Goal: Task Accomplishment & Management: Manage account settings

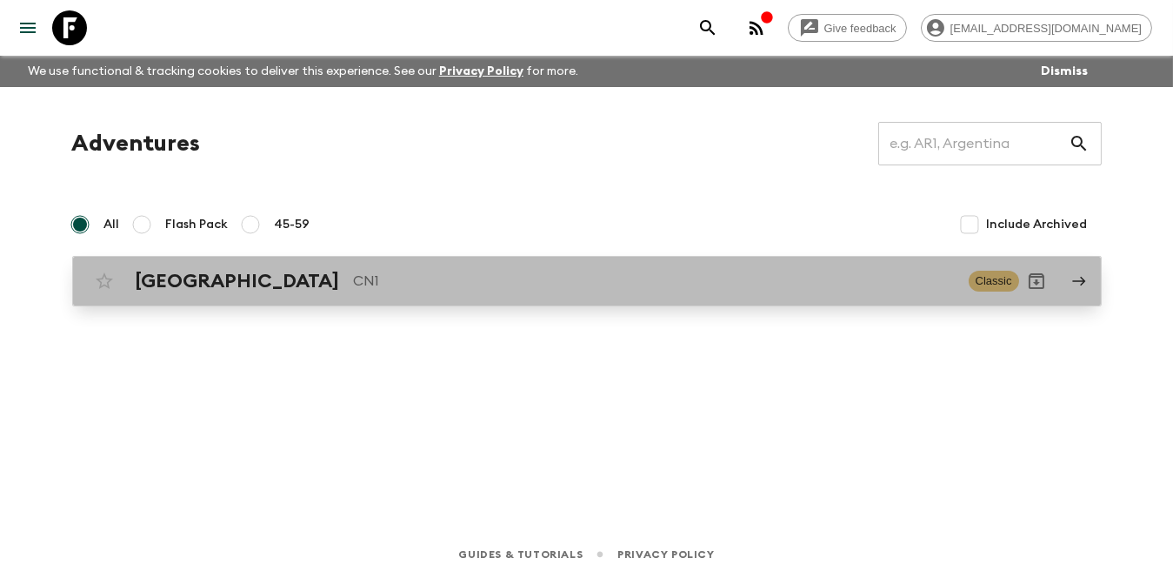
click at [518, 296] on div "China CN1 Classic" at bounding box center [553, 281] width 933 height 35
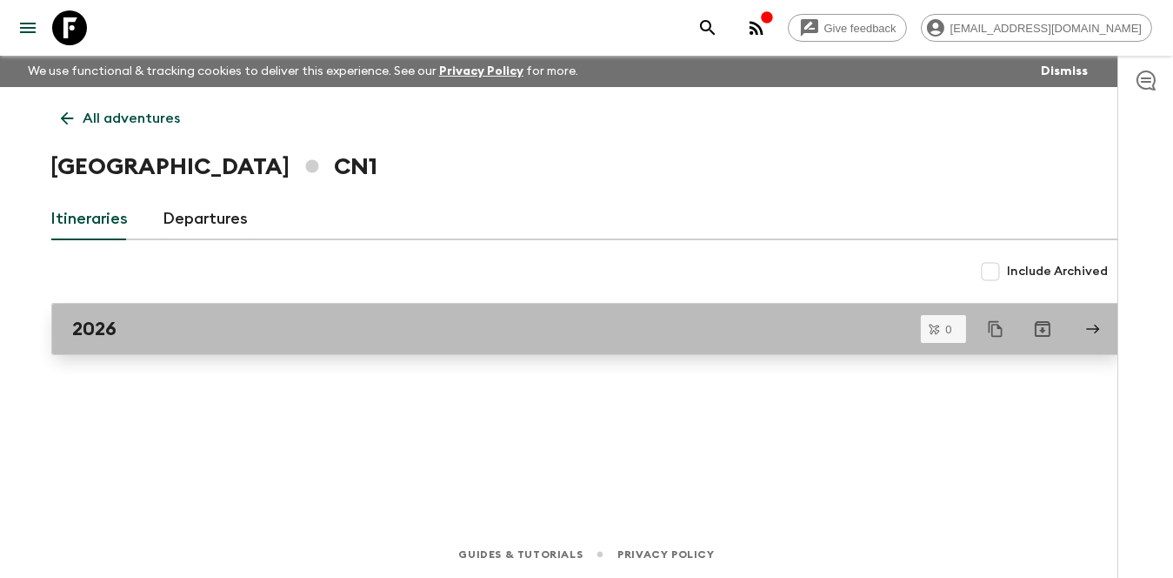
click at [523, 329] on div "2026" at bounding box center [570, 329] width 995 height 23
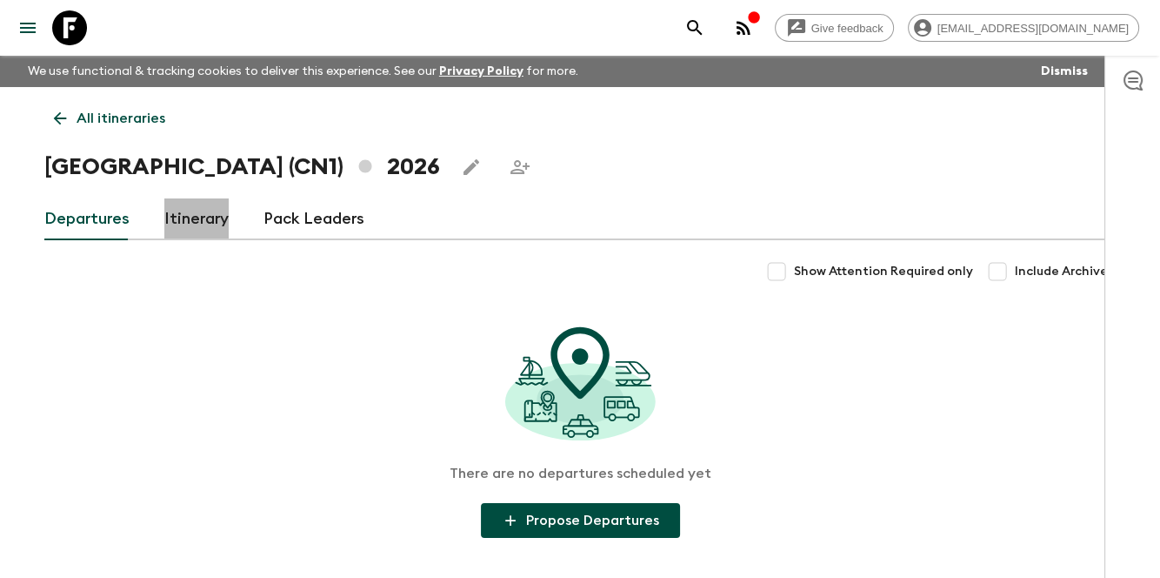
click at [198, 224] on link "Itinerary" at bounding box center [196, 219] width 64 height 42
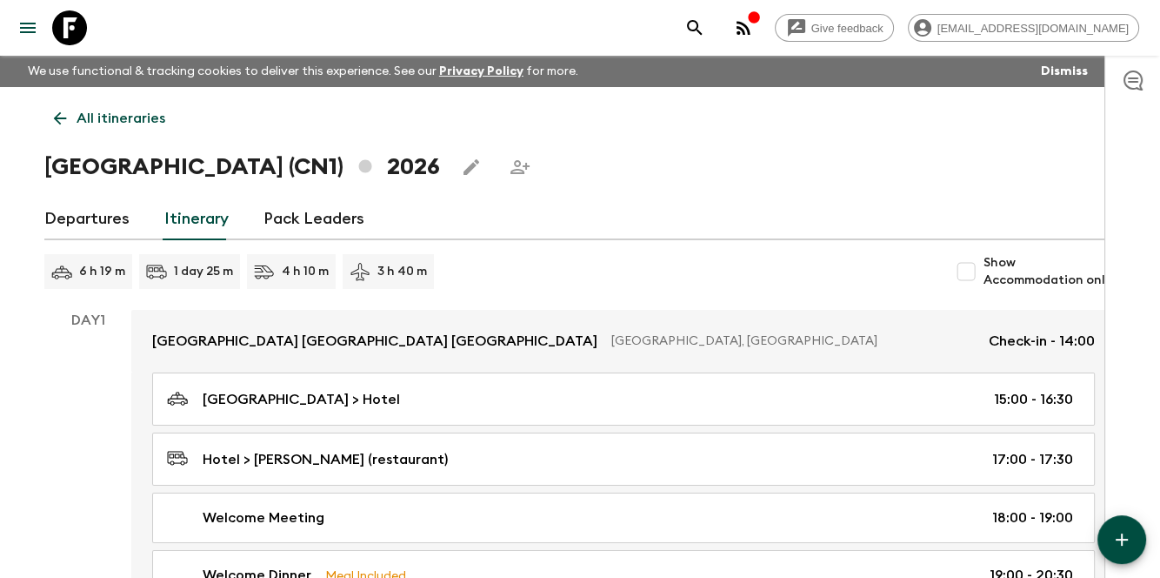
scroll to position [171, 0]
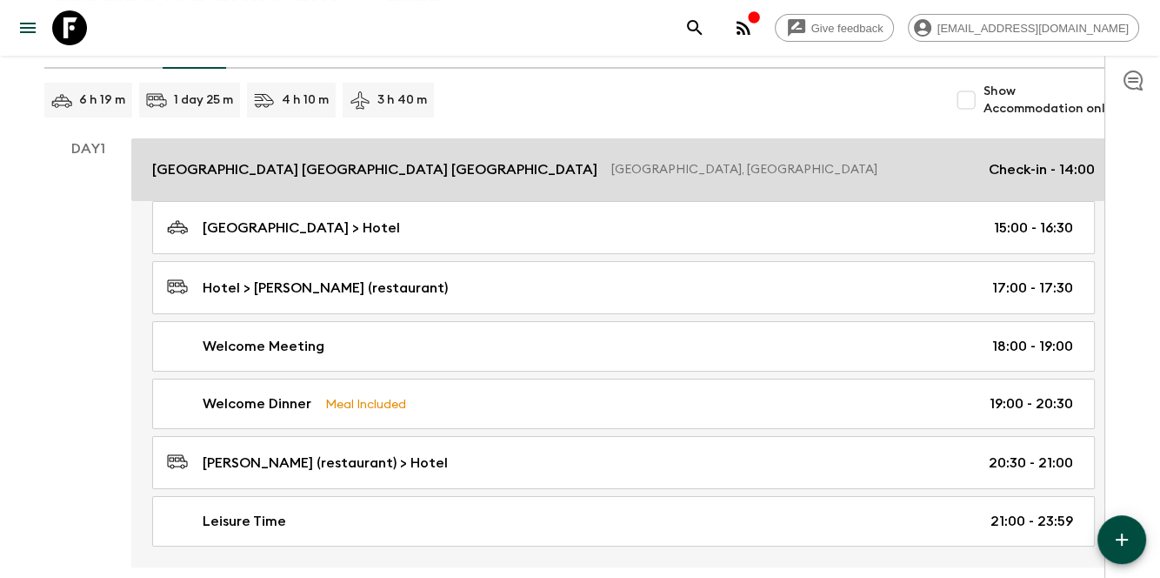
click at [753, 177] on p "[GEOGRAPHIC_DATA], [GEOGRAPHIC_DATA]" at bounding box center [794, 169] width 364 height 17
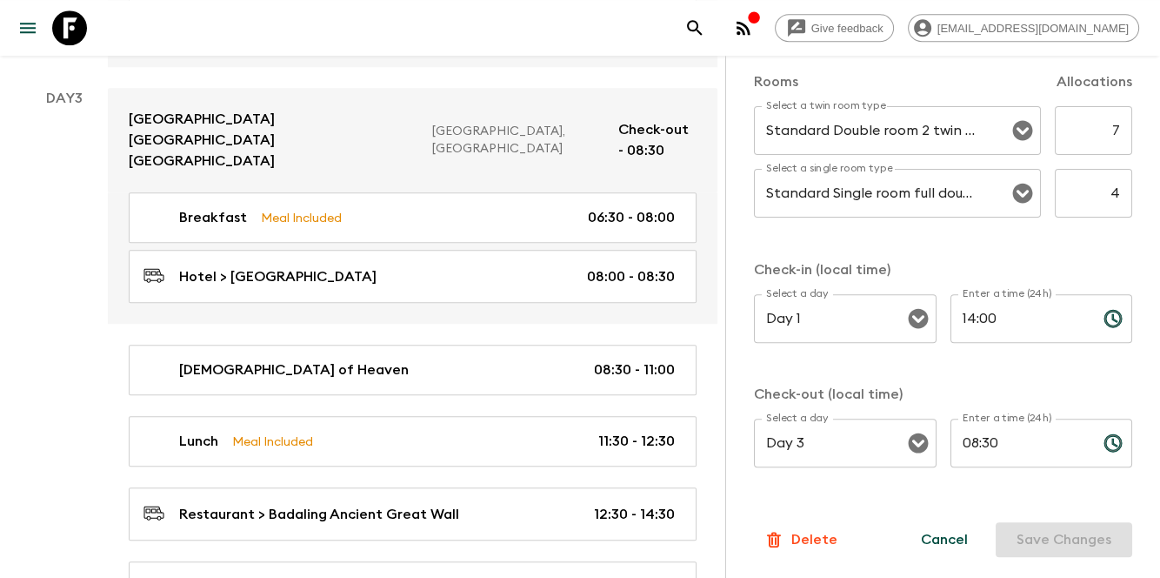
scroll to position [568, 0]
click at [934, 552] on button "Cancel" at bounding box center [944, 539] width 89 height 35
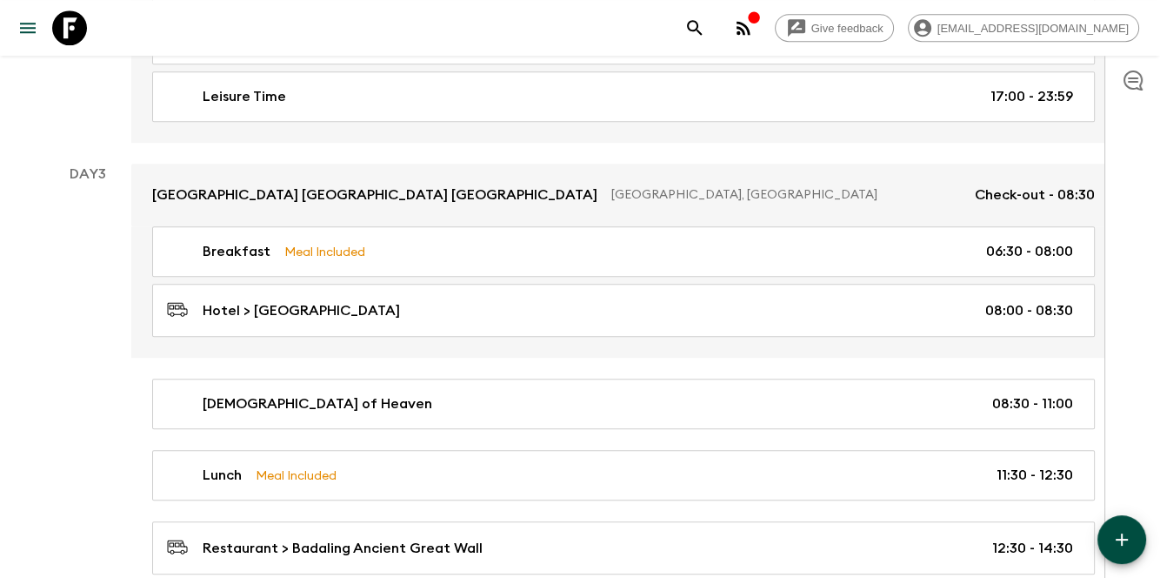
scroll to position [1329, 0]
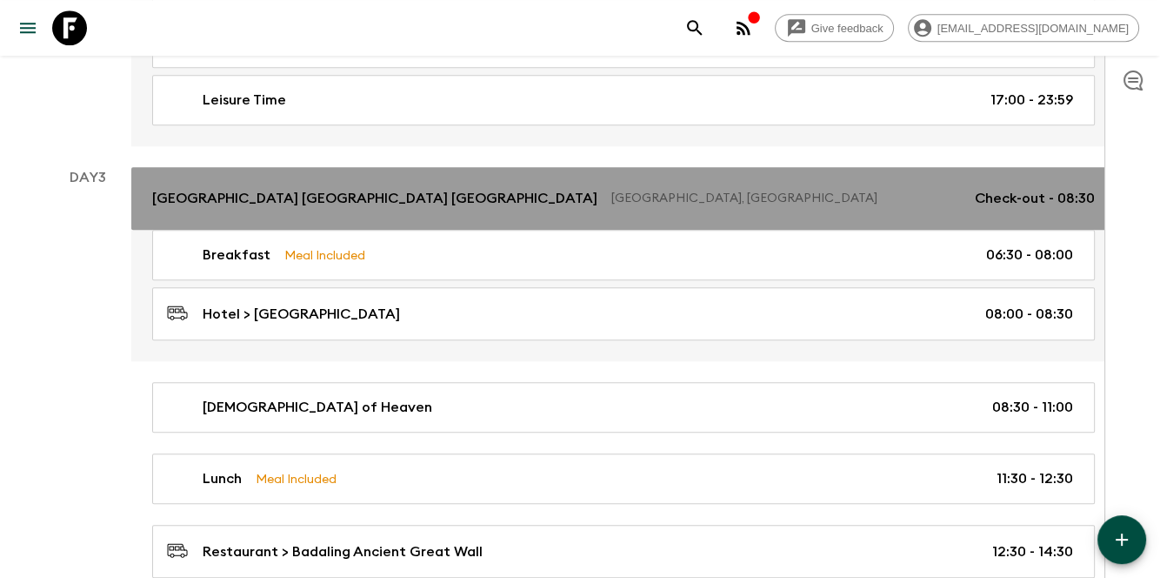
click at [857, 216] on link "[GEOGRAPHIC_DATA] [GEOGRAPHIC_DATA] [GEOGRAPHIC_DATA] [GEOGRAPHIC_DATA], [GEOGR…" at bounding box center [623, 198] width 985 height 63
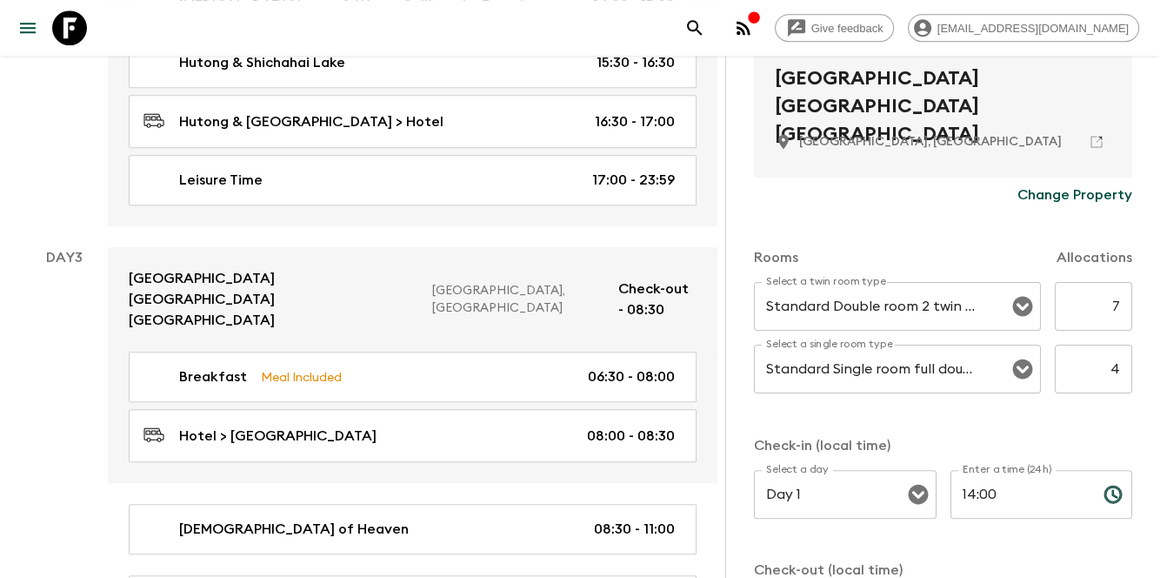
scroll to position [568, 0]
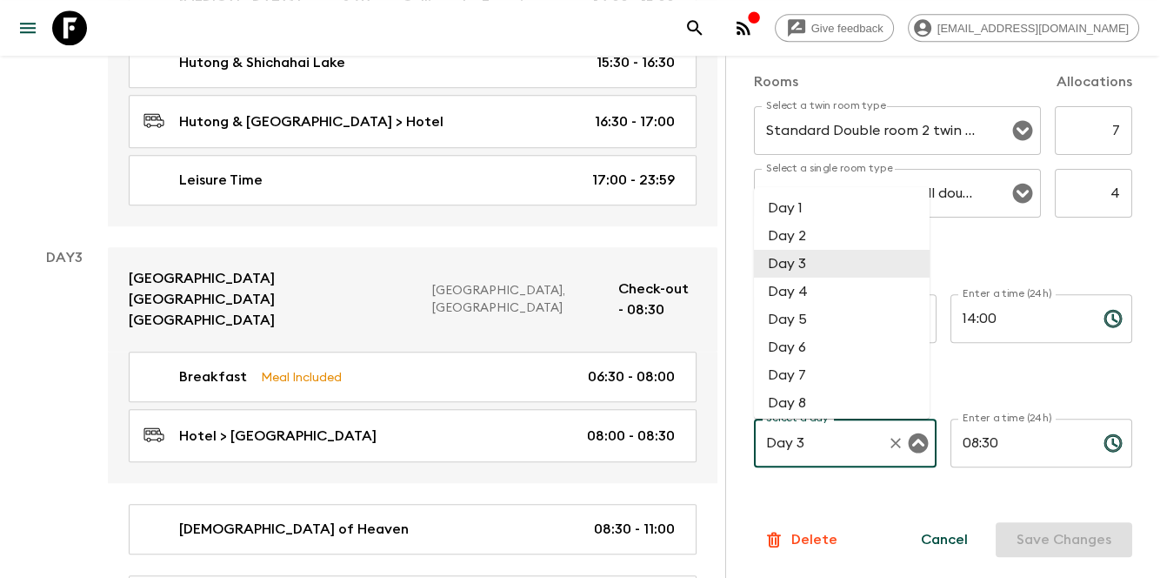
click at [844, 451] on input "Day 3" at bounding box center [821, 442] width 118 height 33
click at [832, 296] on li "Day 4" at bounding box center [842, 291] width 176 height 28
type input "Day 4"
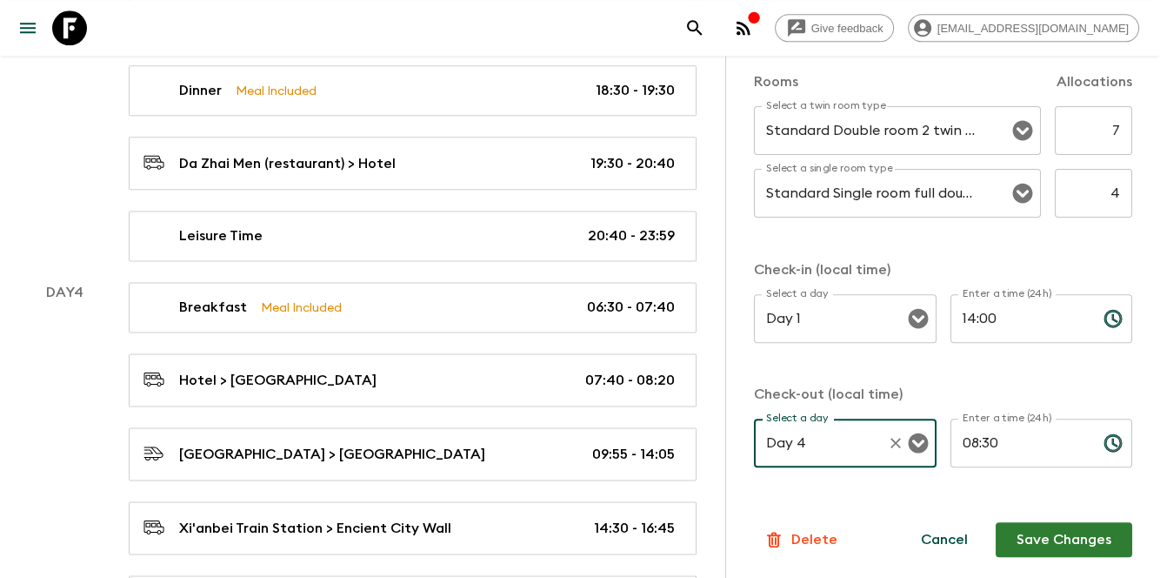
scroll to position [2215, 0]
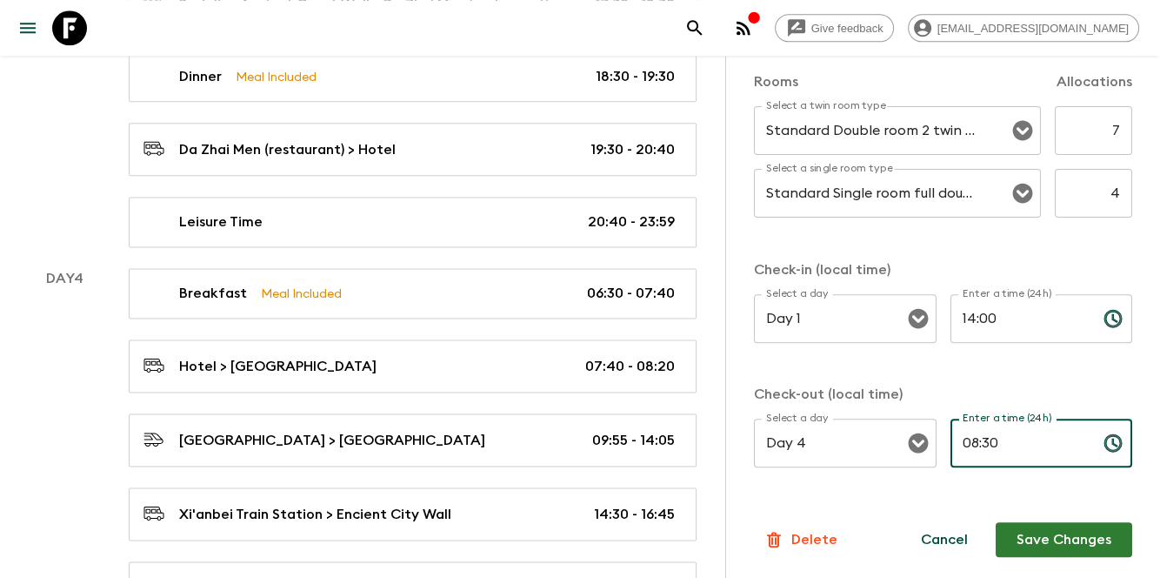
click at [1050, 425] on input "08:30" at bounding box center [1020, 442] width 139 height 49
type input "0"
type input "07:40"
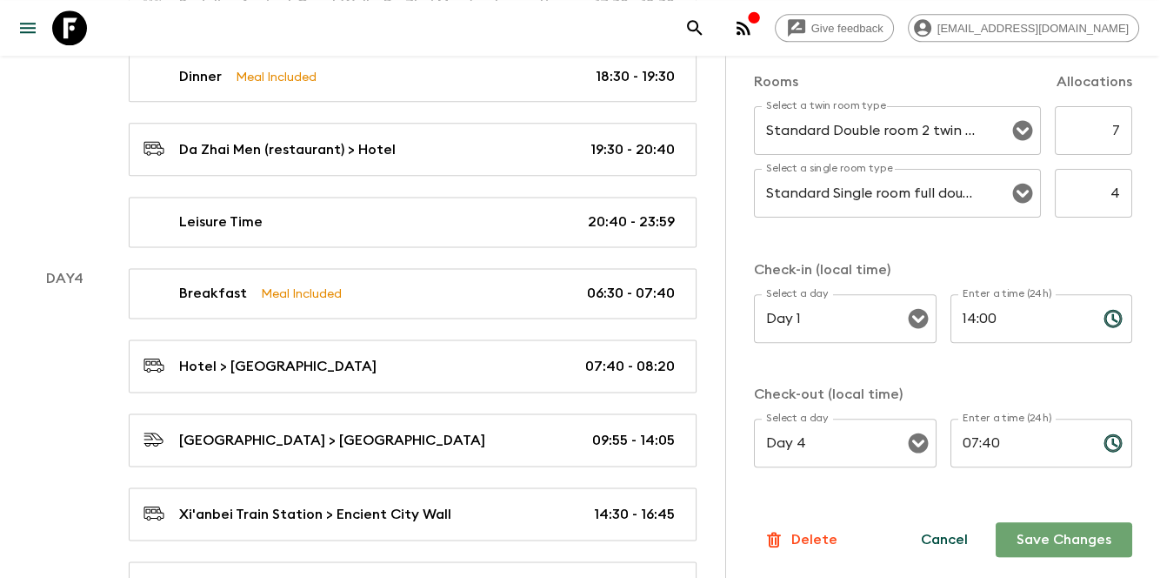
click at [1047, 547] on button "Save Changes" at bounding box center [1064, 539] width 137 height 35
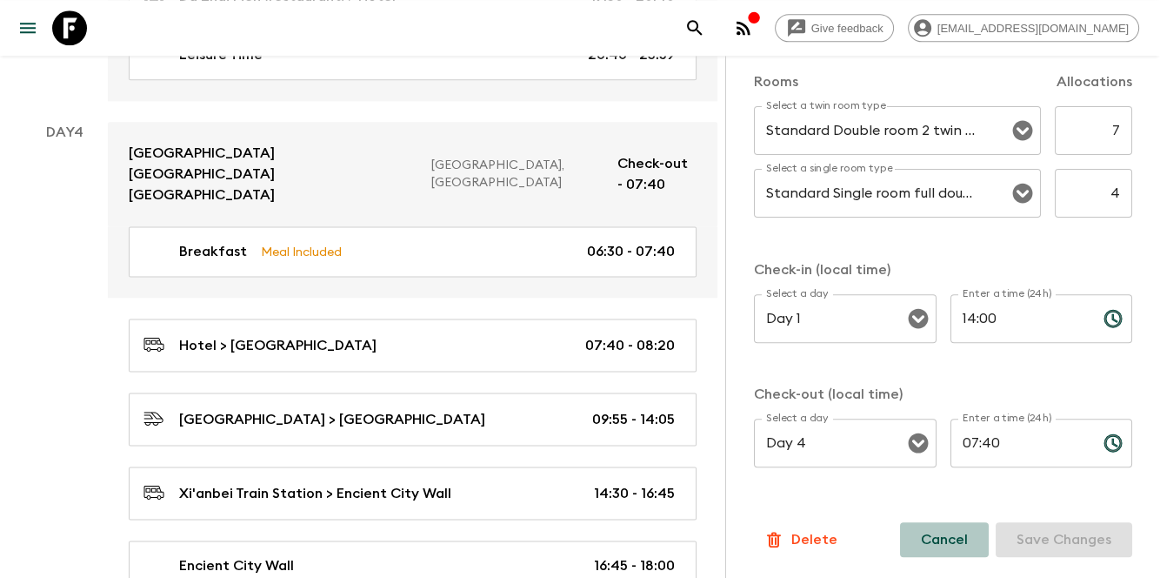
click at [919, 532] on button "Cancel" at bounding box center [944, 539] width 89 height 35
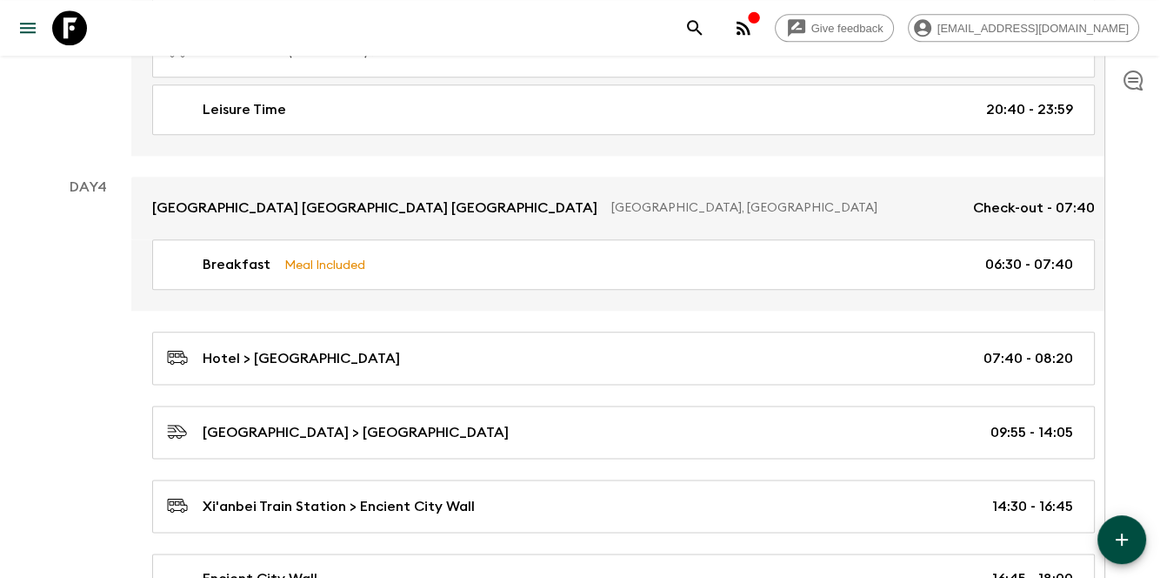
scroll to position [2039, 0]
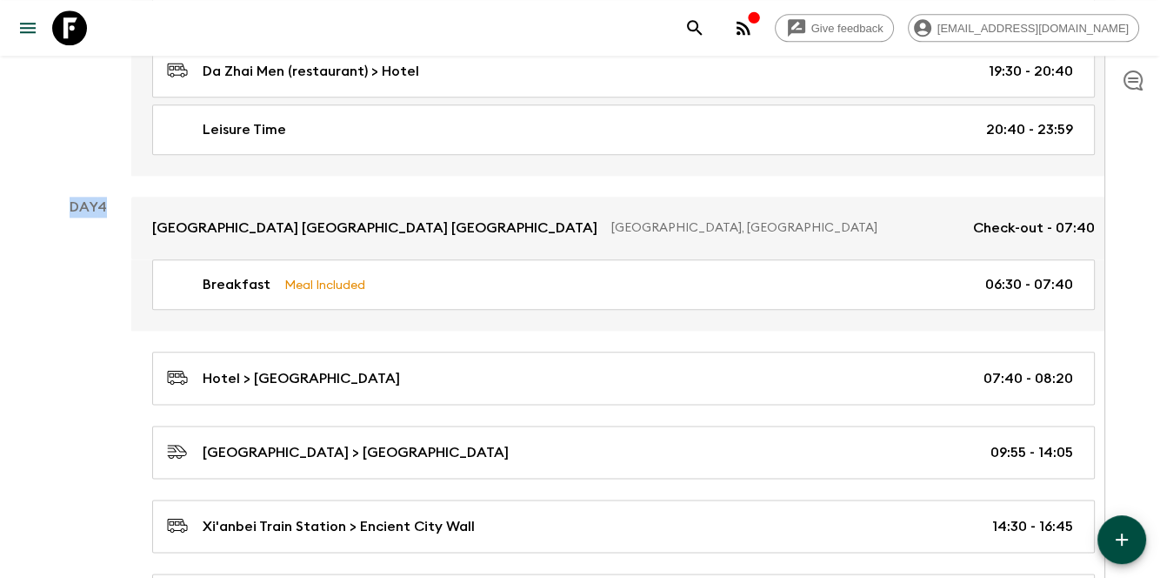
drag, startPoint x: 112, startPoint y: 186, endPoint x: 61, endPoint y: 185, distance: 51.3
click at [61, 197] on p "Day 4" at bounding box center [87, 207] width 87 height 21
drag, startPoint x: 61, startPoint y: 185, endPoint x: 101, endPoint y: 256, distance: 81.0
click at [101, 256] on div "Day 4" at bounding box center [87, 519] width 87 height 644
click at [76, 217] on div "Day 4" at bounding box center [87, 519] width 87 height 644
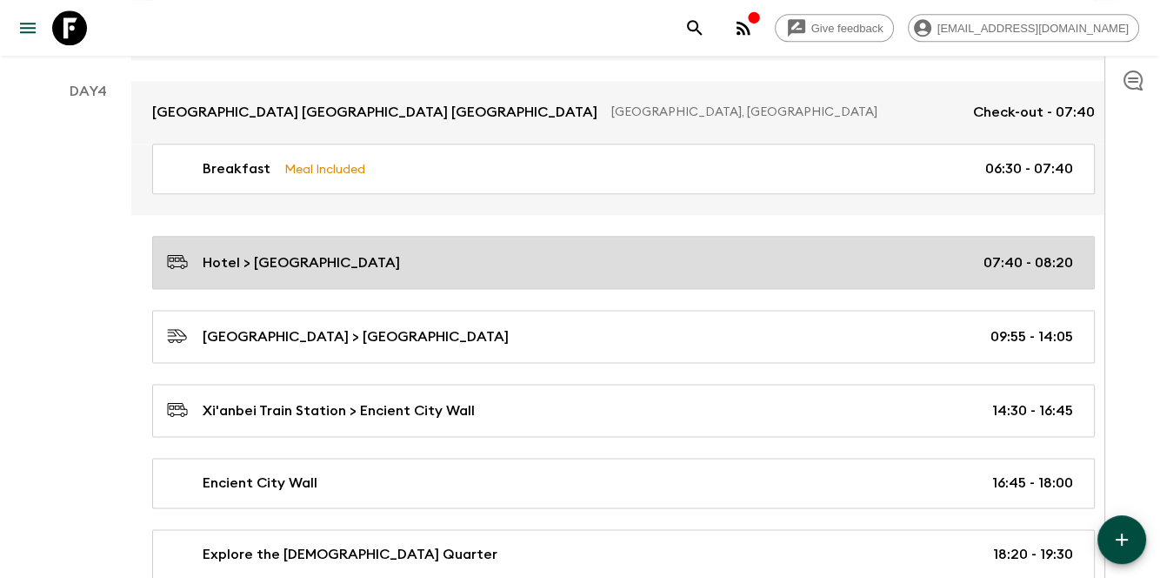
scroll to position [2096, 0]
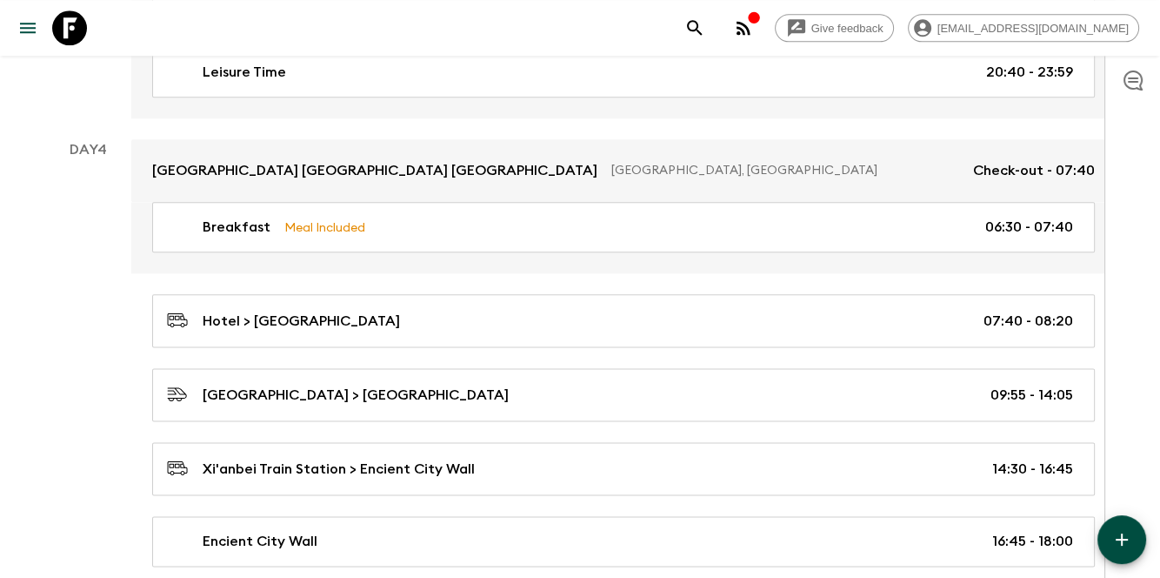
drag, startPoint x: 121, startPoint y: 279, endPoint x: 115, endPoint y: 369, distance: 89.8
click at [115, 369] on div "Day 4" at bounding box center [87, 461] width 87 height 644
drag, startPoint x: 110, startPoint y: 369, endPoint x: 72, endPoint y: 358, distance: 39.1
click at [72, 358] on div "Day 4" at bounding box center [87, 461] width 87 height 644
drag, startPoint x: 72, startPoint y: 358, endPoint x: 24, endPoint y: 414, distance: 74.1
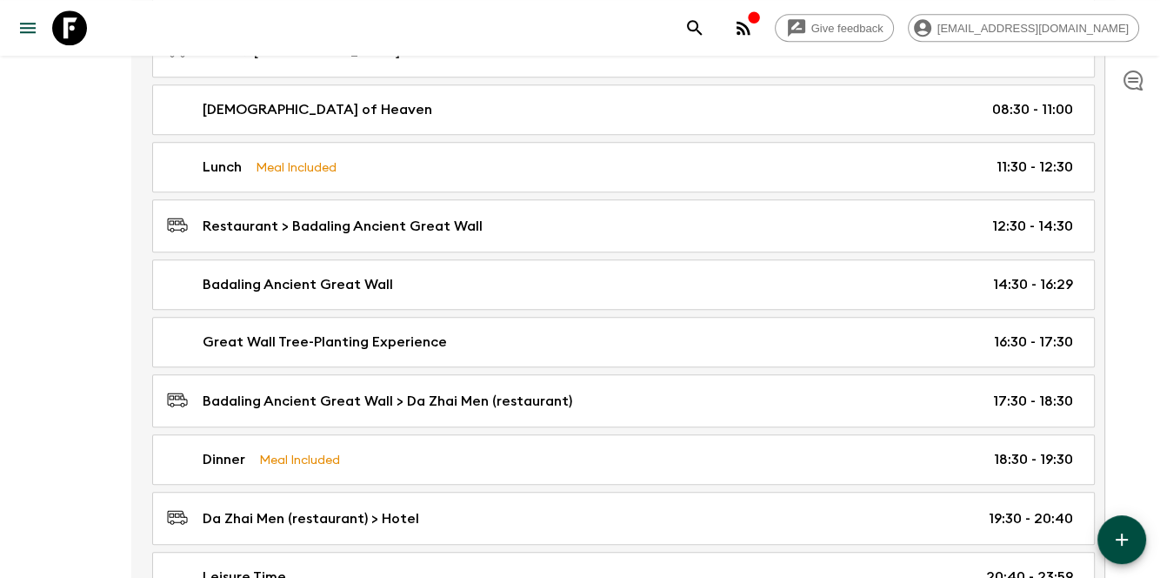
click at [1137, 153] on div at bounding box center [1133, 317] width 56 height 522
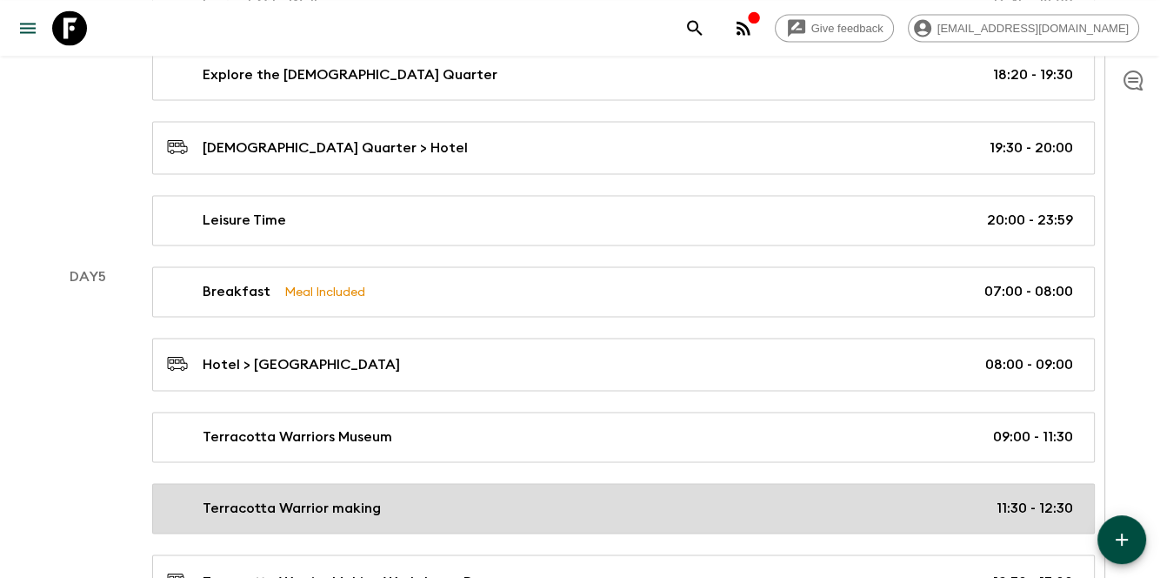
scroll to position [2636, 0]
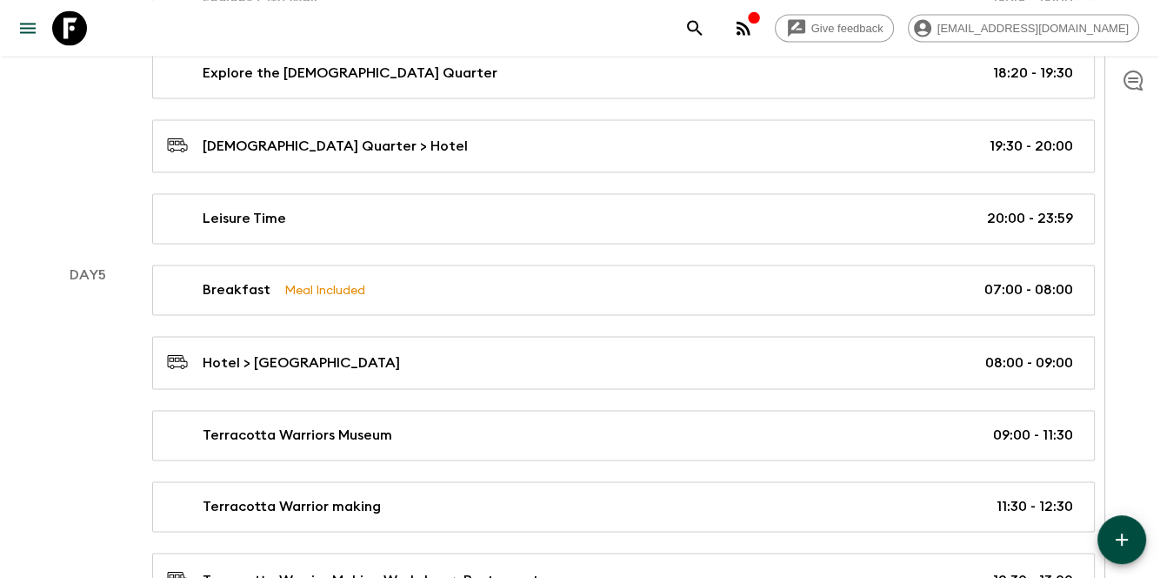
click at [1125, 532] on icon "button" at bounding box center [1122, 539] width 21 height 21
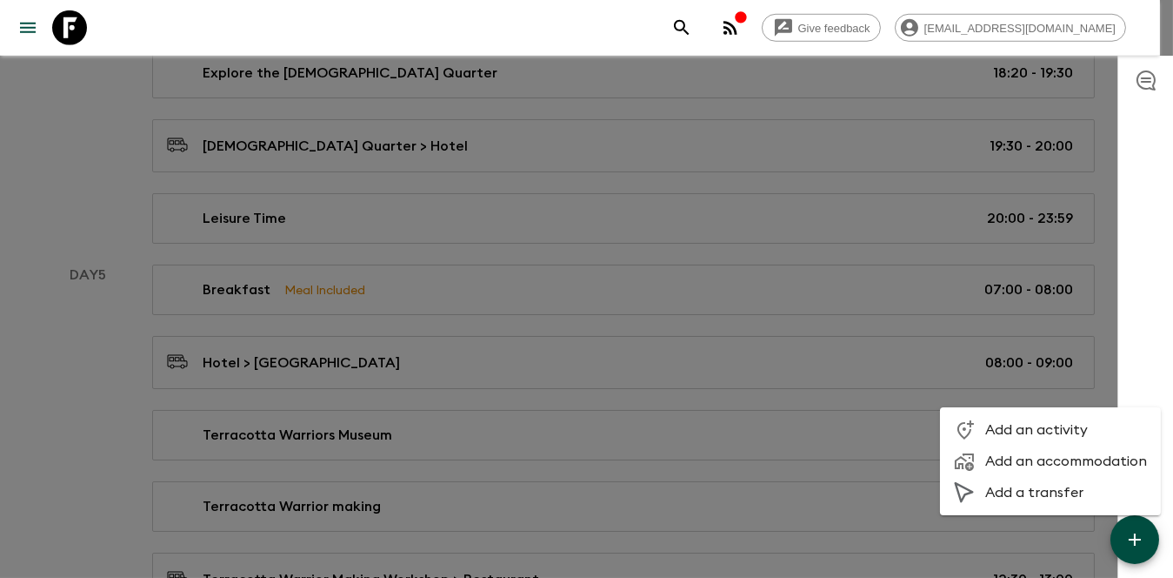
click at [1053, 448] on li "Add an accommodation" at bounding box center [1050, 460] width 221 height 31
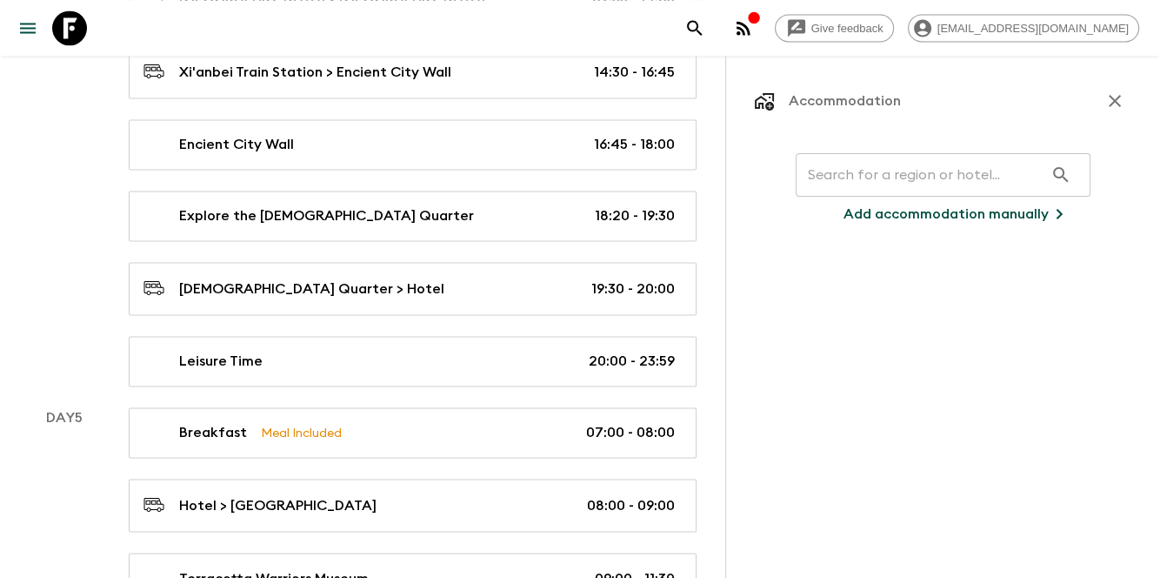
click at [947, 175] on input "text" at bounding box center [920, 174] width 248 height 49
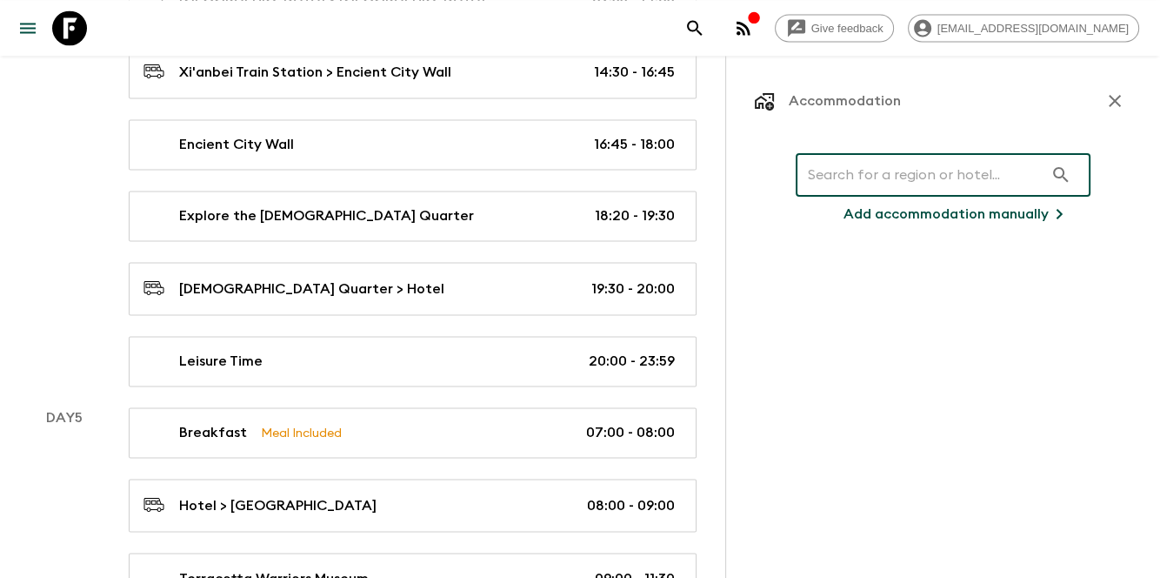
paste input "Xi'an Yongningmen Elegant Hotel"
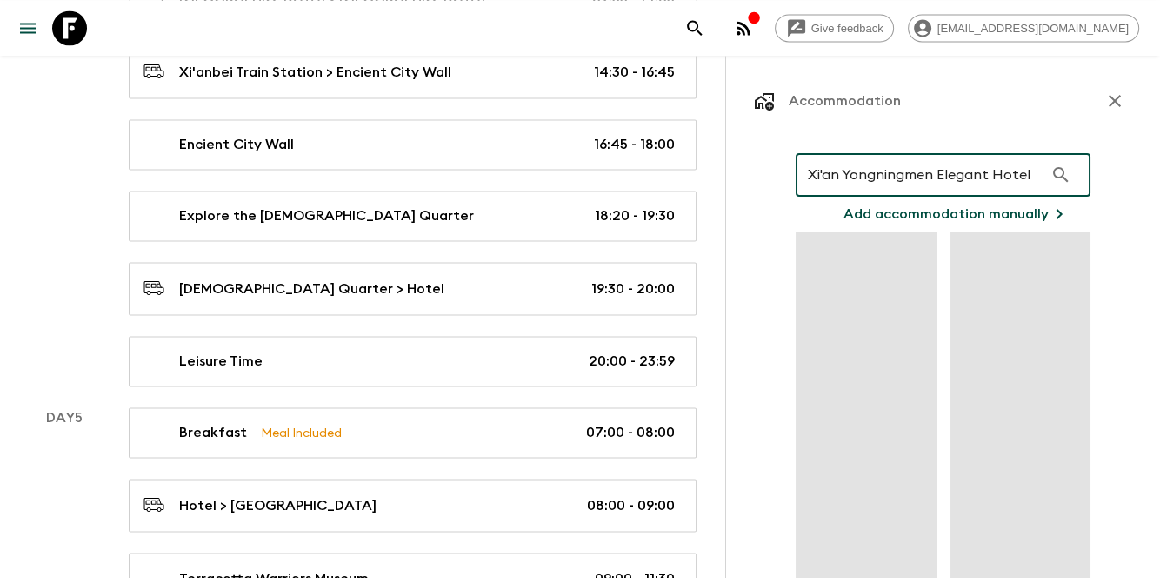
type input "Xi'an Yongningmen Elegant Hotel"
click at [1051, 177] on icon "button" at bounding box center [1061, 174] width 21 height 21
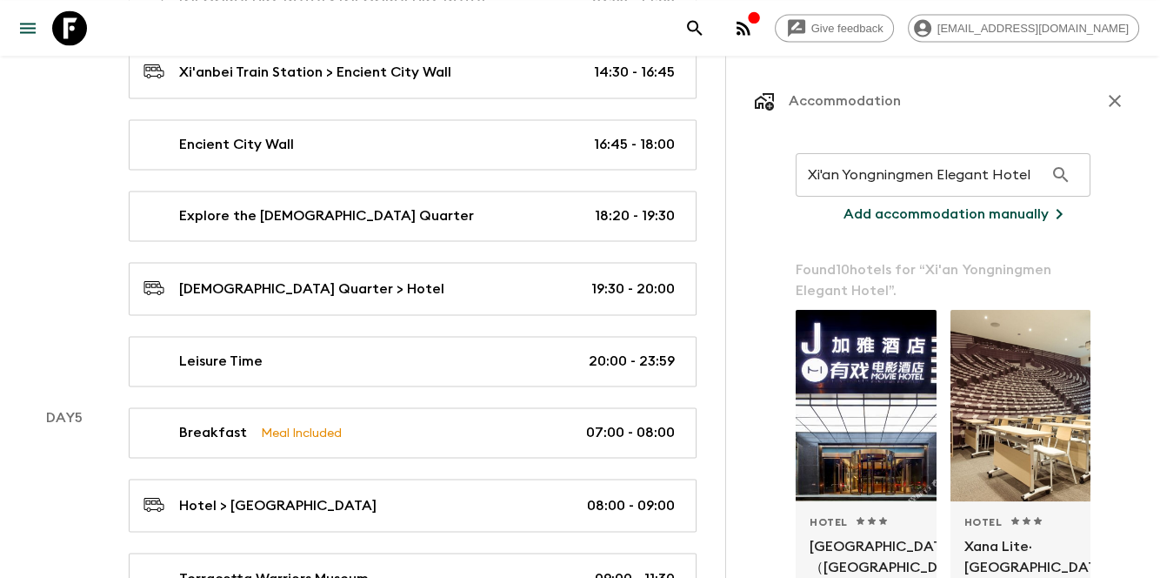
click at [976, 217] on p "Add accommodation manually" at bounding box center [946, 214] width 205 height 21
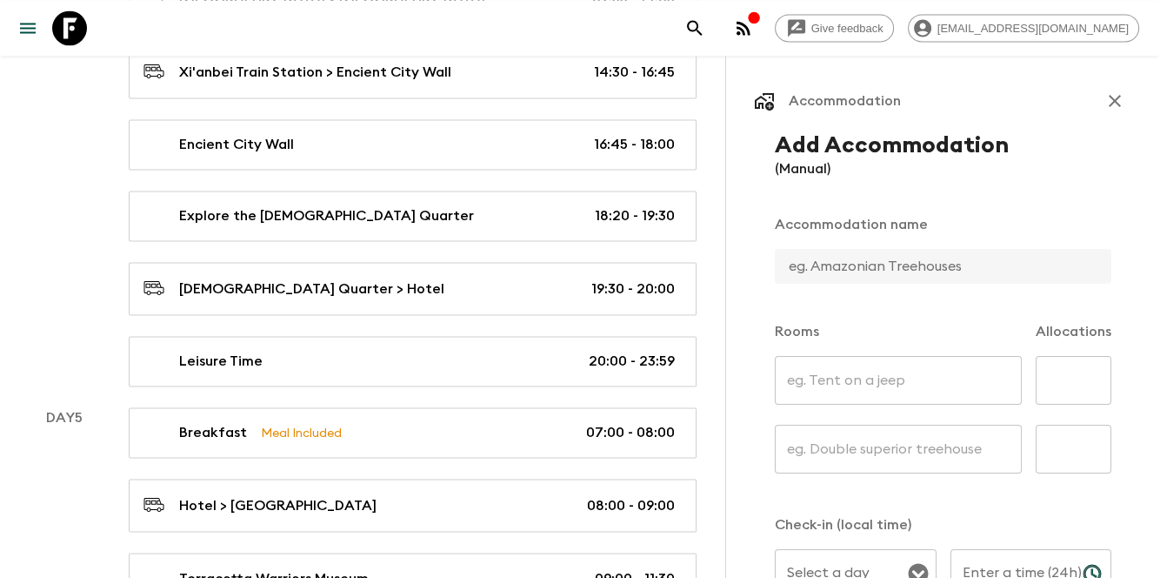
click at [911, 267] on input "text" at bounding box center [936, 266] width 323 height 35
paste input "Xi'an Yongningmen Elegant Hotel"
type input "Xi'an Yongningmen Elegant Hotel"
click at [906, 363] on input "text" at bounding box center [898, 380] width 247 height 49
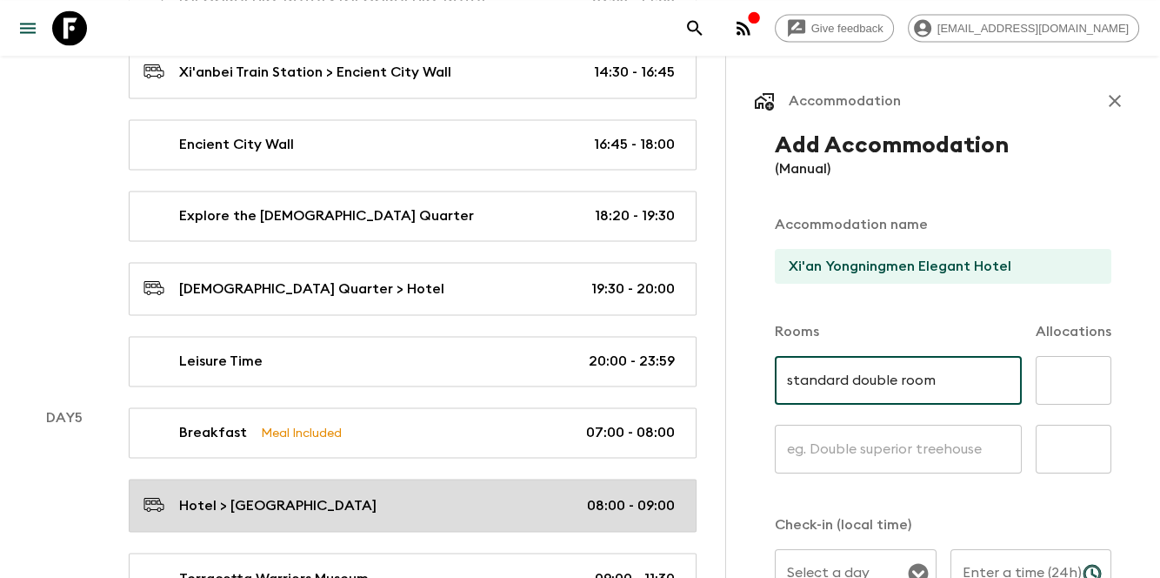
drag, startPoint x: 964, startPoint y: 378, endPoint x: 488, endPoint y: 342, distance: 477.2
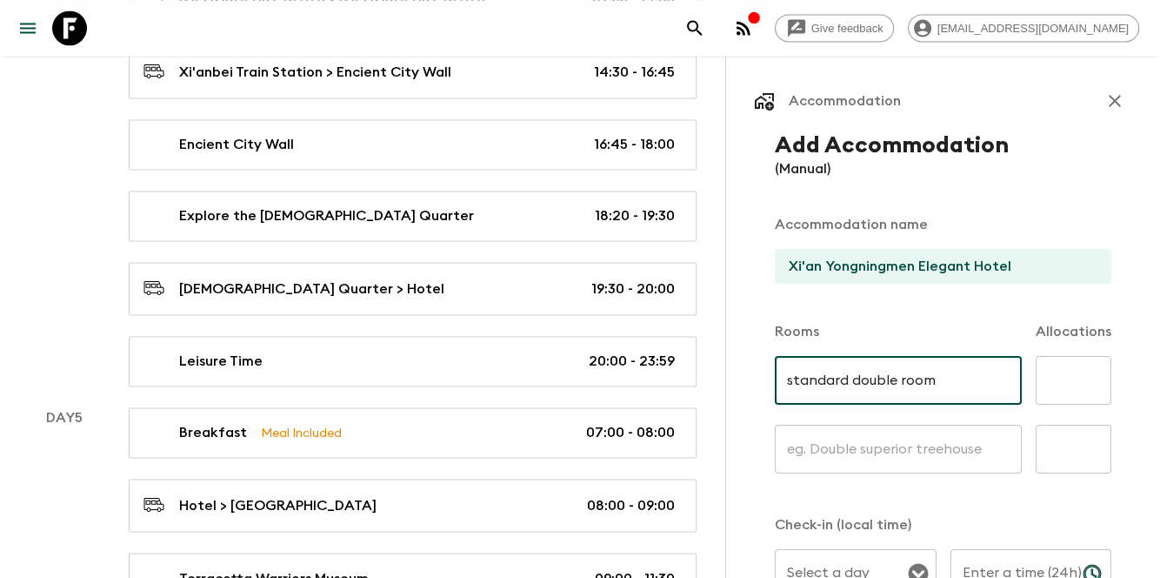
type input "standard double room"
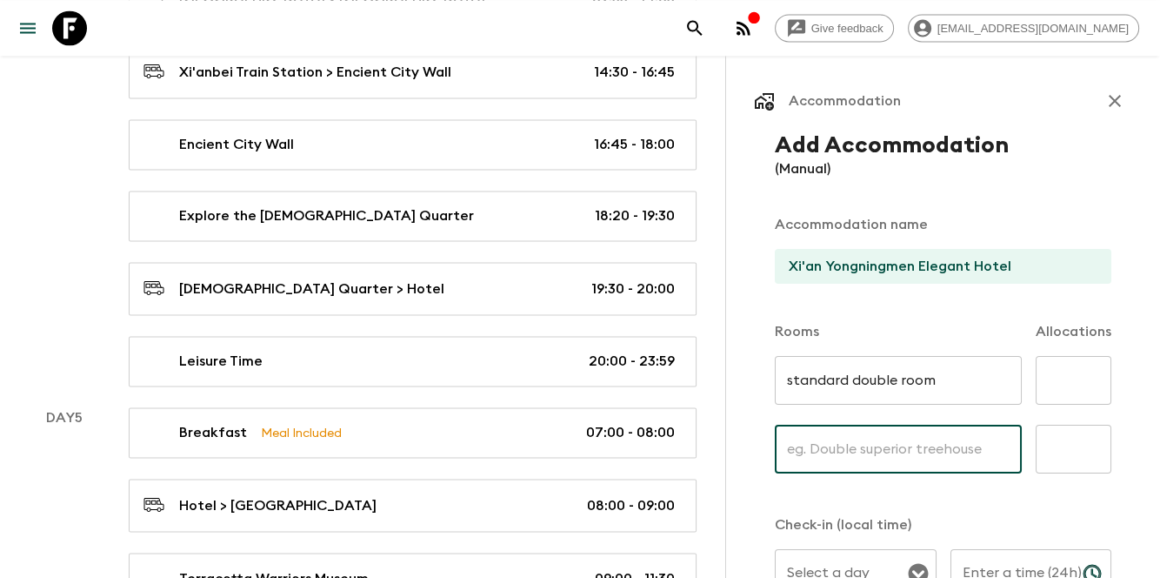
click at [836, 456] on input "text" at bounding box center [898, 449] width 247 height 49
paste input "standard double room"
drag, startPoint x: 864, startPoint y: 451, endPoint x: 893, endPoint y: 450, distance: 28.8
click at [893, 450] on input "standard double room" at bounding box center [898, 449] width 247 height 49
type input "standard twin room"
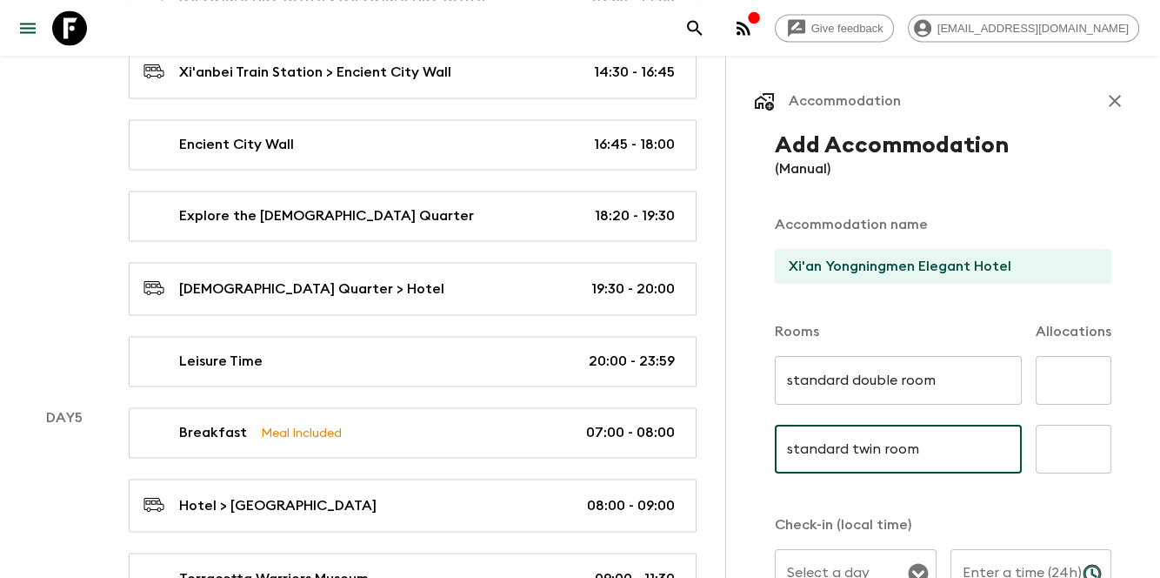
click at [1073, 369] on input "text" at bounding box center [1074, 380] width 76 height 49
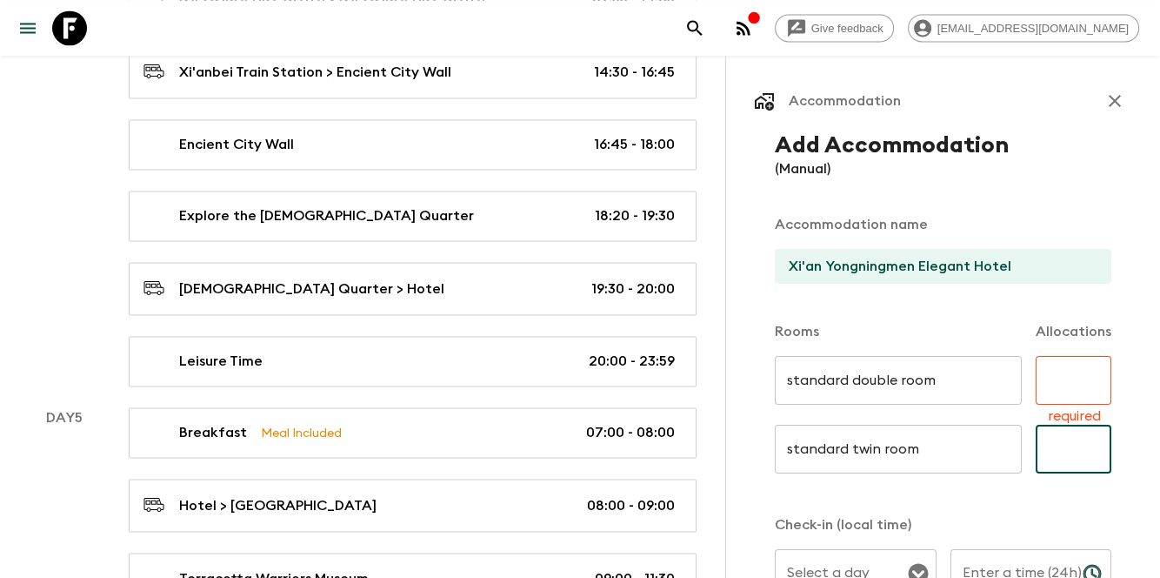
click at [1061, 461] on input "text" at bounding box center [1074, 449] width 76 height 49
click at [1093, 360] on input "text" at bounding box center [1074, 380] width 76 height 49
click at [1061, 445] on input "text" at bounding box center [1074, 449] width 76 height 49
type input "5"
click at [1080, 387] on input "text" at bounding box center [1074, 380] width 76 height 49
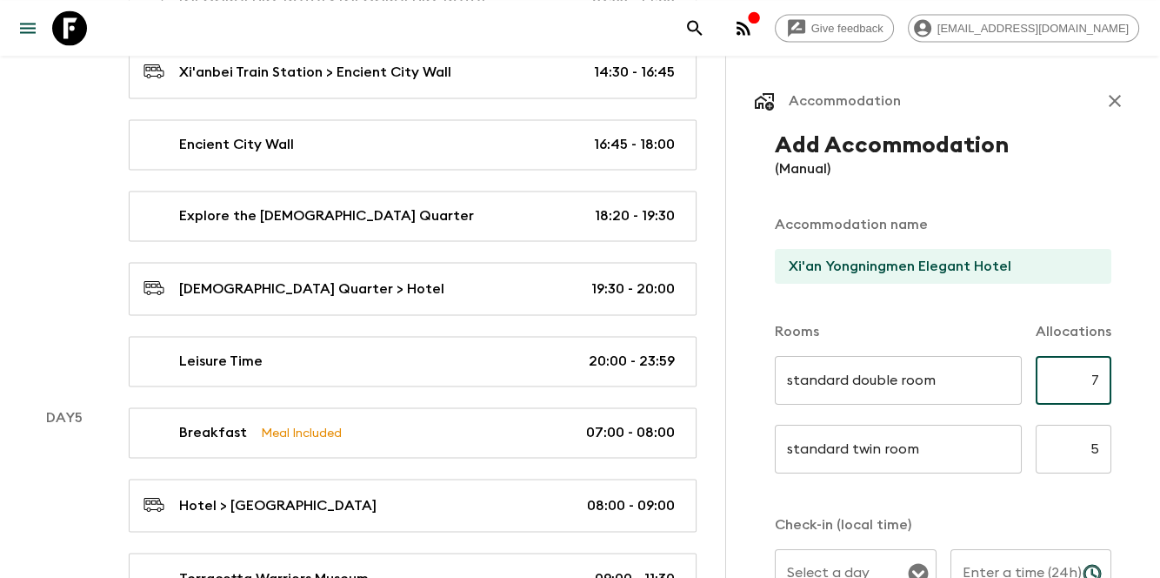
type input "7"
click at [935, 324] on div "Rooms Allocations" at bounding box center [943, 321] width 337 height 70
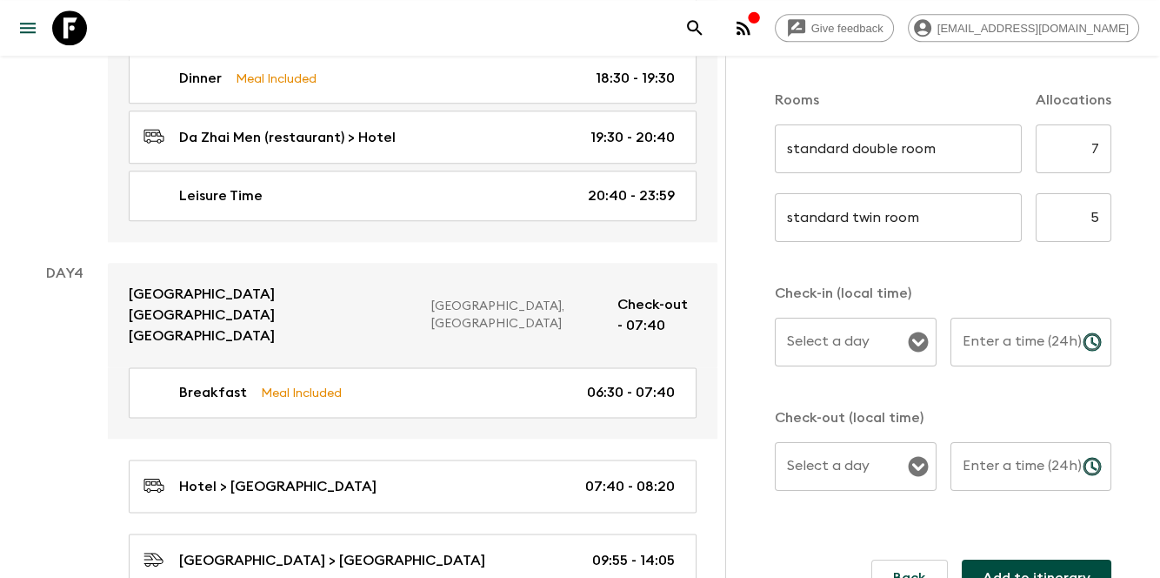
scroll to position [2056, 0]
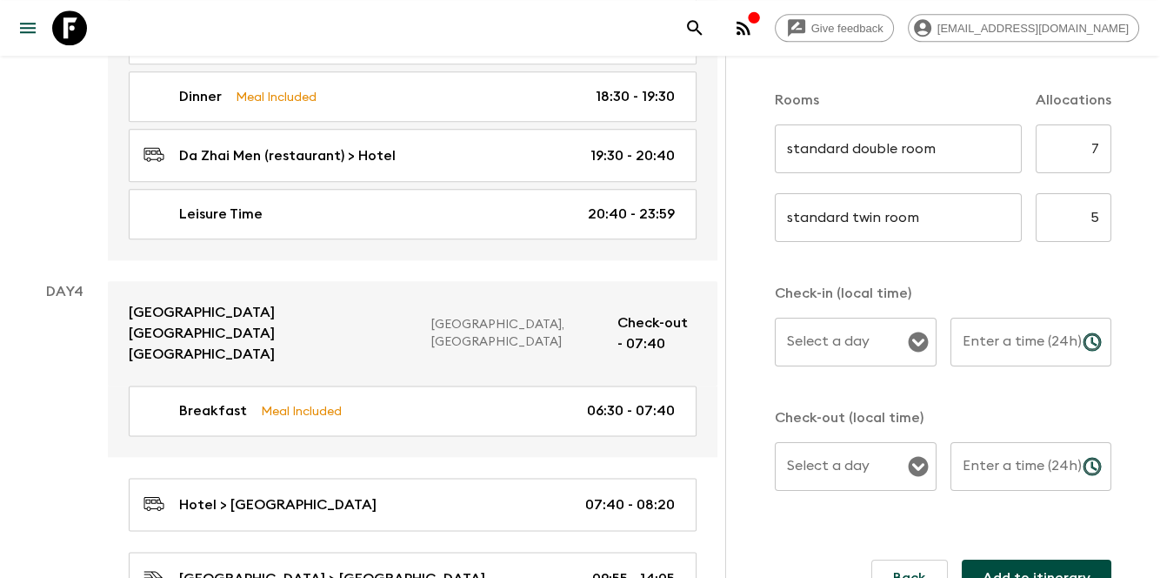
click at [814, 330] on div "Select a day Select a day ​" at bounding box center [856, 352] width 162 height 69
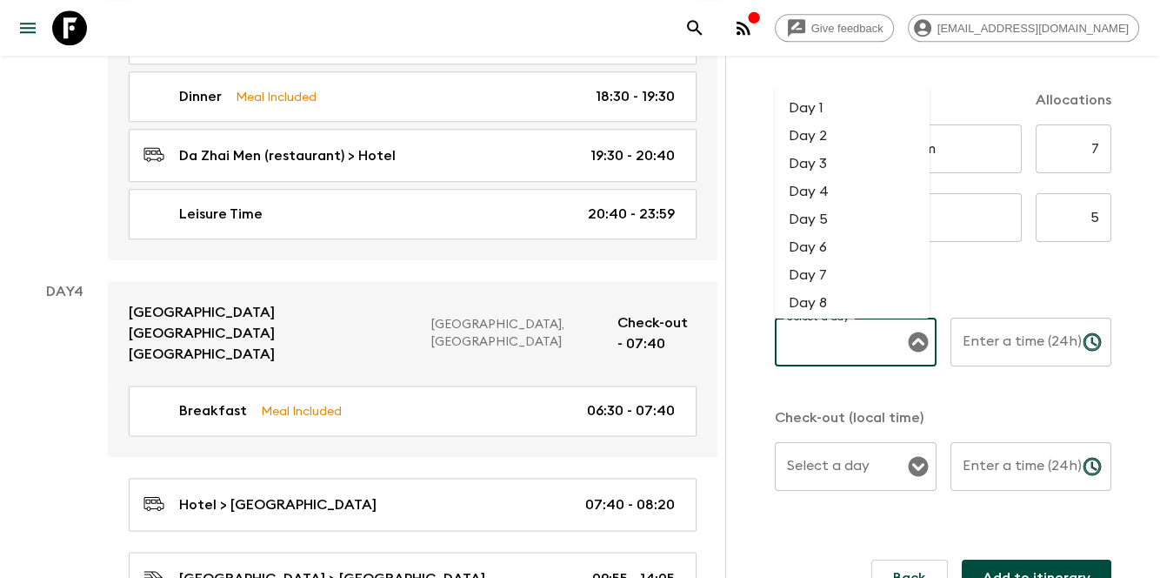
click at [844, 184] on li "Day 4" at bounding box center [852, 191] width 155 height 28
type input "Day 4"
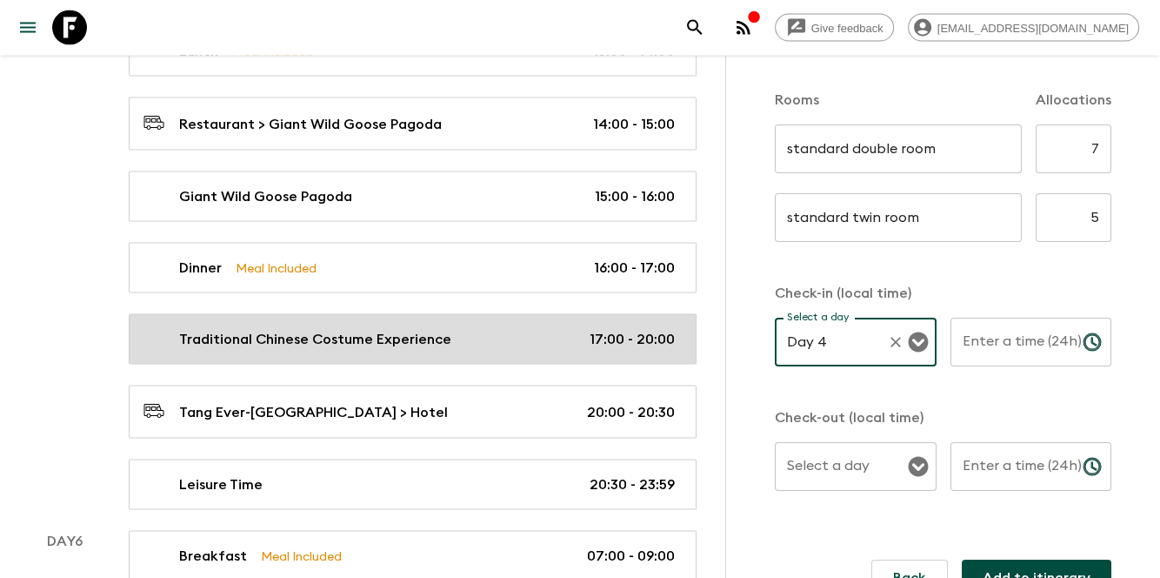
scroll to position [3563, 0]
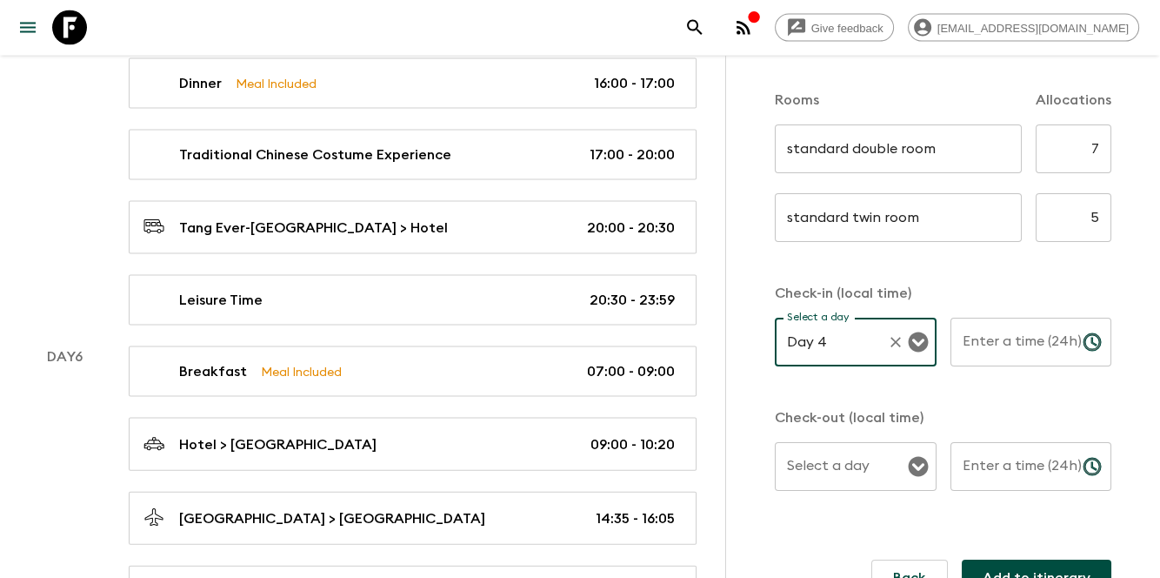
drag, startPoint x: 861, startPoint y: 460, endPoint x: 847, endPoint y: 482, distance: 25.8
click at [861, 460] on input "Select a day" at bounding box center [843, 466] width 120 height 33
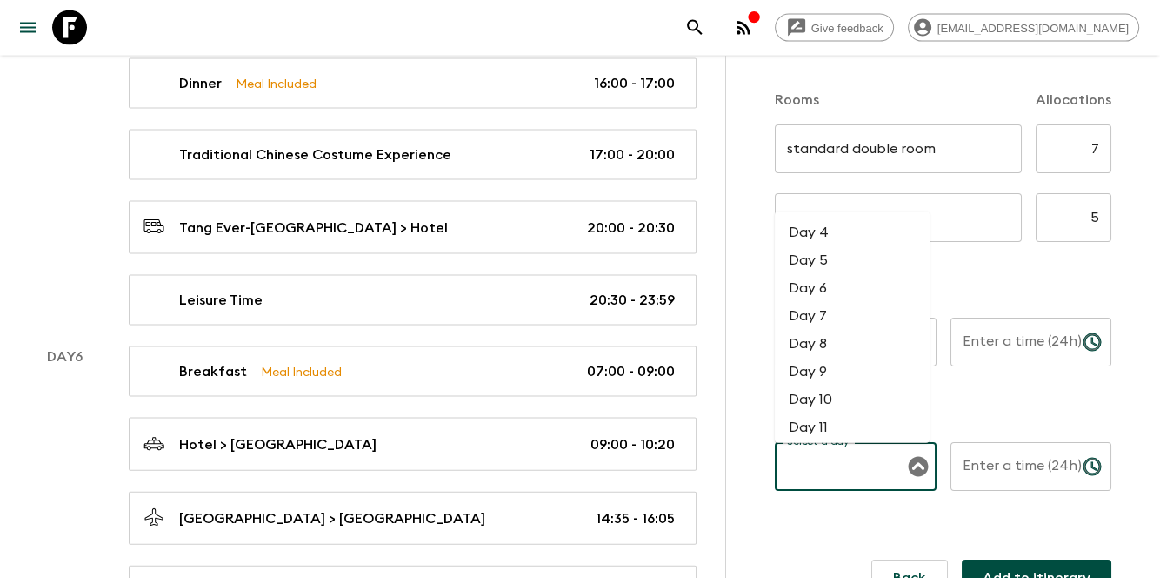
click at [819, 288] on li "Day 6" at bounding box center [852, 288] width 155 height 28
type input "Day 6"
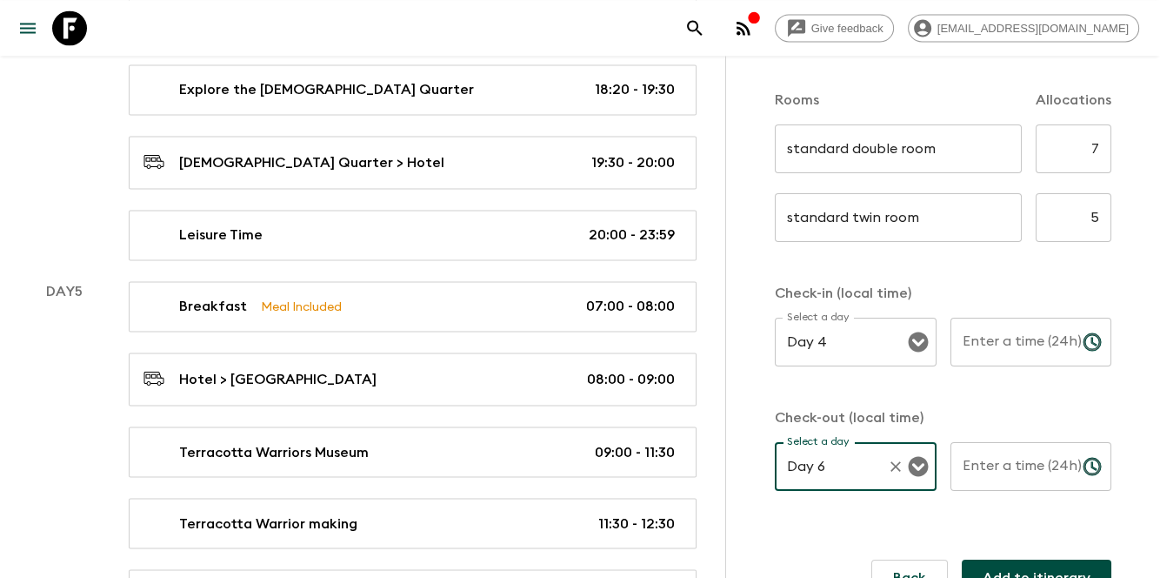
scroll to position [2519, 0]
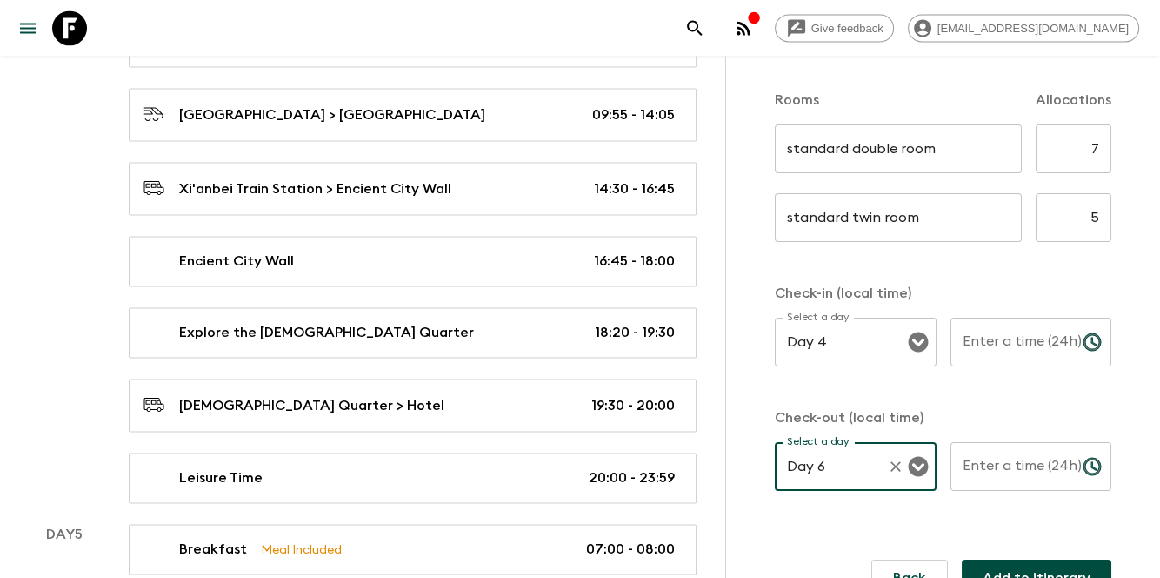
click at [1008, 342] on input "Enter a time (24h)" at bounding box center [1010, 342] width 118 height 49
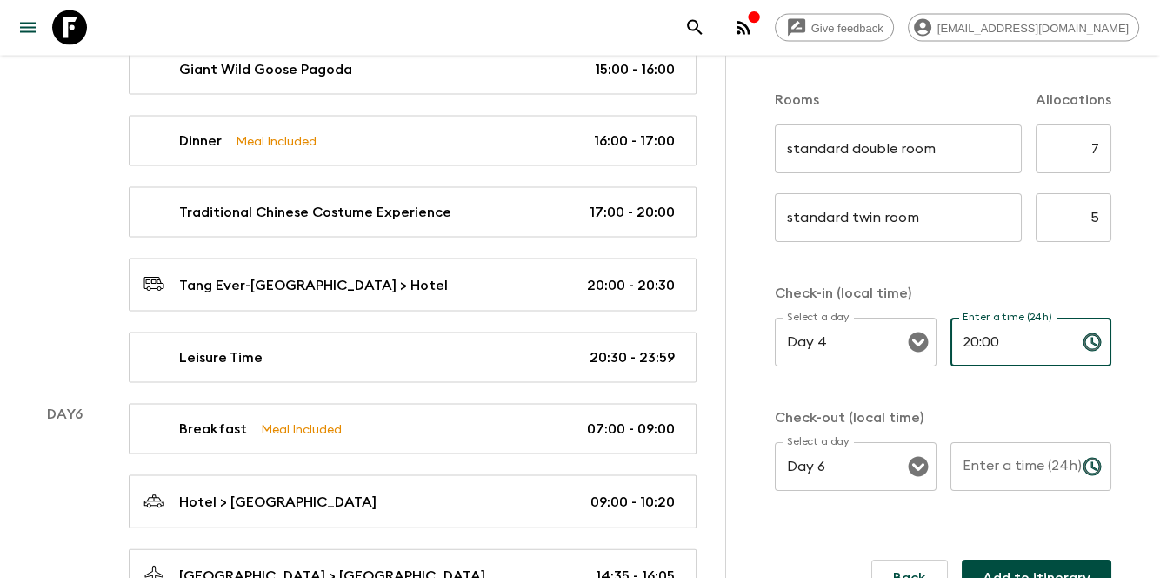
scroll to position [3563, 0]
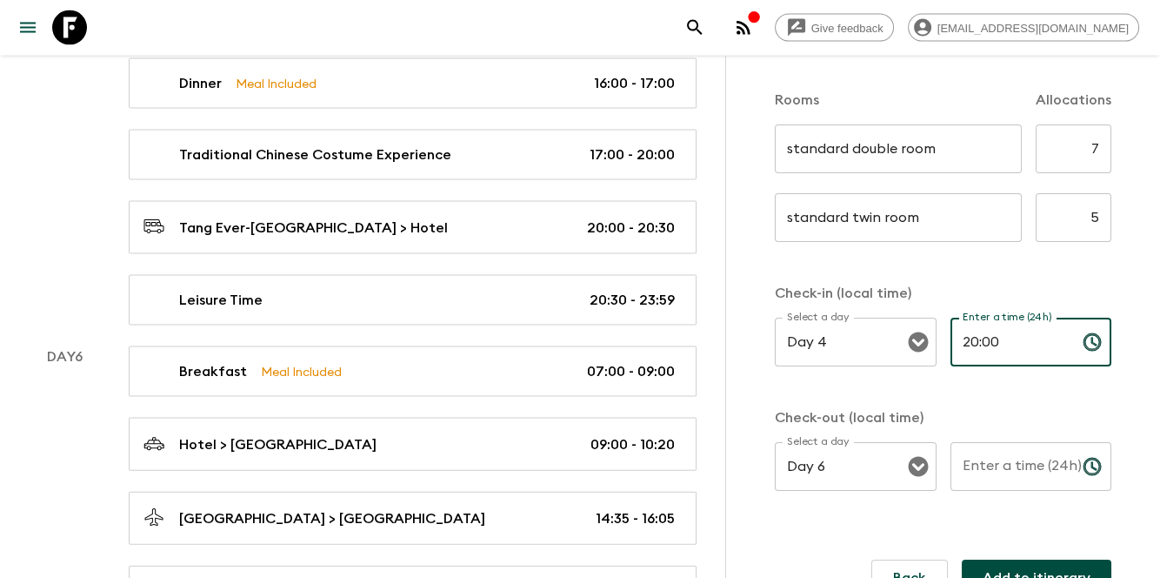
type input "20:00"
click at [1013, 457] on input "Enter a time (24h)" at bounding box center [1010, 466] width 118 height 49
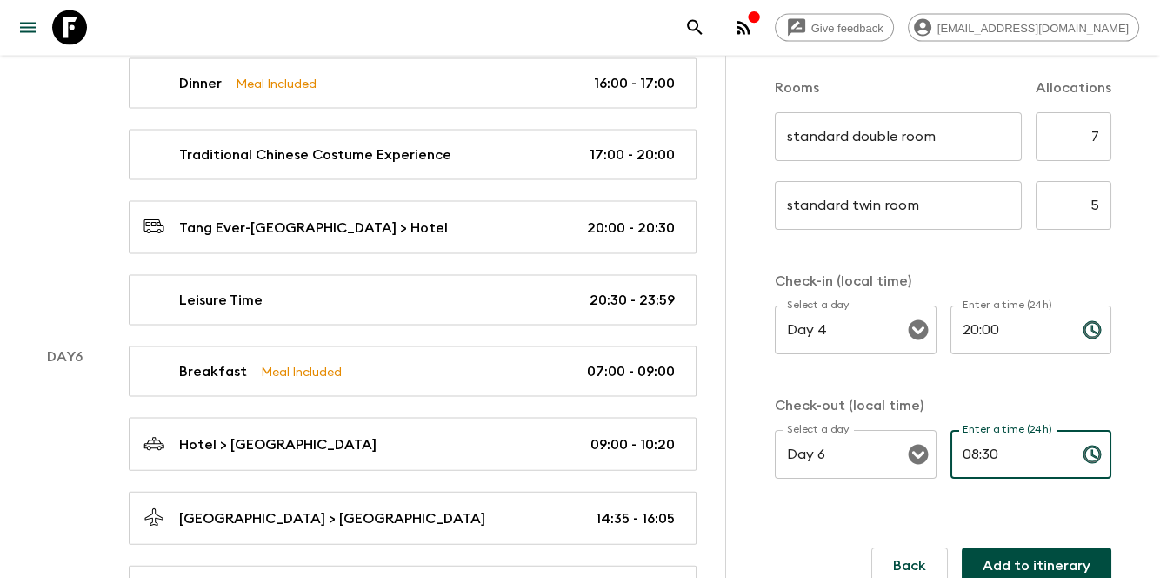
scroll to position [264, 0]
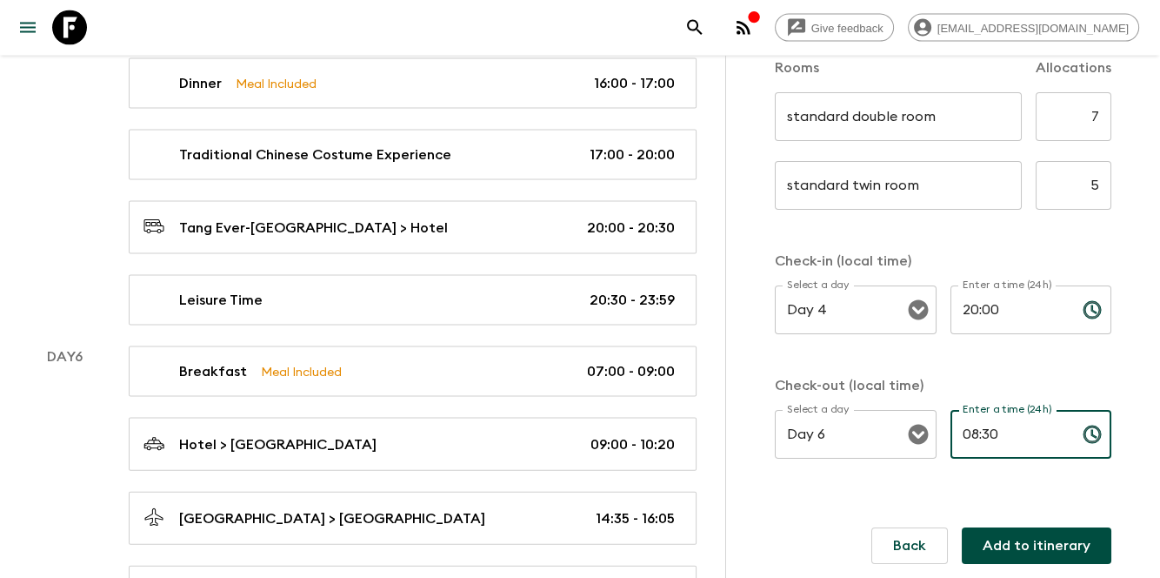
type input "08:30"
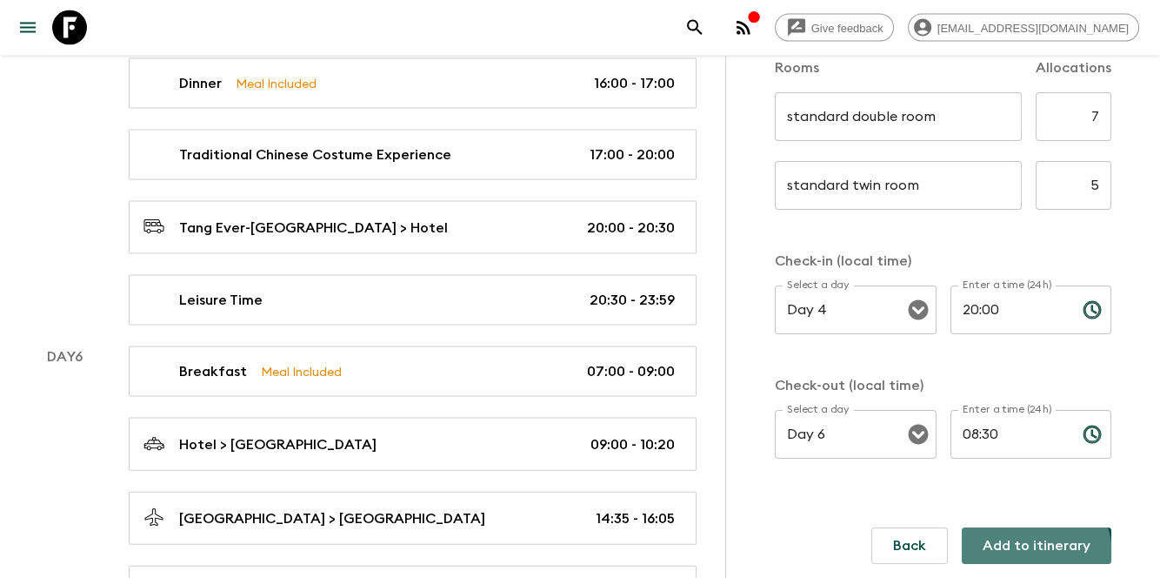
click at [1010, 555] on button "Add to itinerary" at bounding box center [1037, 545] width 150 height 37
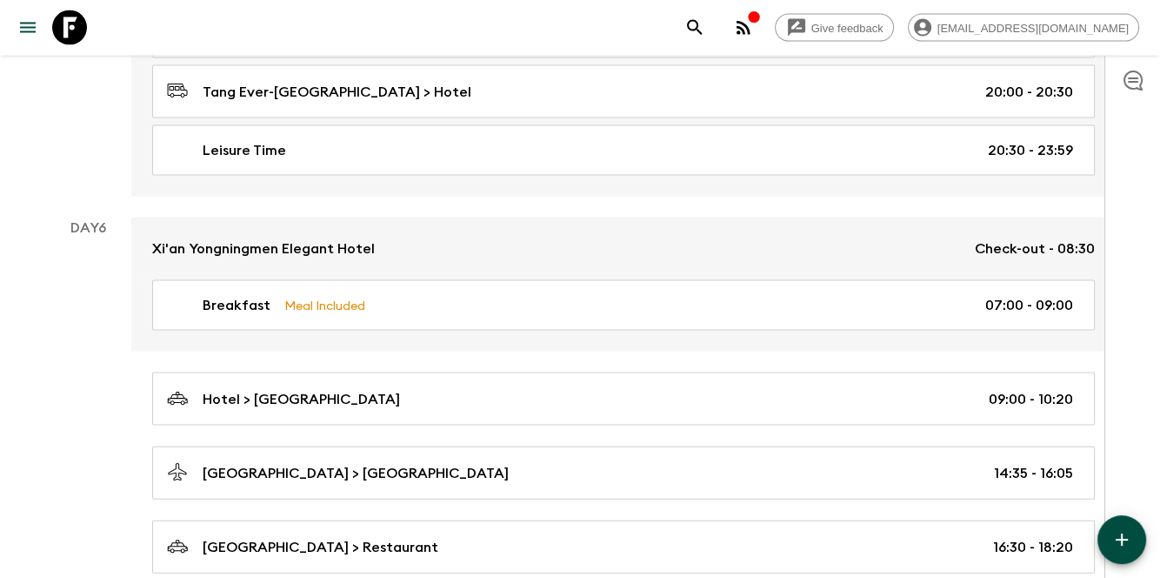
scroll to position [3647, 0]
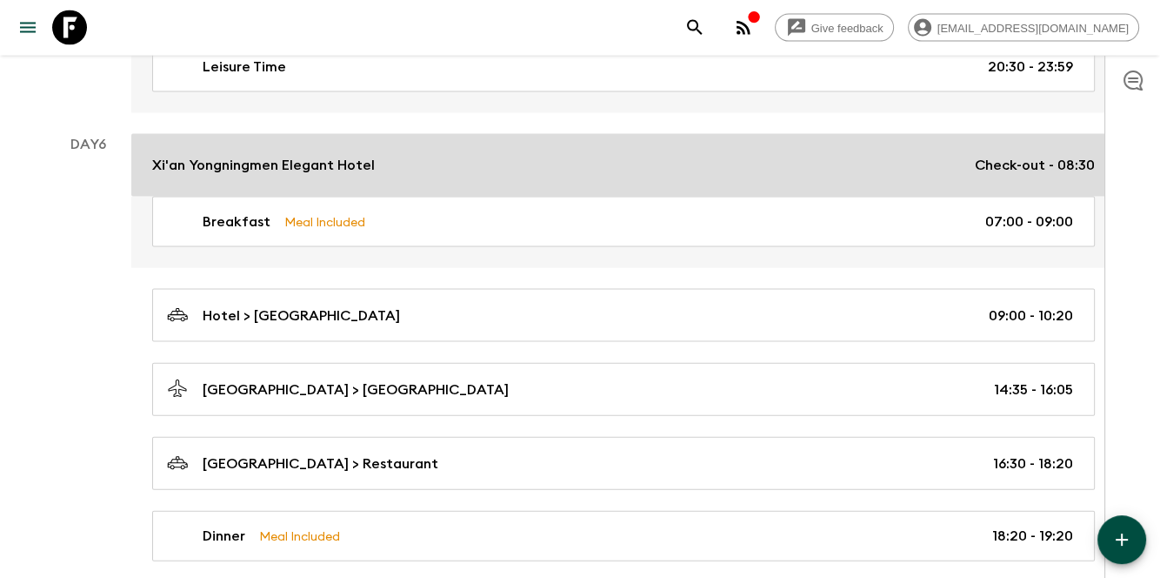
click at [442, 155] on div "Xi'an Yongningmen Elegant Hotel Check-out - 08:30" at bounding box center [623, 165] width 943 height 21
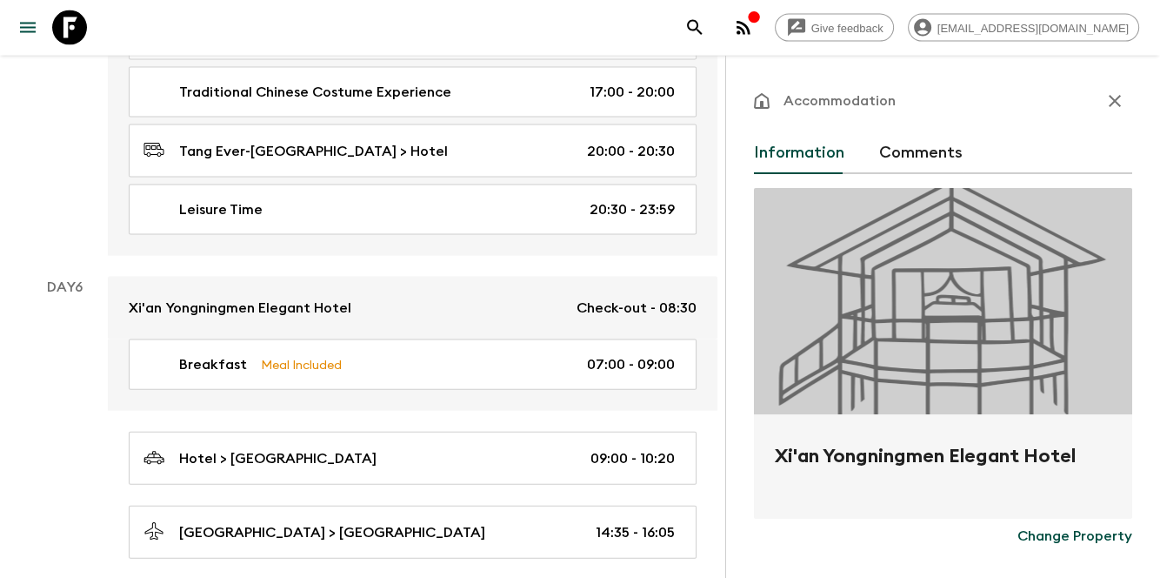
click at [968, 379] on div at bounding box center [943, 301] width 378 height 226
click at [934, 142] on button "Comments" at bounding box center [921, 153] width 84 height 42
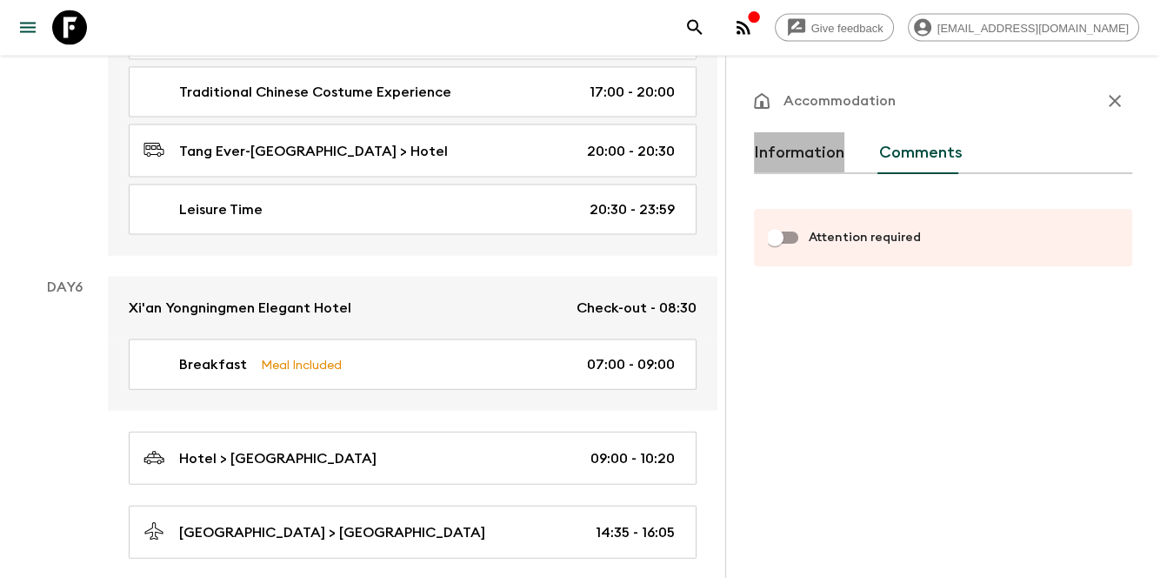
click at [805, 169] on button "Information" at bounding box center [799, 153] width 90 height 42
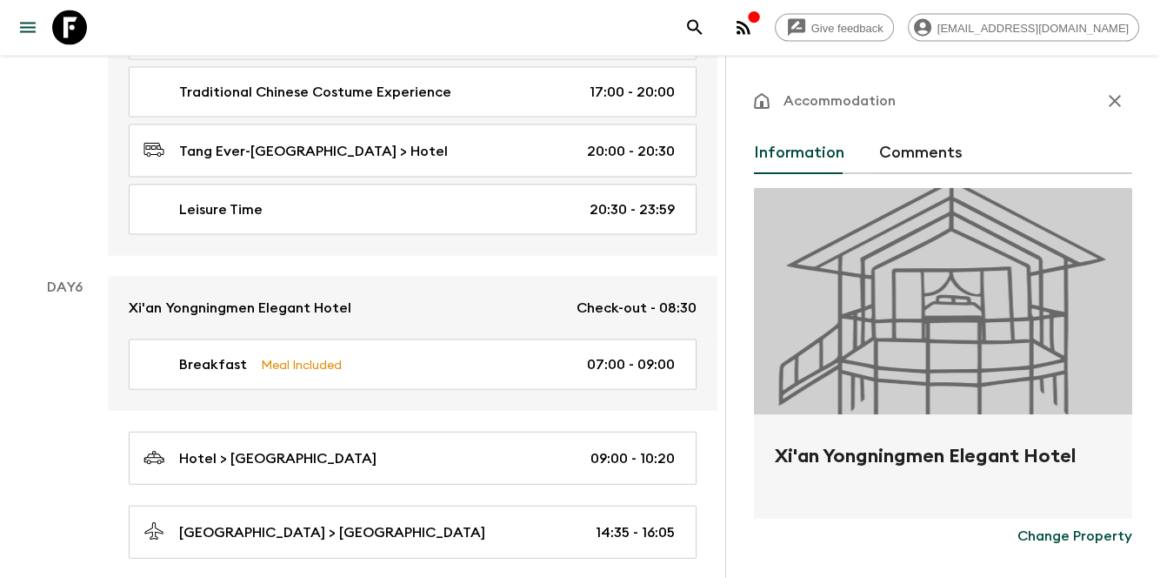
click at [1014, 397] on div at bounding box center [943, 301] width 378 height 226
click at [1042, 459] on h2 "Xi'an Yongningmen Elegant Hotel" at bounding box center [943, 470] width 337 height 56
click at [1051, 522] on button "Change Property" at bounding box center [1075, 535] width 115 height 35
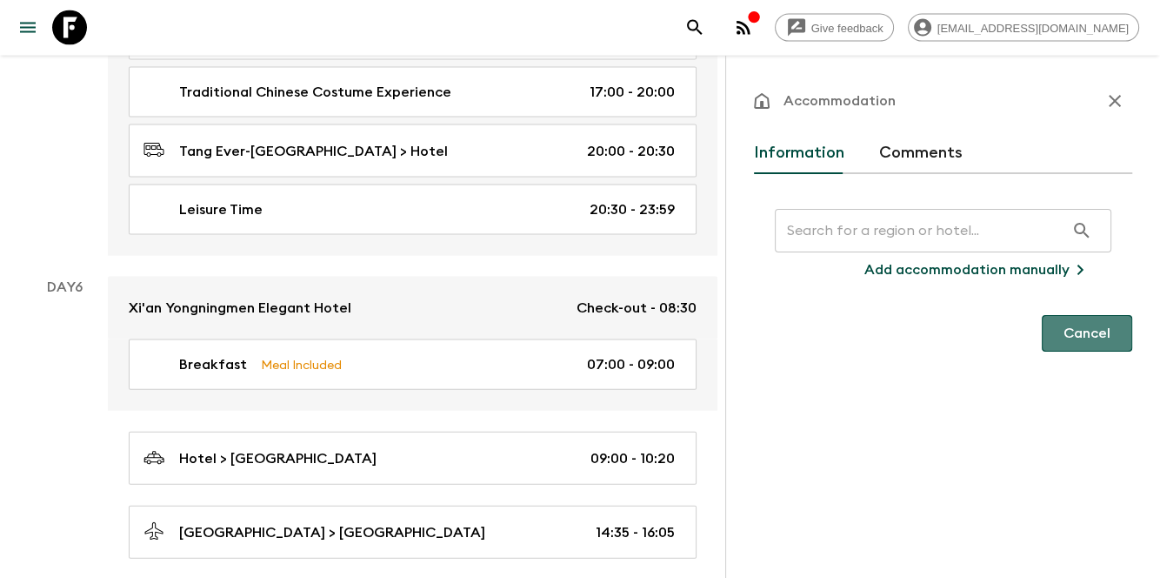
click at [1082, 339] on button "Cancel" at bounding box center [1087, 333] width 90 height 37
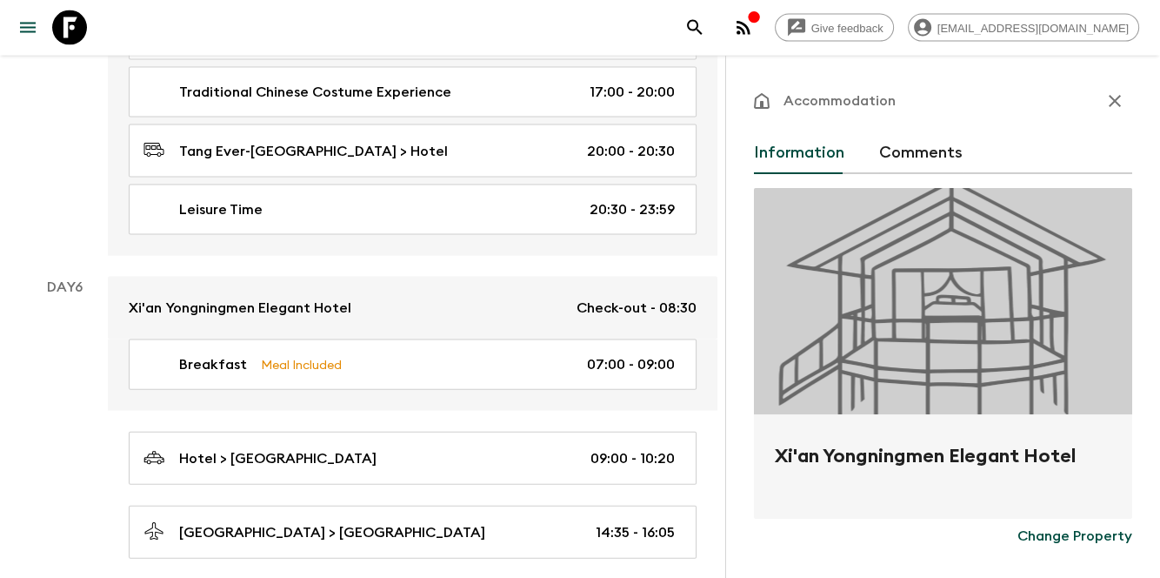
click at [904, 345] on div at bounding box center [943, 301] width 378 height 226
click at [947, 324] on div at bounding box center [943, 301] width 378 height 226
click at [1000, 303] on div at bounding box center [943, 301] width 378 height 226
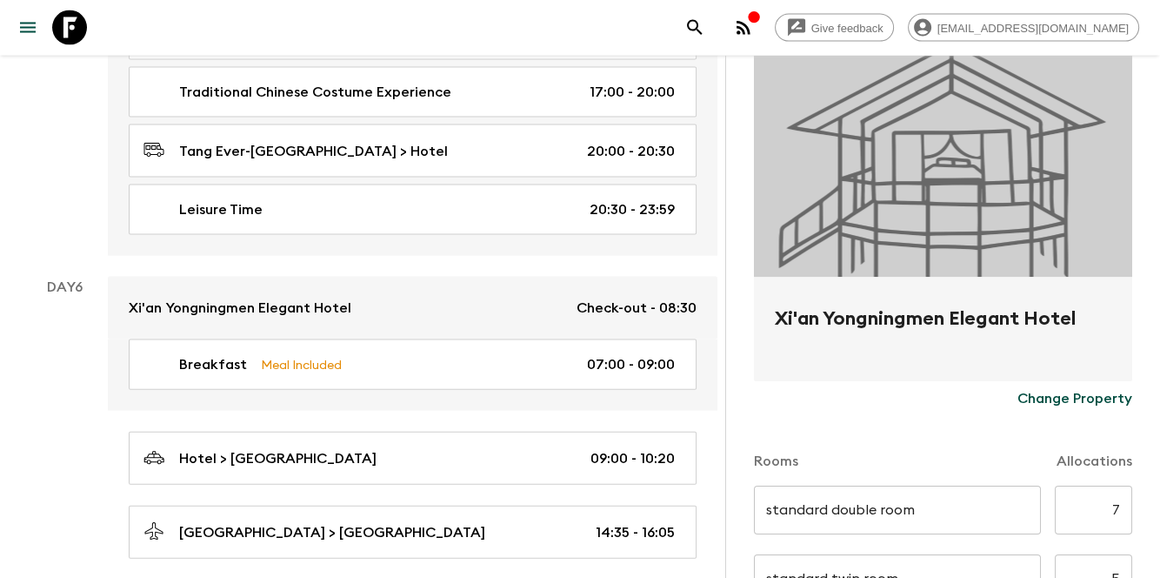
scroll to position [117, 0]
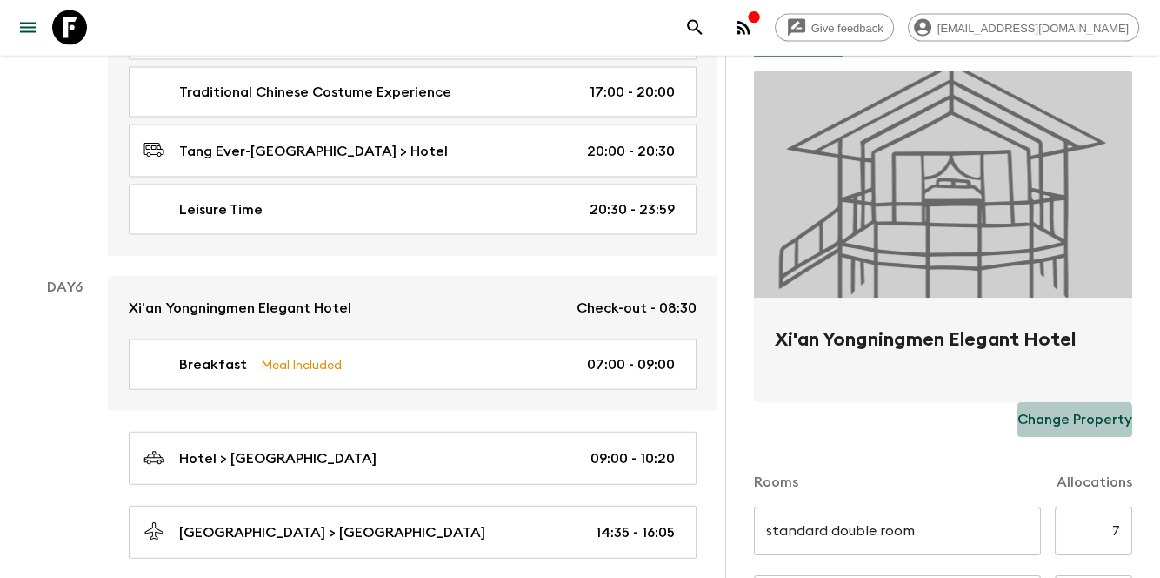
click at [1047, 431] on button "Change Property" at bounding box center [1075, 419] width 115 height 35
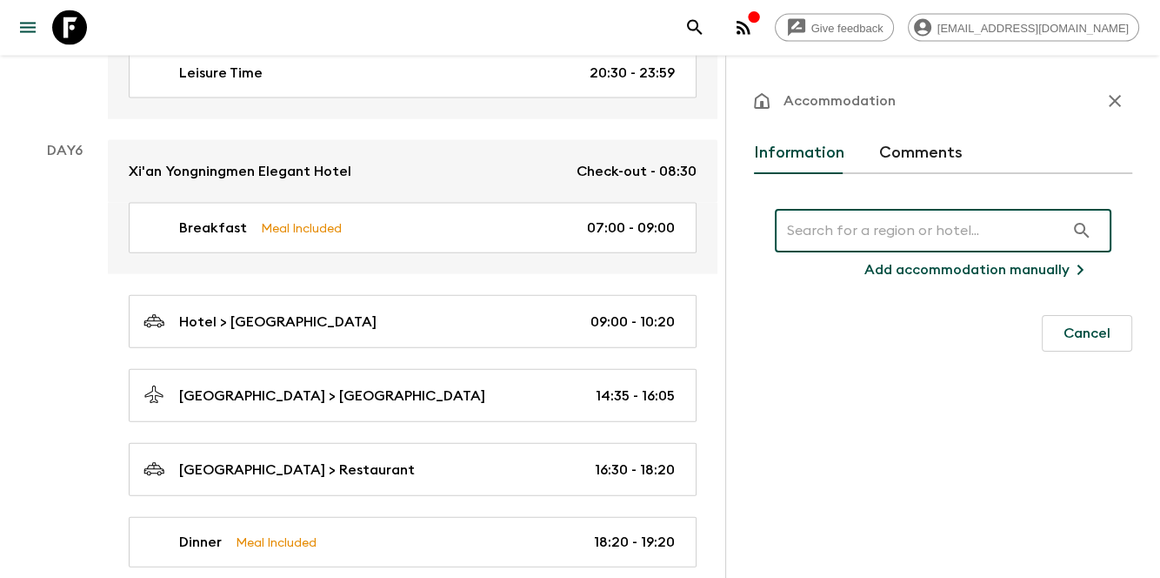
scroll to position [3763, 0]
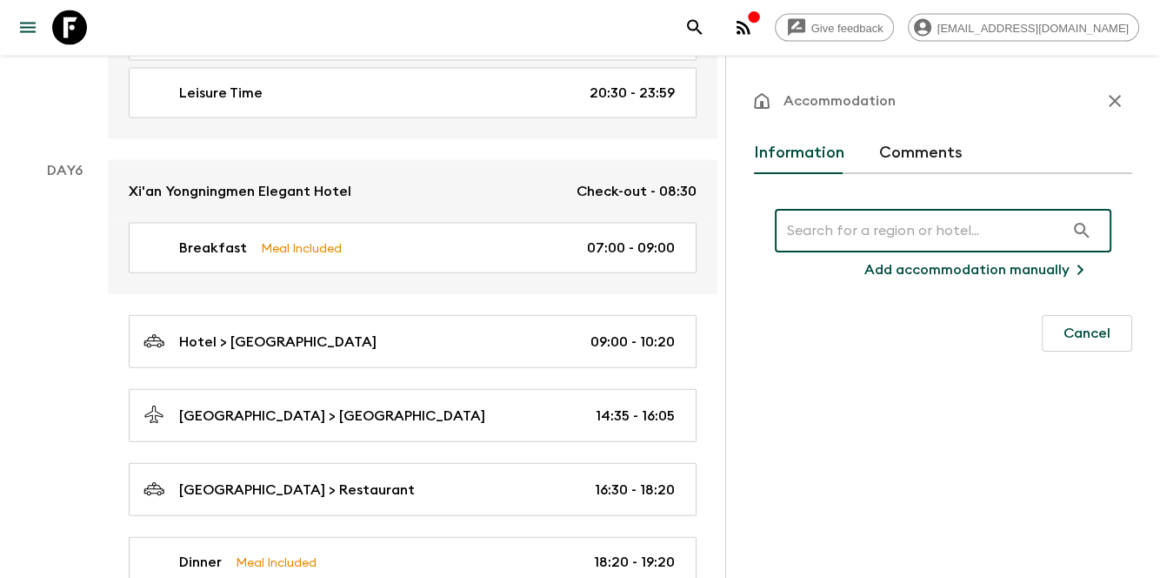
click at [1111, 102] on icon "button" at bounding box center [1115, 100] width 21 height 21
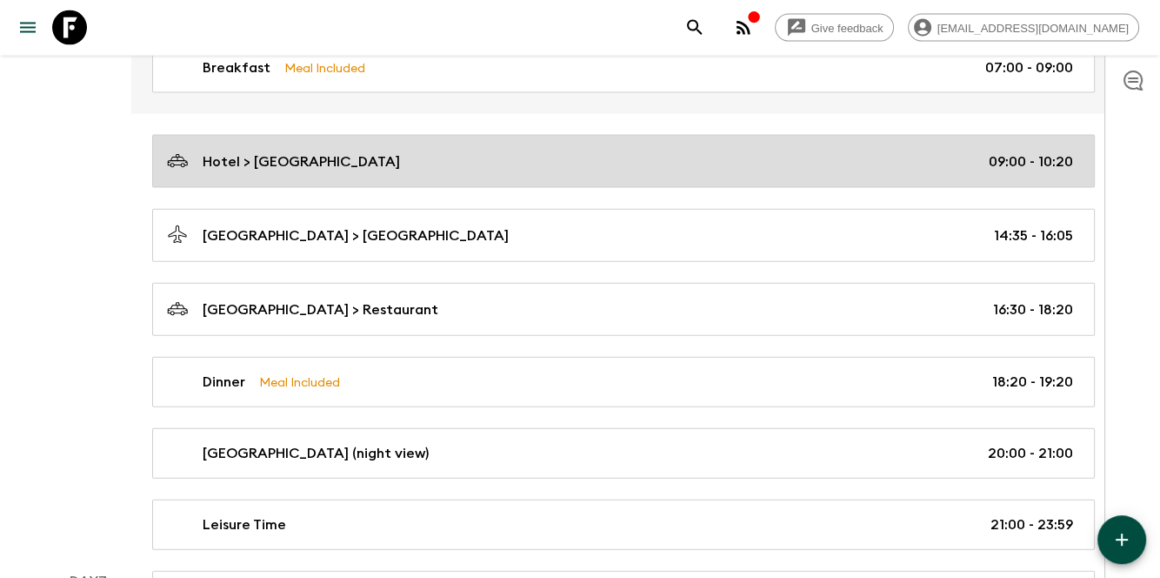
scroll to position [3821, 0]
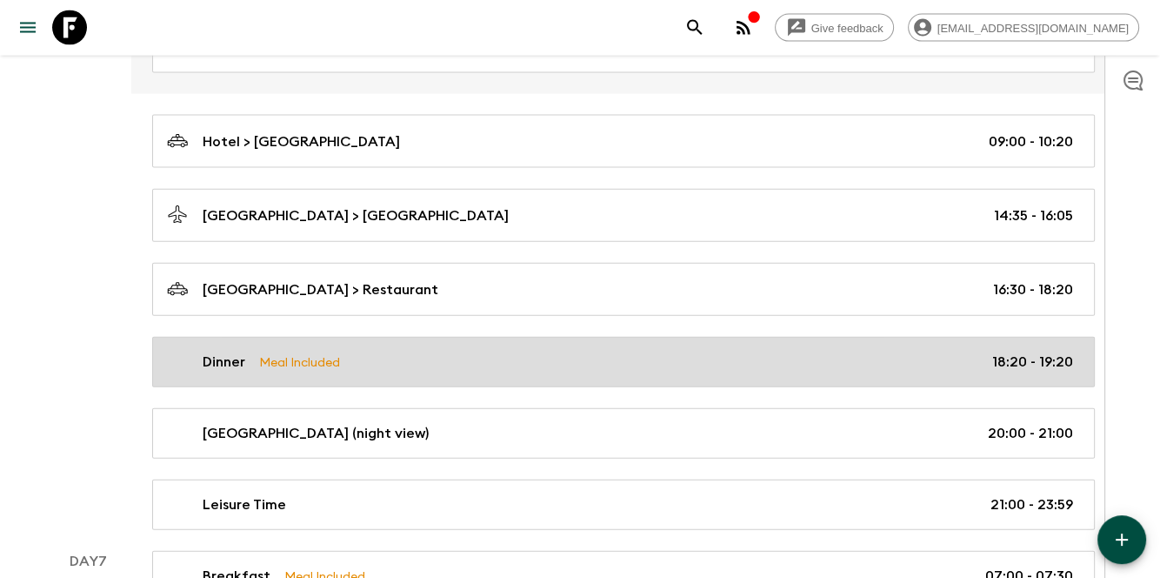
click at [772, 351] on div "Dinner Meal Included 18:20 - 19:20" at bounding box center [620, 361] width 906 height 21
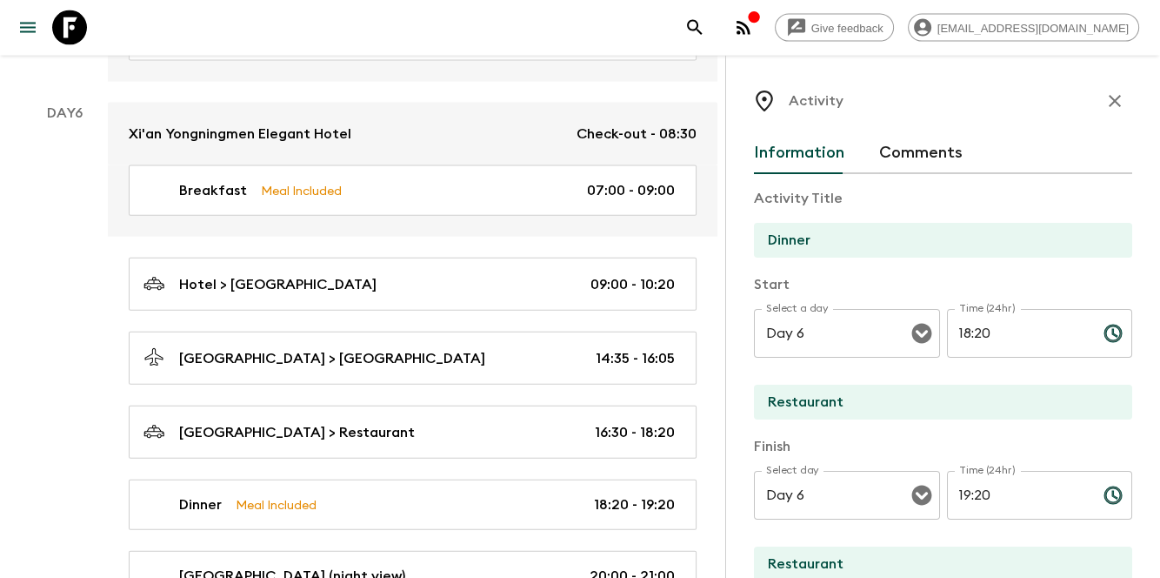
click at [1105, 96] on icon "button" at bounding box center [1115, 100] width 21 height 21
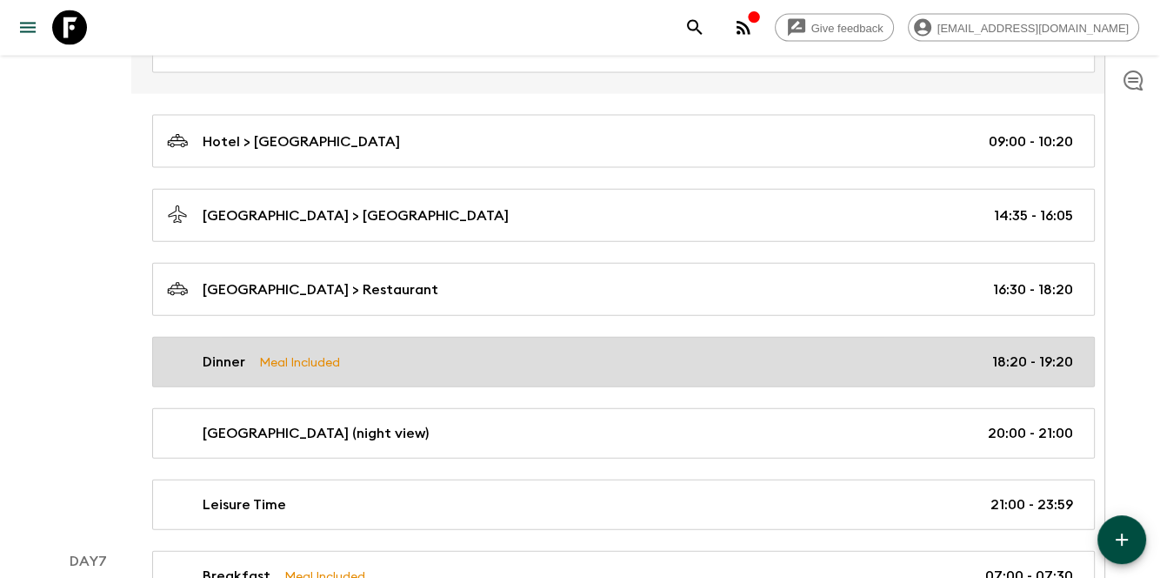
click at [918, 349] on link "Dinner Meal Included 18:20 - 19:20" at bounding box center [623, 362] width 943 height 50
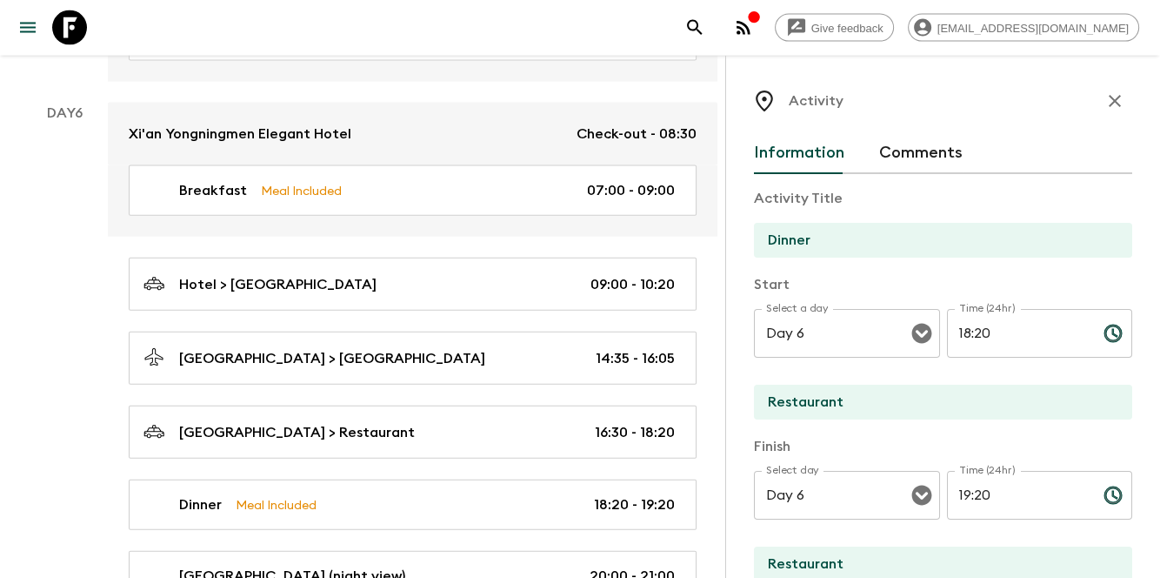
click at [655, 394] on div "Xi'an Yongningmen Elegant Hotel Check-out - 08:30 Breakfast Meal Included 07:00…" at bounding box center [413, 388] width 610 height 570
click at [1105, 100] on icon "button" at bounding box center [1115, 100] width 21 height 21
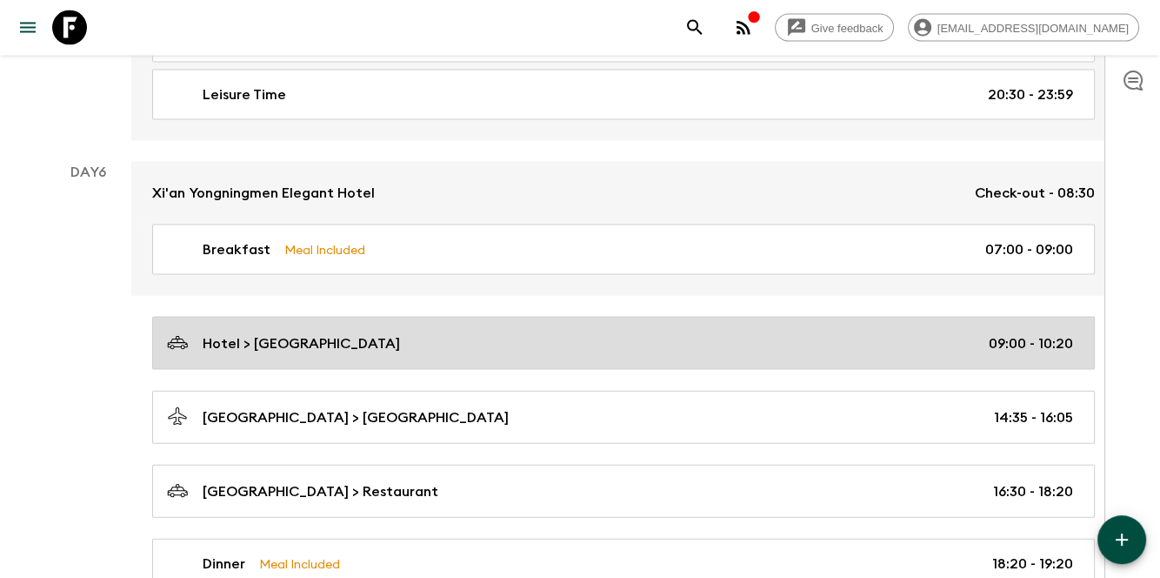
scroll to position [3821, 0]
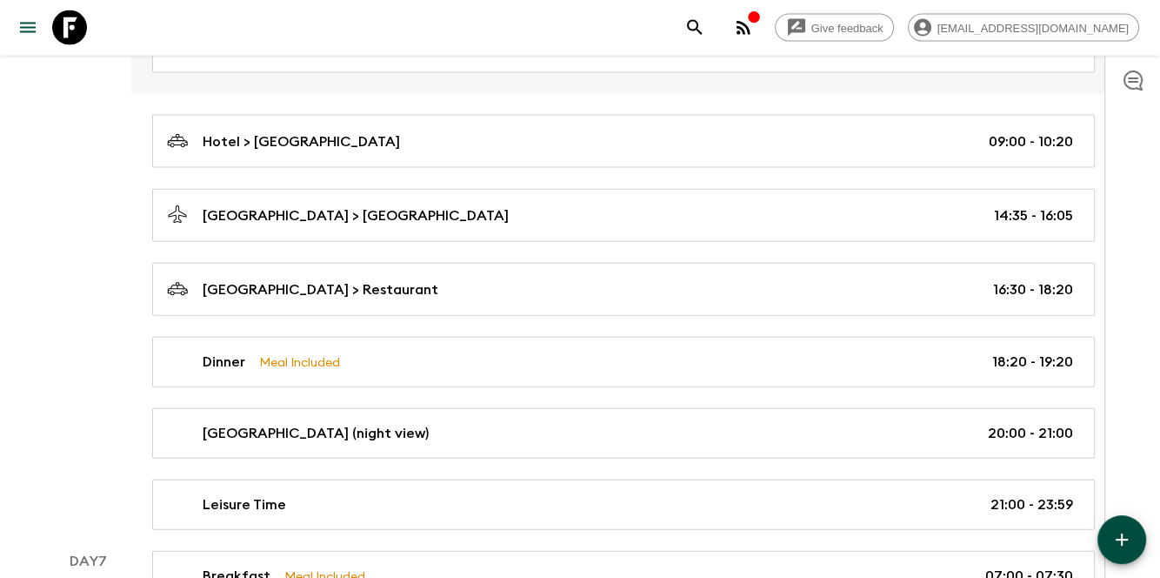
click at [1126, 548] on icon "button" at bounding box center [1122, 539] width 21 height 21
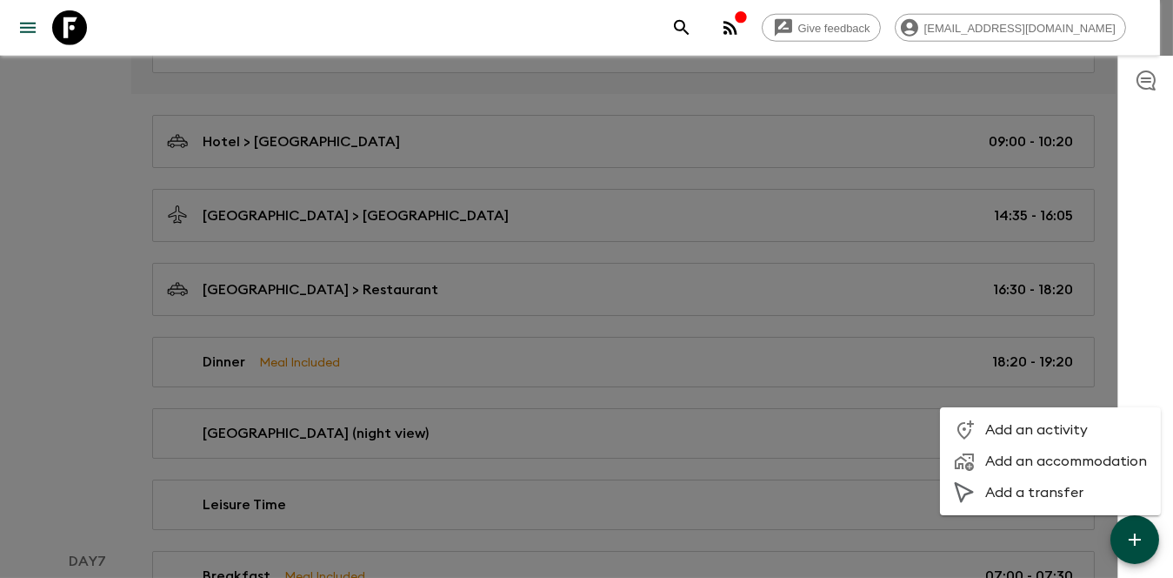
click at [1043, 468] on span "Add an accommodation" at bounding box center [1067, 460] width 162 height 17
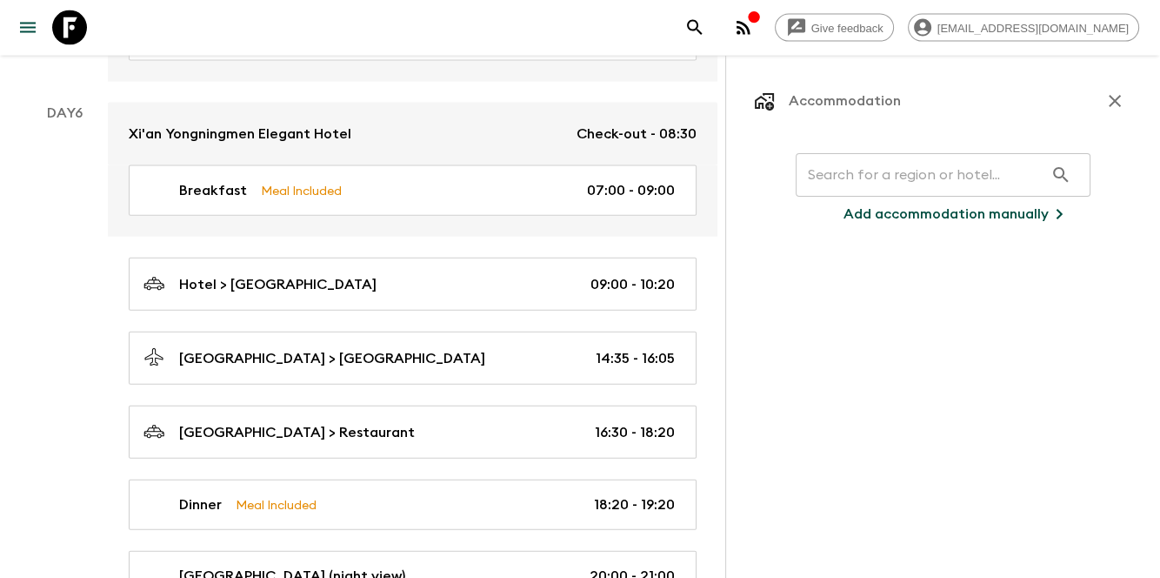
click at [837, 183] on input "text" at bounding box center [920, 174] width 248 height 49
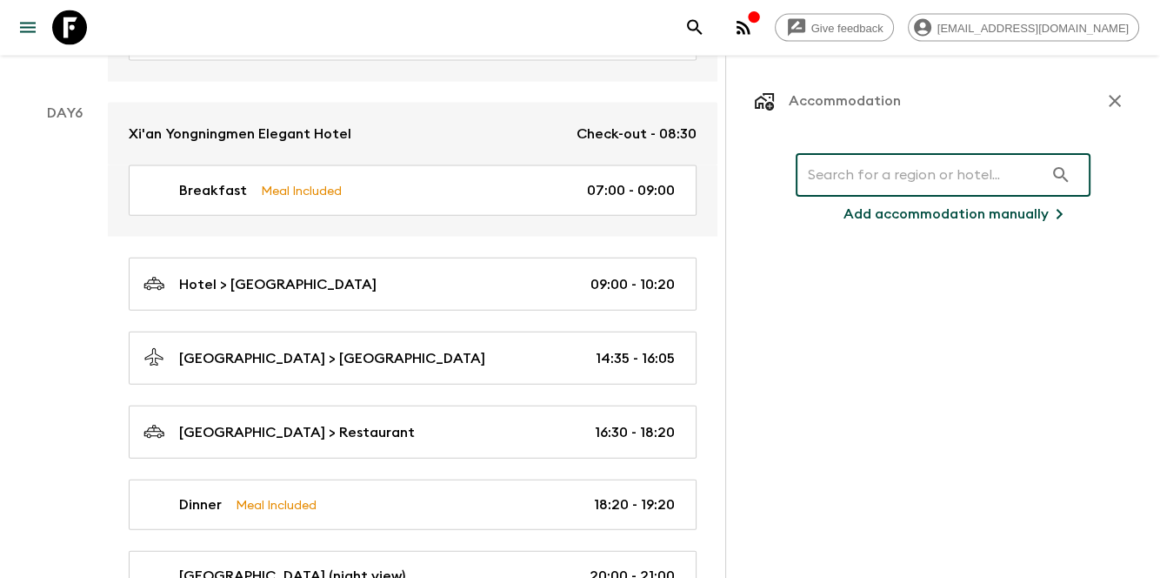
paste input "Blossomy & Picturesque Hotel"
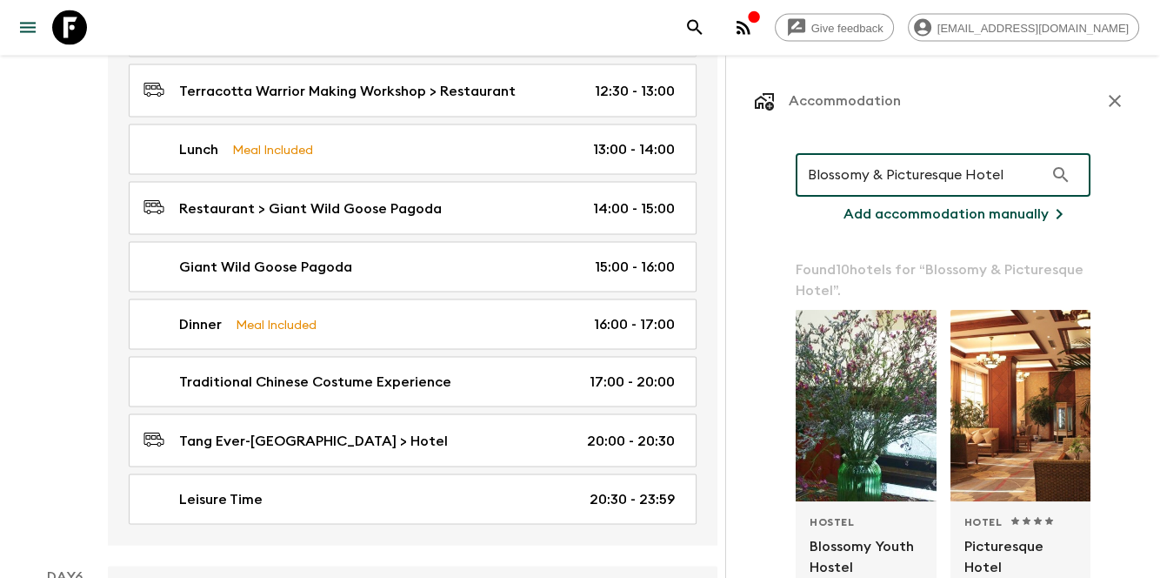
type input "Blossomy & Picturesque Hotel"
click at [999, 207] on p "Add accommodation manually" at bounding box center [946, 214] width 205 height 21
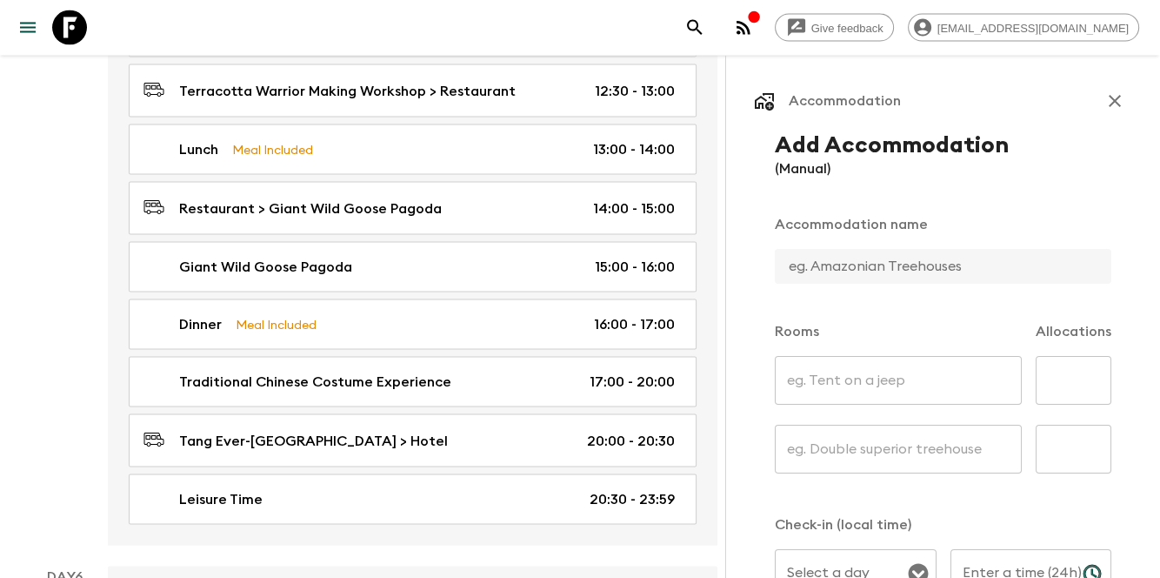
click at [911, 267] on input "text" at bounding box center [936, 266] width 323 height 35
paste input "Blossomy & Picturesque Hotel"
type input "Blossomy & Picturesque Hotel"
click at [903, 374] on input "text" at bounding box center [898, 380] width 247 height 49
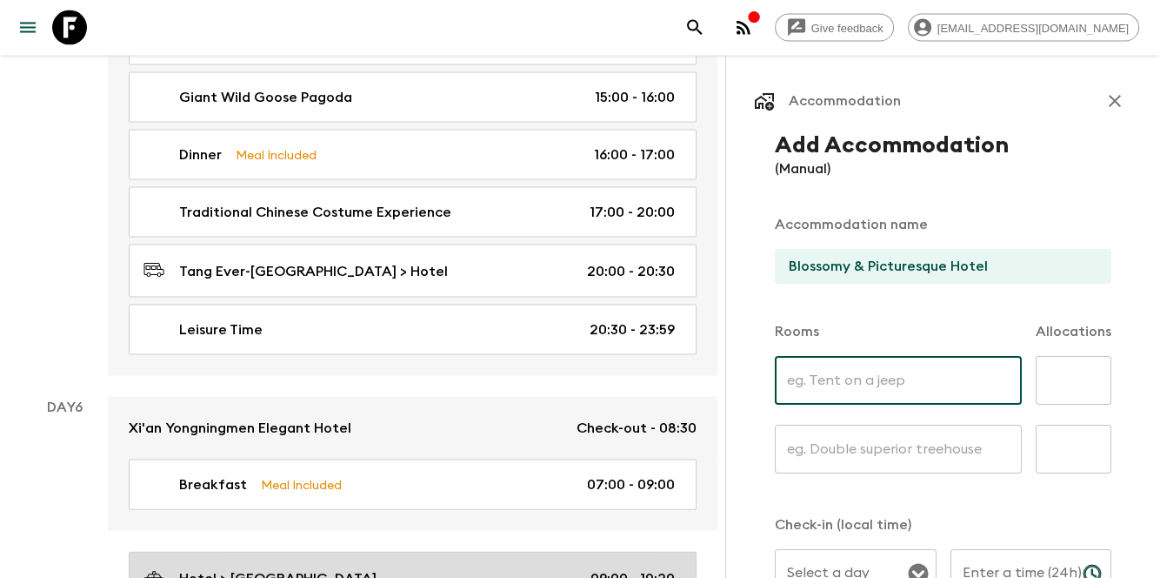
scroll to position [3531, 0]
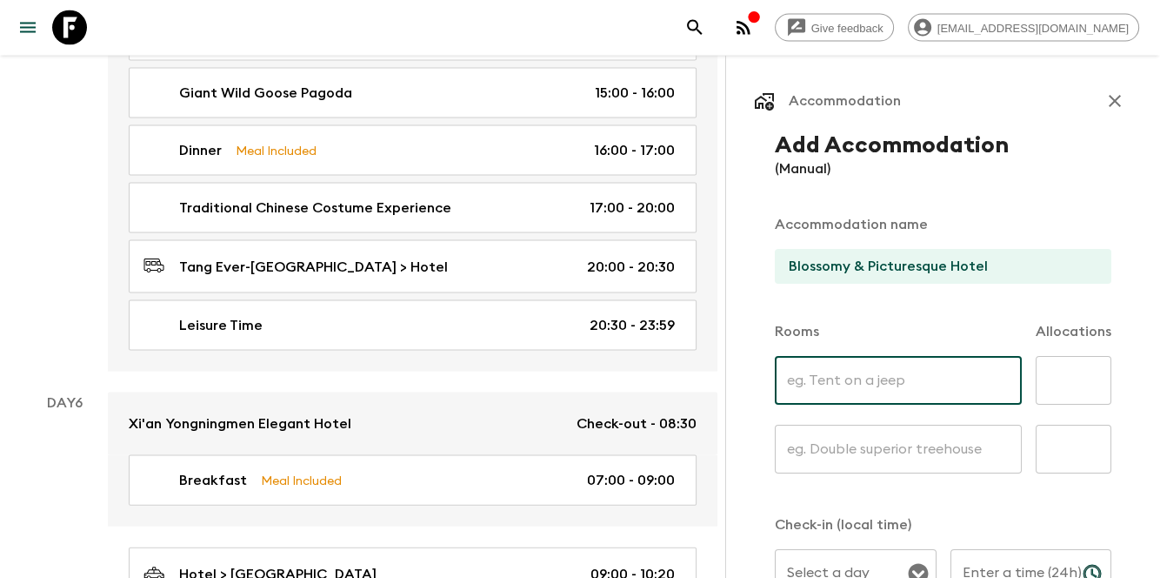
click at [892, 365] on input "text" at bounding box center [898, 380] width 247 height 49
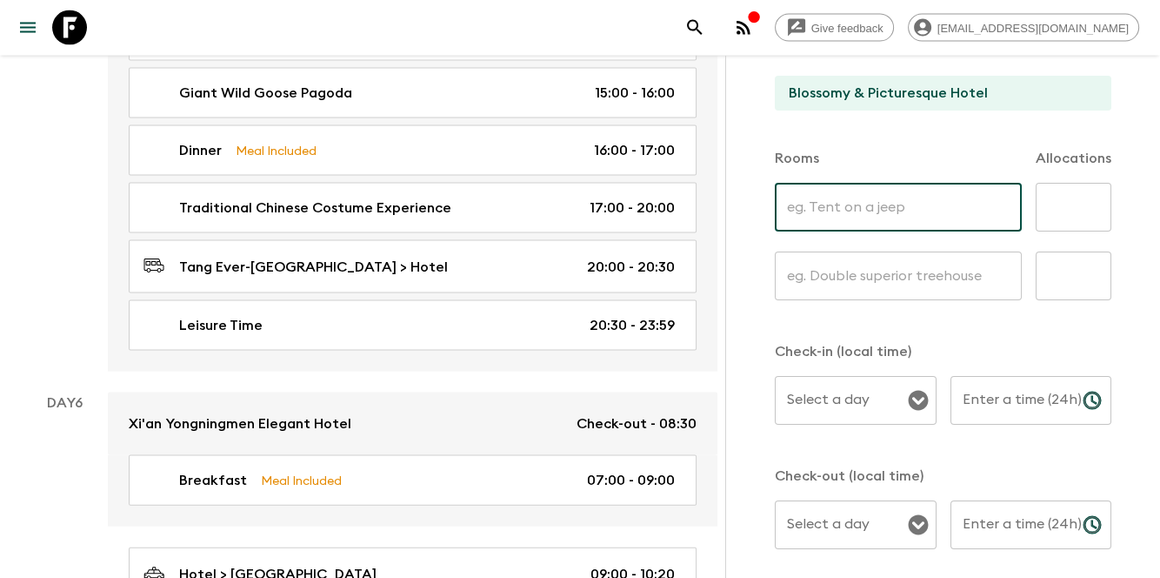
scroll to position [174, 0]
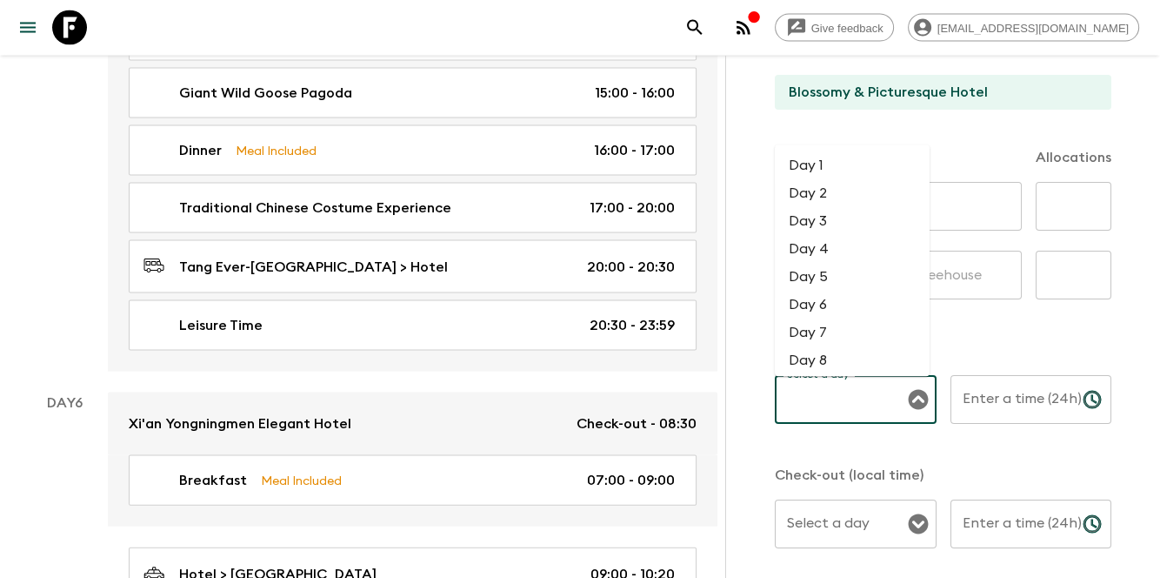
click at [814, 388] on div "Select a day Select a day ​" at bounding box center [856, 409] width 162 height 69
click at [806, 311] on li "Day 6" at bounding box center [852, 305] width 155 height 28
type input "Day 6"
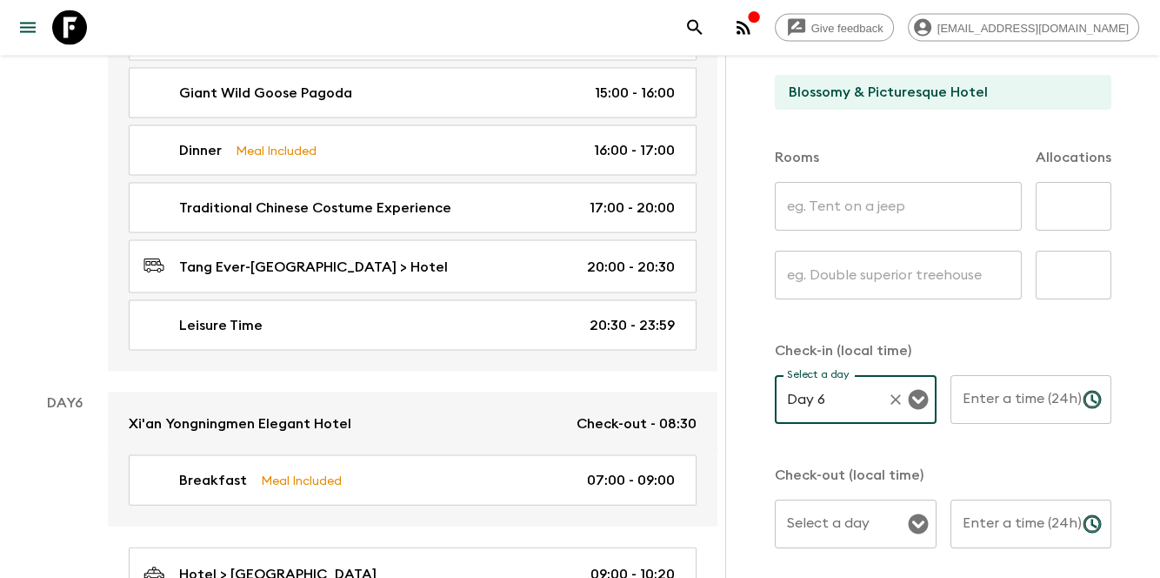
drag, startPoint x: 811, startPoint y: 493, endPoint x: 796, endPoint y: 512, distance: 24.2
click at [808, 498] on div "Check-in (local time) Select a day Day 6 Select a day ​ Enter a time (24h) Ente…" at bounding box center [943, 454] width 337 height 228
click at [777, 531] on div "Select a day" at bounding box center [856, 523] width 162 height 49
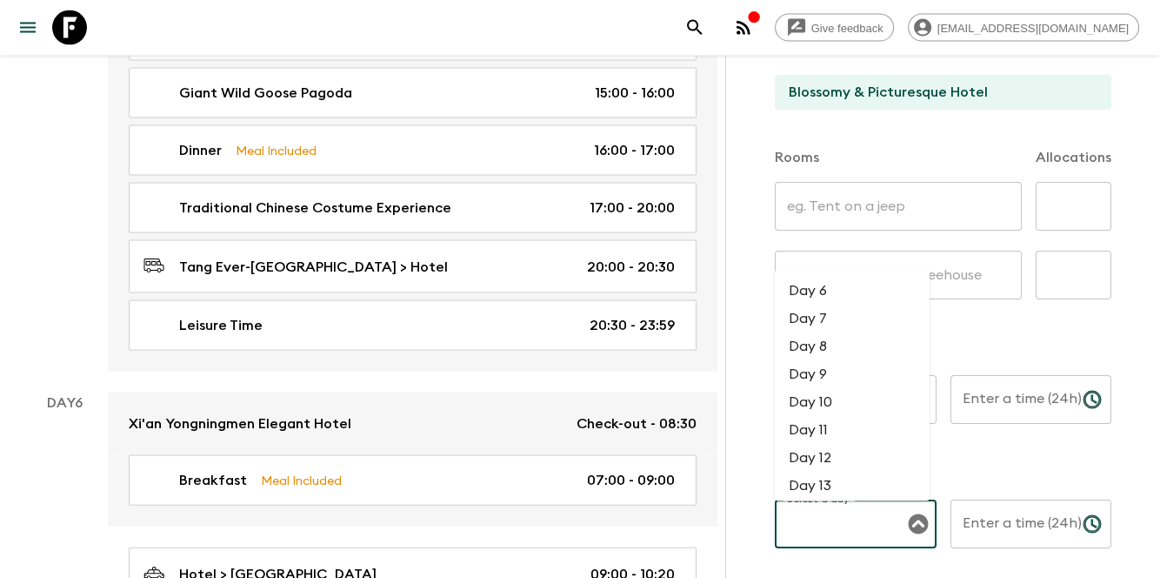
click at [838, 325] on li "Day 7" at bounding box center [852, 318] width 155 height 28
type input "Day 7"
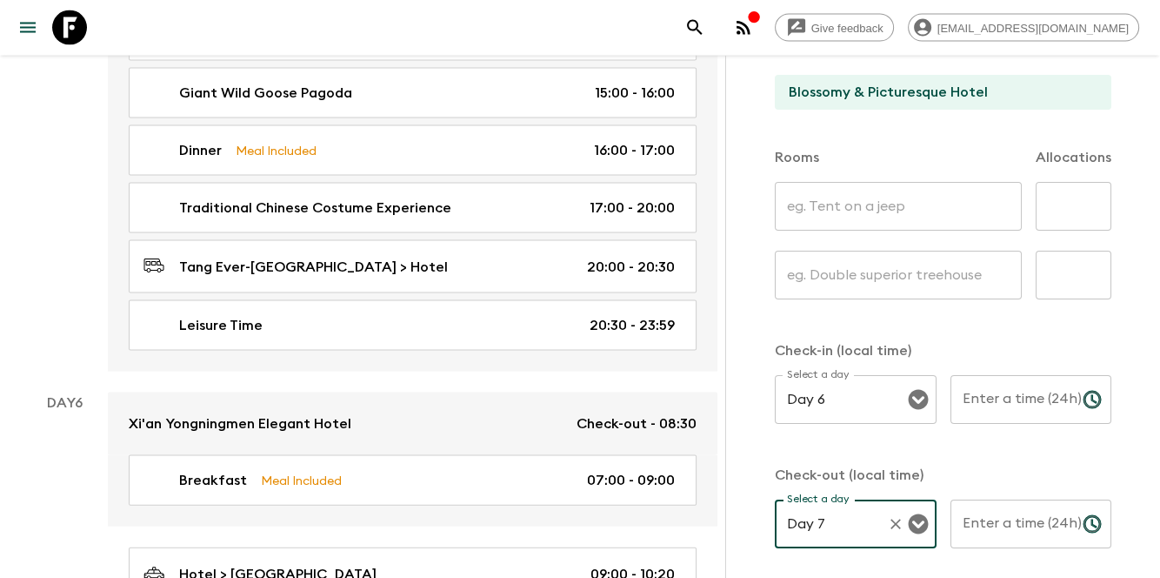
scroll to position [3879, 0]
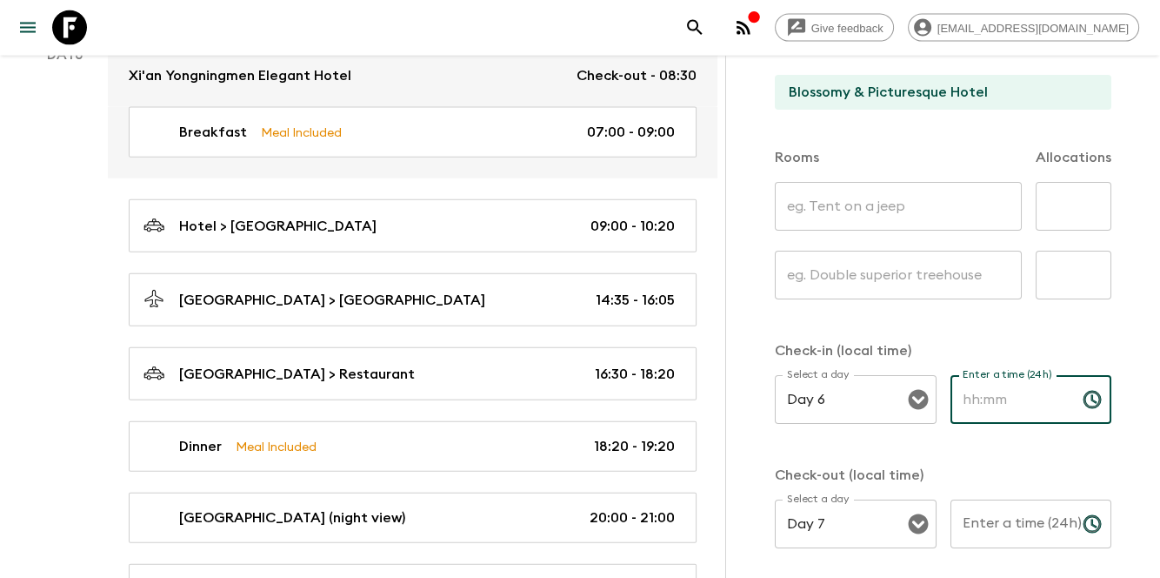
click at [1020, 406] on input "Enter a time (24h)" at bounding box center [1010, 399] width 118 height 49
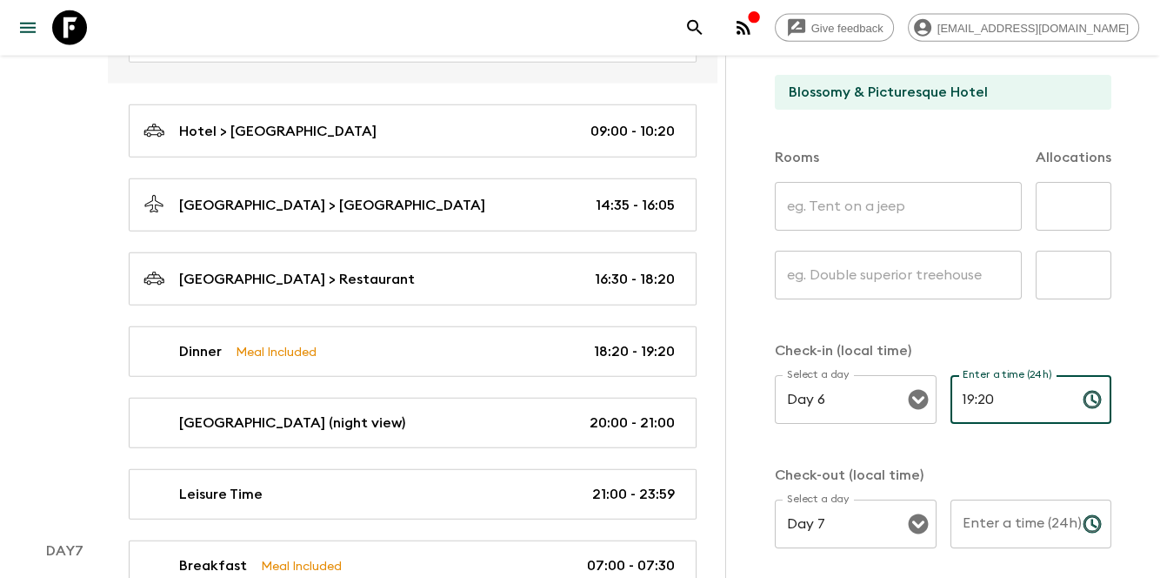
scroll to position [4169, 0]
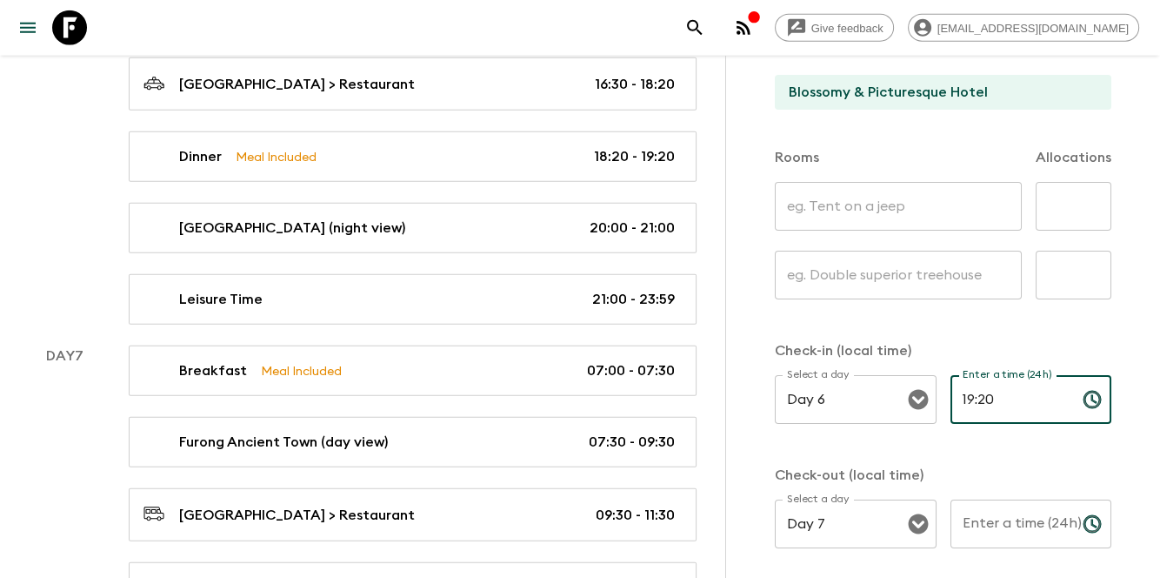
type input "19:20"
click at [1047, 527] on input "Enter a time (24h)" at bounding box center [1010, 523] width 118 height 49
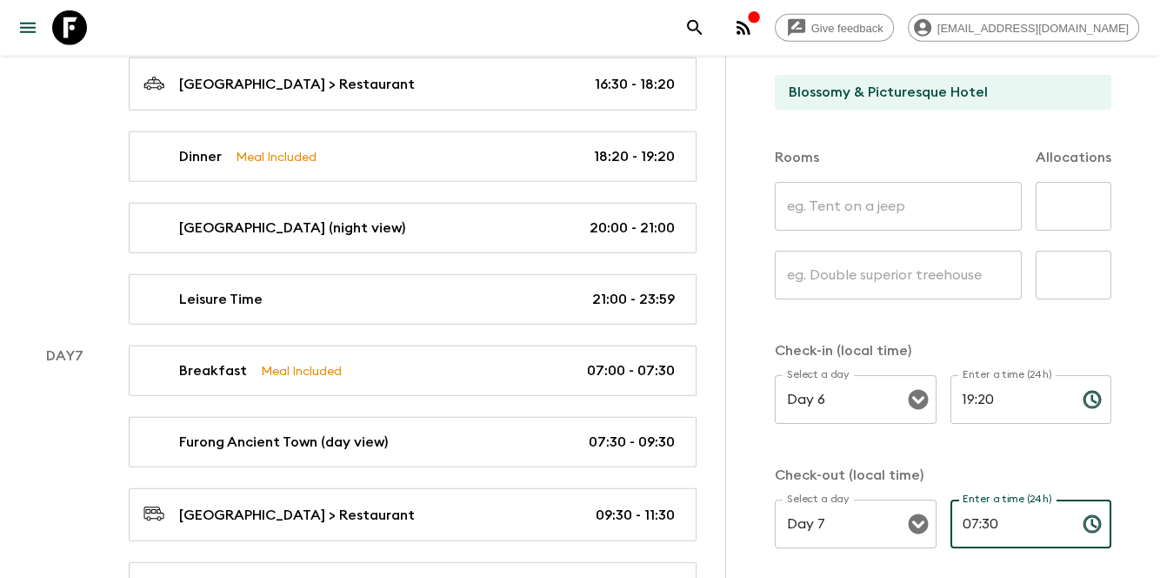
drag, startPoint x: 1006, startPoint y: 518, endPoint x: 931, endPoint y: 518, distance: 74.8
click at [931, 518] on div "Select a day Day 7 Select a day ​ Enter a time (24h) 07:30 Enter a time (24h) ​" at bounding box center [943, 533] width 337 height 69
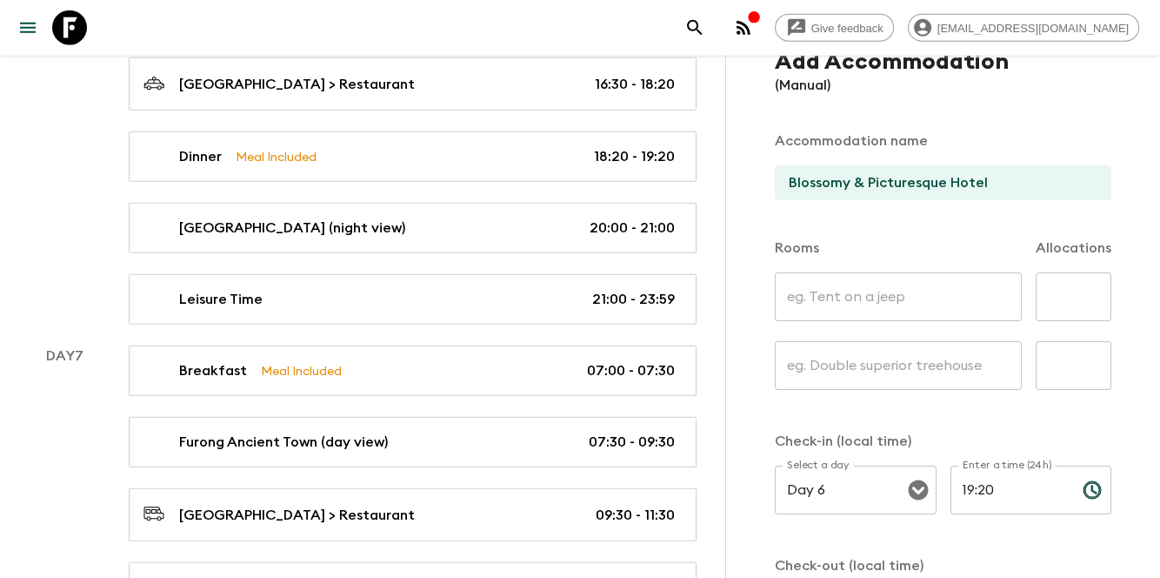
scroll to position [0, 0]
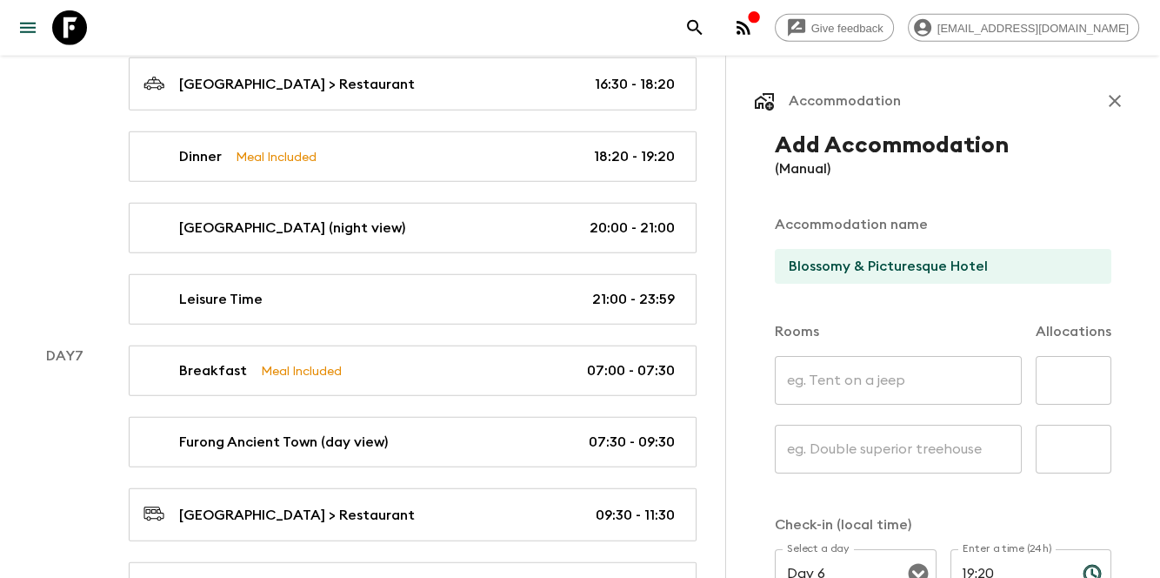
type input "08:00"
click at [869, 394] on input "text" at bounding box center [898, 380] width 247 height 49
type input "standard double room"
type input "7"
type input "standard twin room"
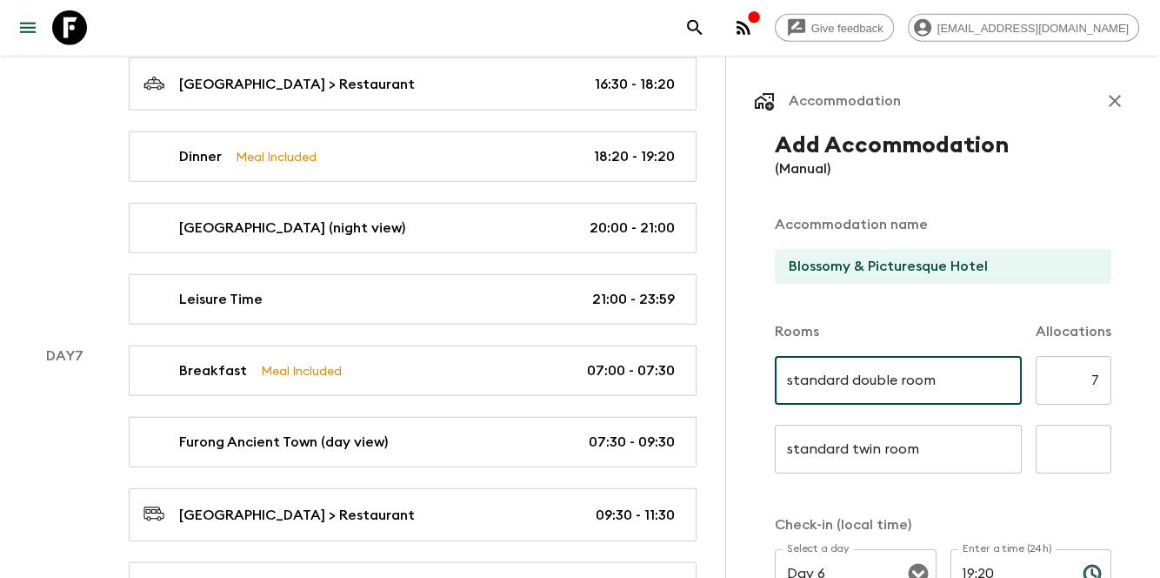
type input "5"
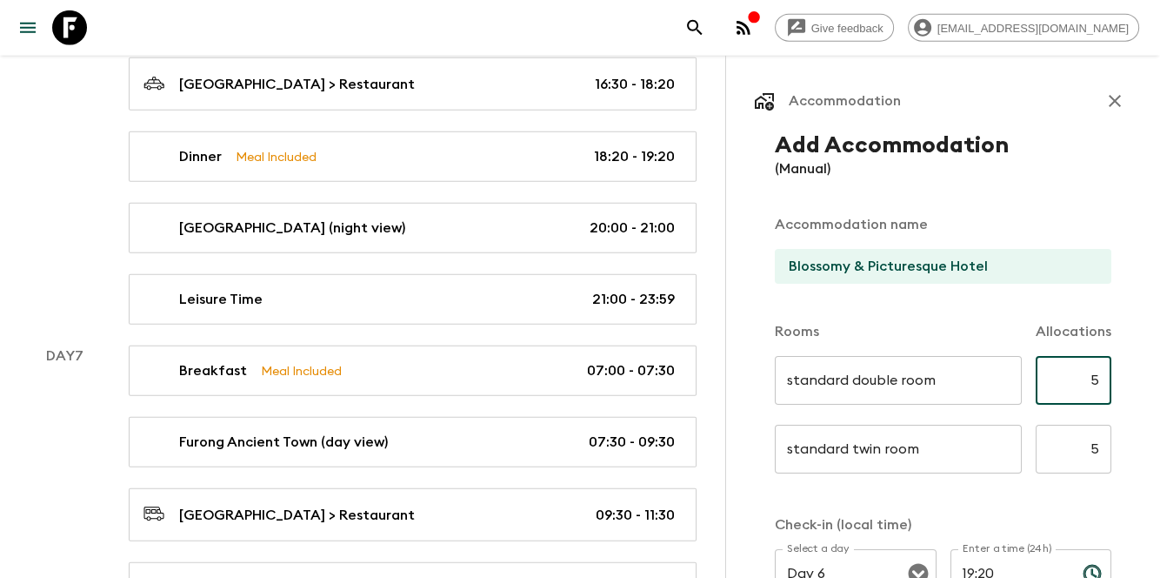
type input "5"
type input "7"
click at [1009, 323] on div "Rooms Allocations" at bounding box center [943, 321] width 337 height 70
click at [876, 200] on div "Add Accommodation (Manual) Accommodation name Blossomy & Picturesque Hotel Room…" at bounding box center [943, 479] width 378 height 695
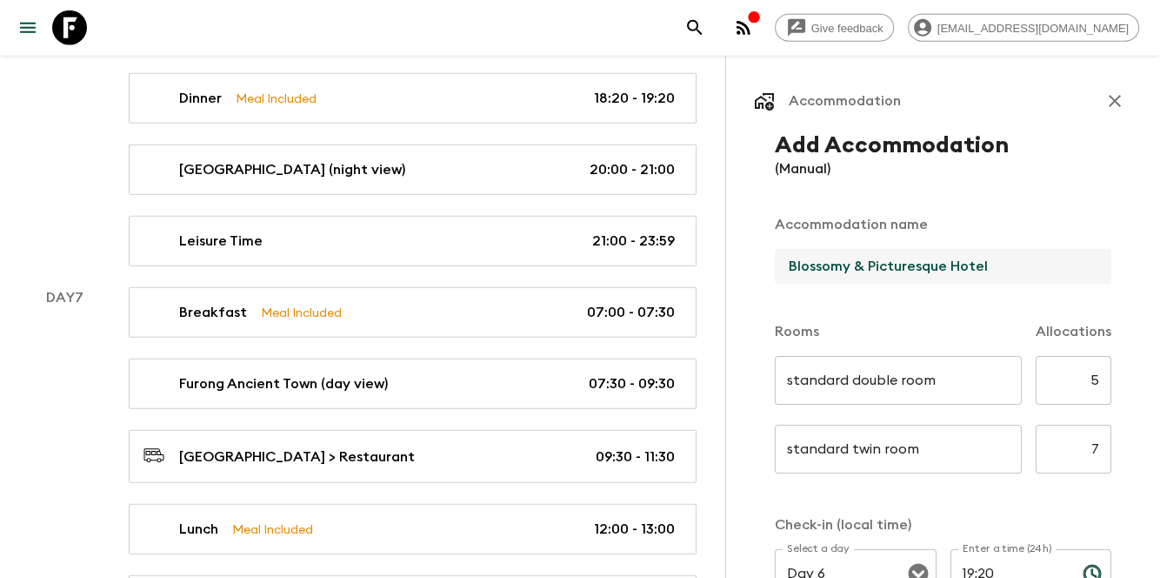
click at [1019, 279] on input "Blossomy & Picturesque Hotel" at bounding box center [936, 266] width 323 height 35
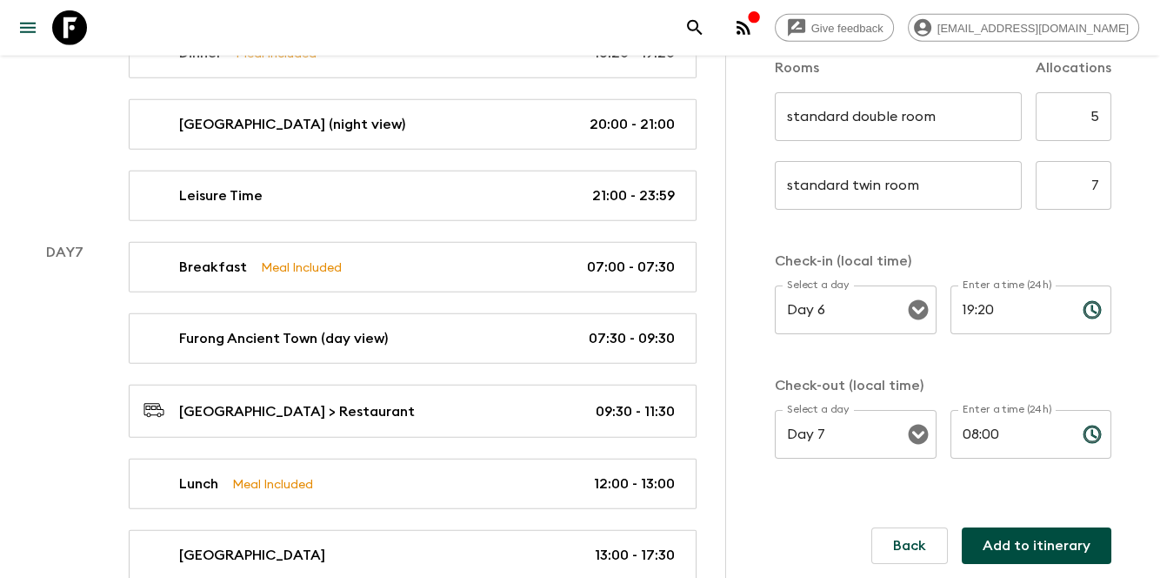
scroll to position [4285, 0]
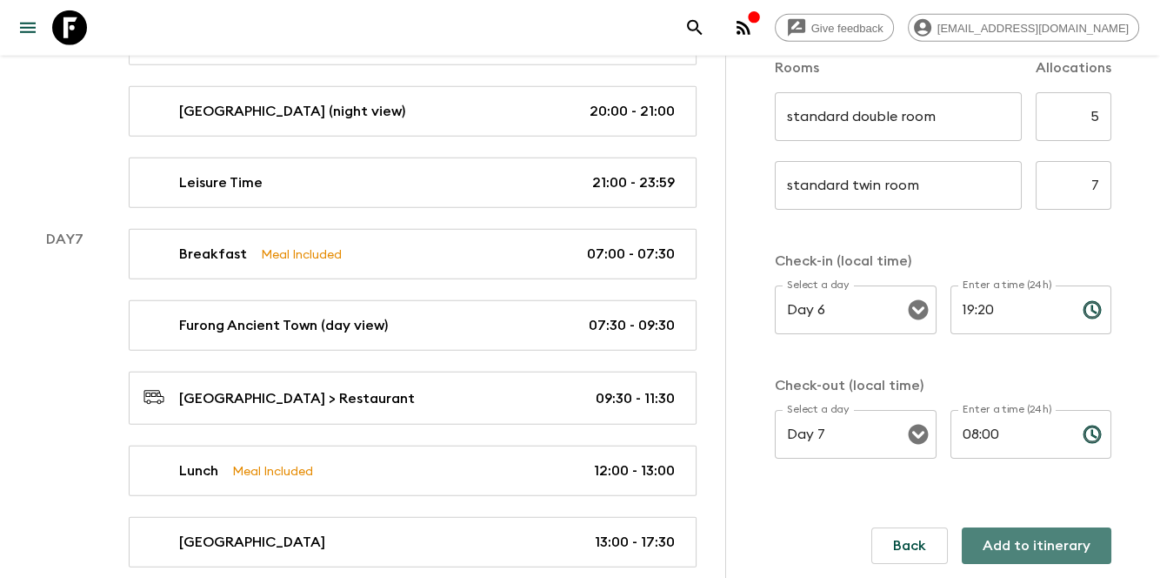
click at [1028, 535] on button "Add to itinerary" at bounding box center [1037, 545] width 150 height 37
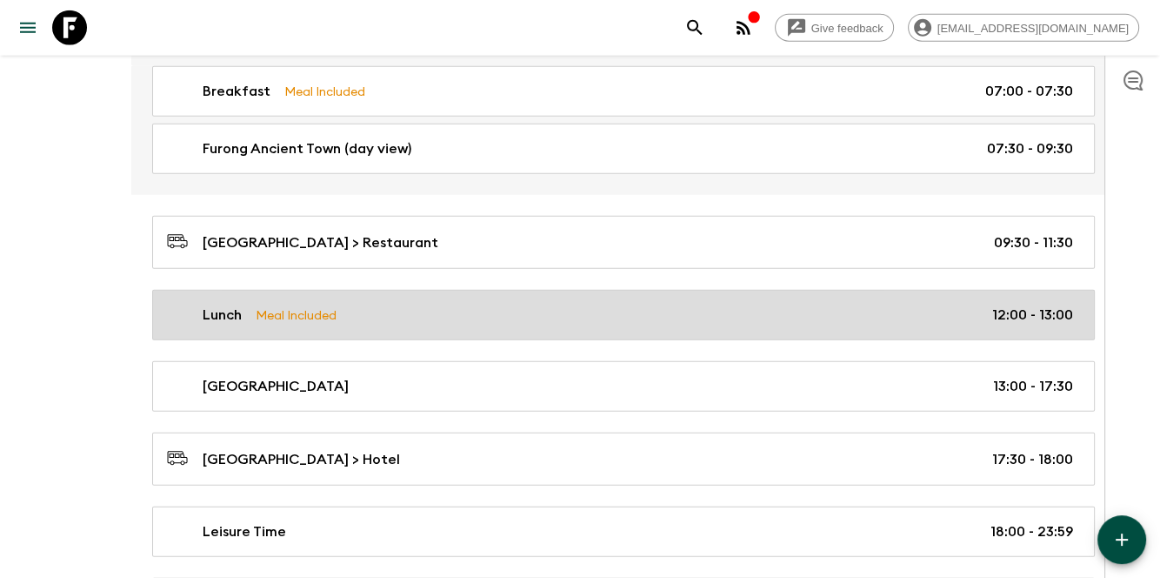
scroll to position [4459, 0]
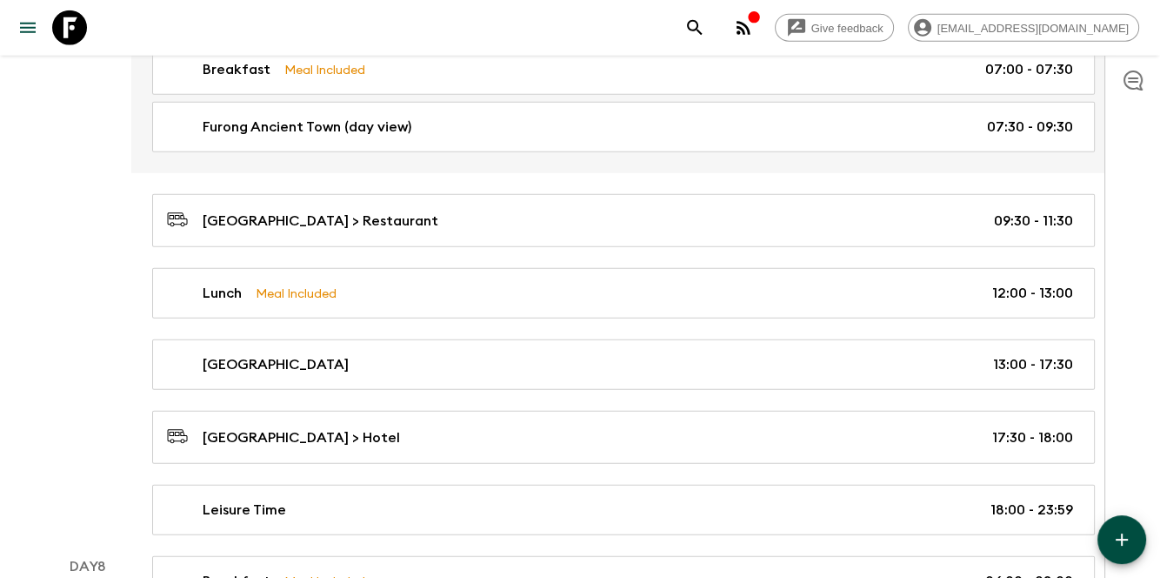
click at [1126, 538] on icon "button" at bounding box center [1122, 539] width 21 height 21
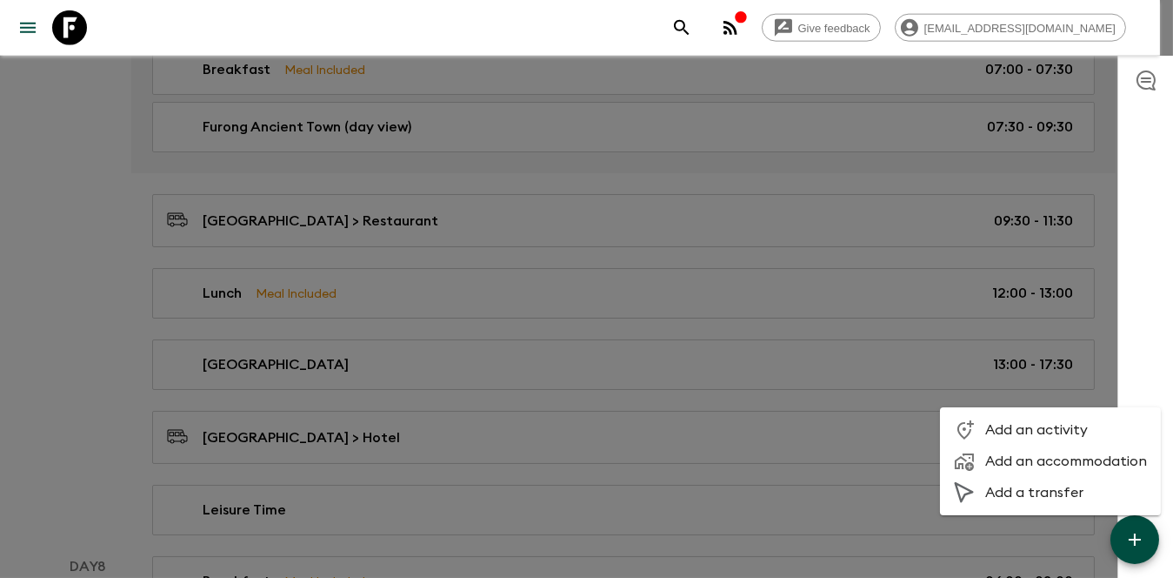
click at [1017, 452] on span "Add an accommodation" at bounding box center [1067, 460] width 162 height 17
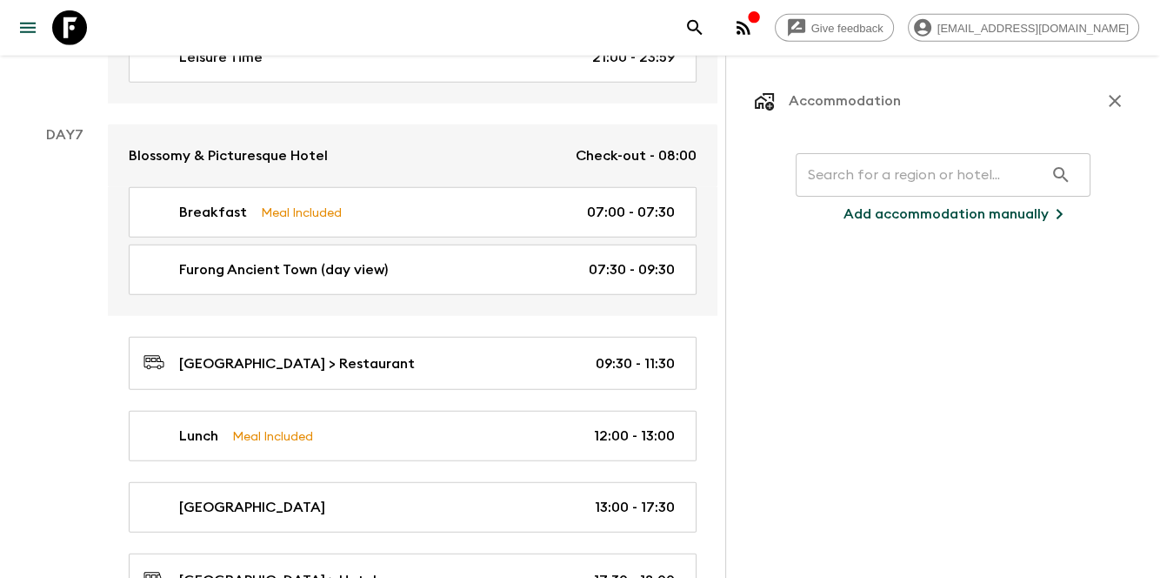
click at [930, 177] on input "text" at bounding box center [920, 174] width 248 height 49
paste input "ZHANGJIAJIE DONGYUEXINYIE HOTEL"
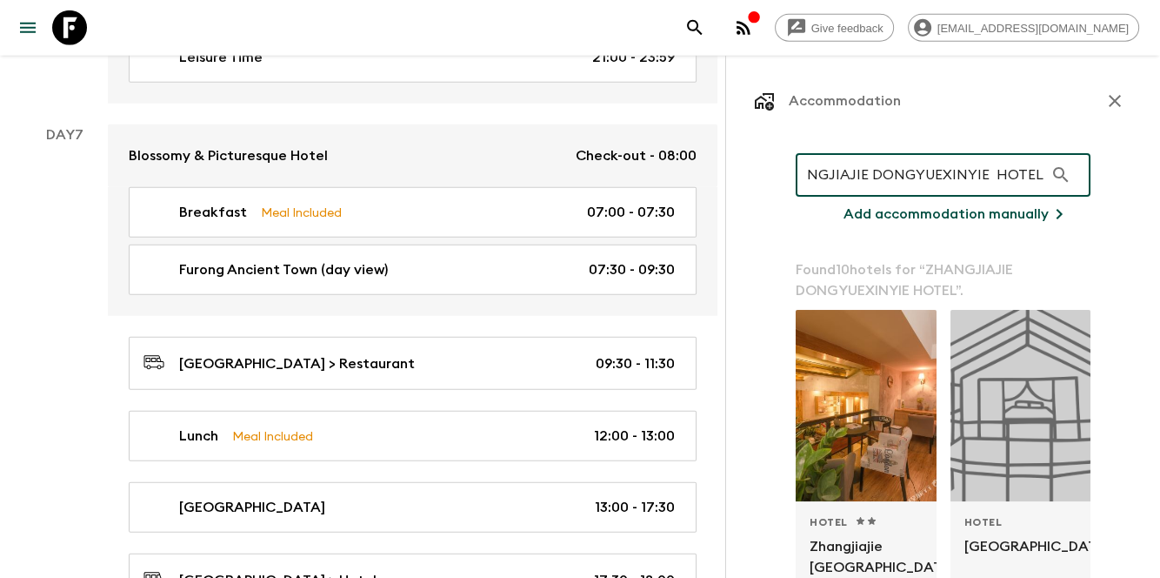
type input "ZHANGJIAJIE DONGYUEXINYIE HOTEL"
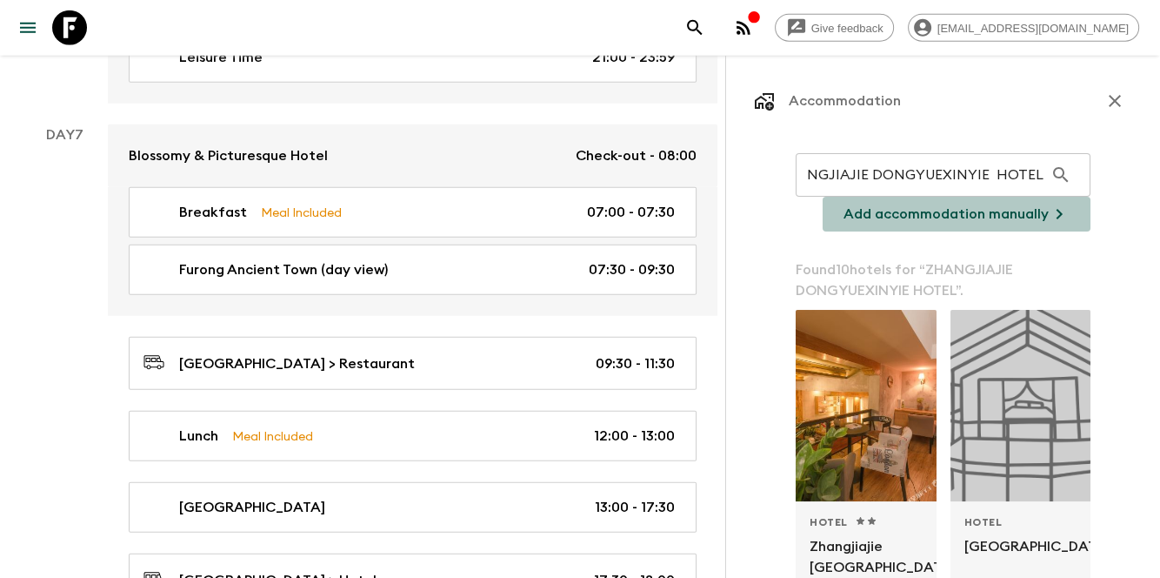
click at [1011, 218] on p "Add accommodation manually" at bounding box center [946, 214] width 205 height 21
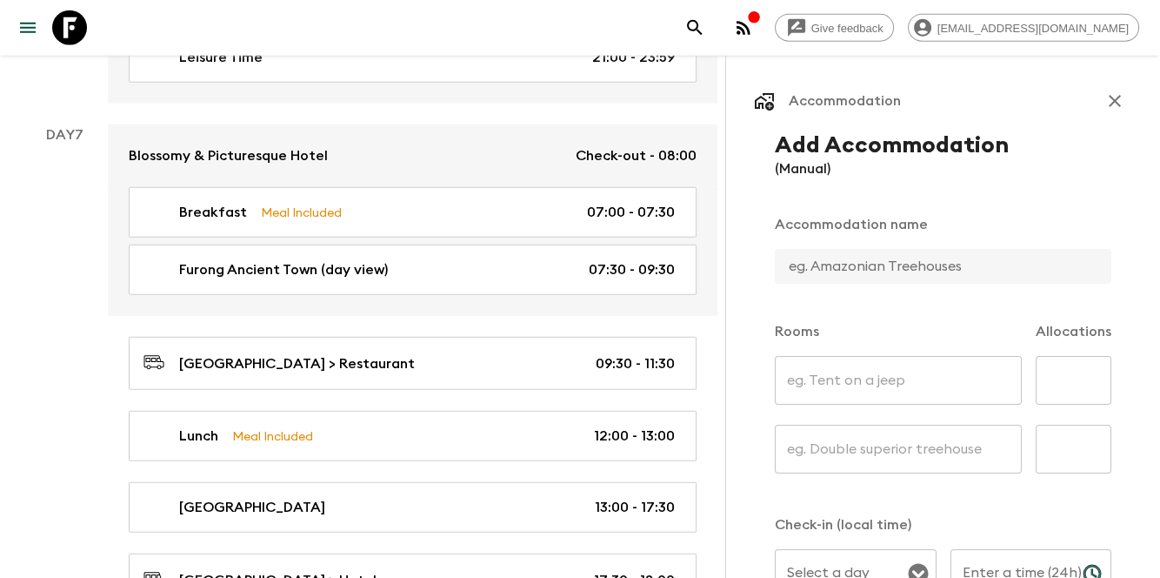
click at [917, 369] on input "text" at bounding box center [898, 380] width 247 height 49
type input "standard double room"
type input "Blossomy & Picturesque Hotel"
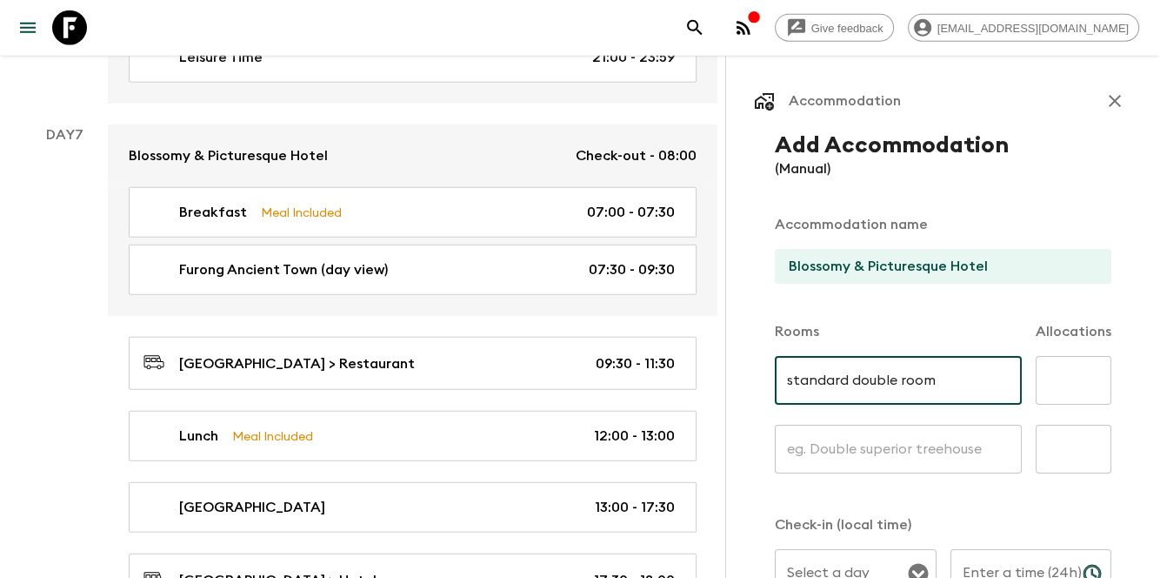
type input "5"
type input "standard twin room"
type input "7"
type input "19:20"
type input "08:00"
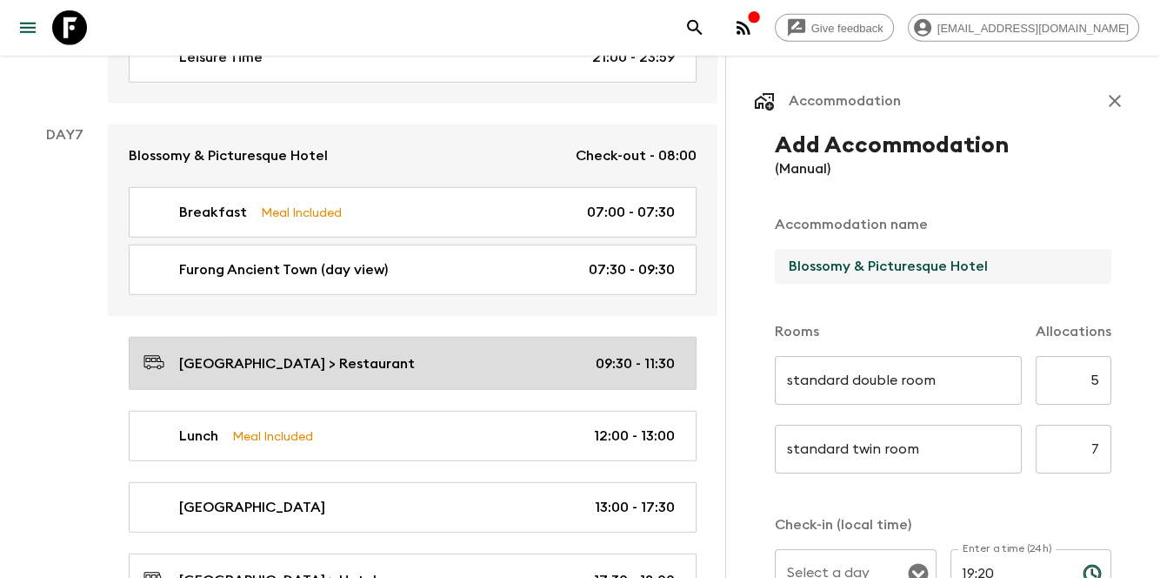
drag, startPoint x: 1046, startPoint y: 277, endPoint x: 567, endPoint y: 222, distance: 482.5
paste input "ZHANGJIAJIE DONGYUEXINYIE HOTEL"
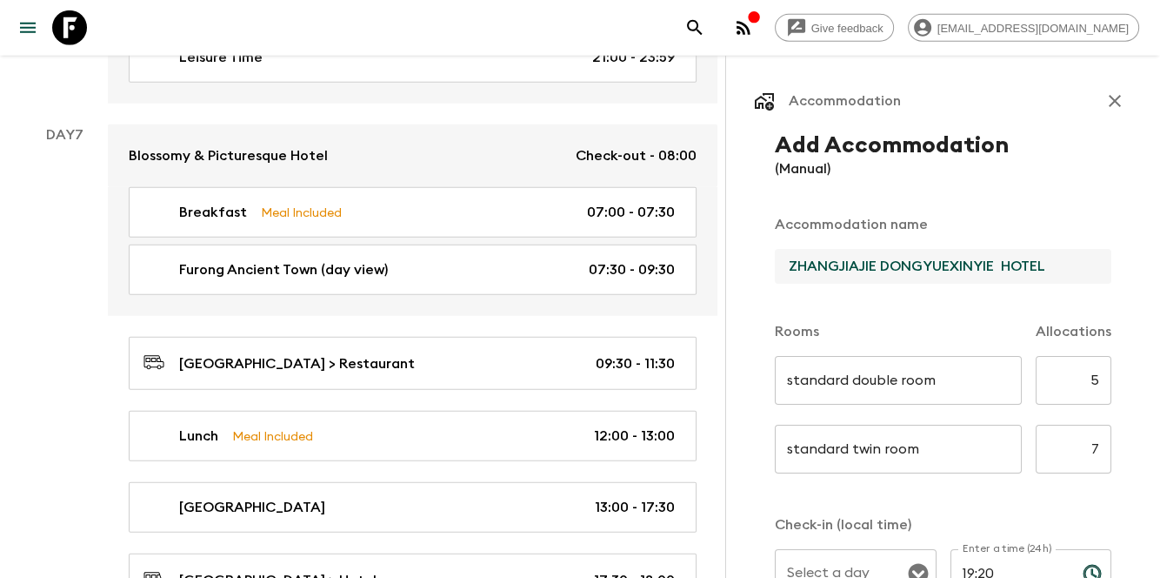
type input "ZHANGJIAJIE DONGYUEXINYIE HOTEL"
click at [908, 229] on p "Accommodation name" at bounding box center [943, 224] width 337 height 21
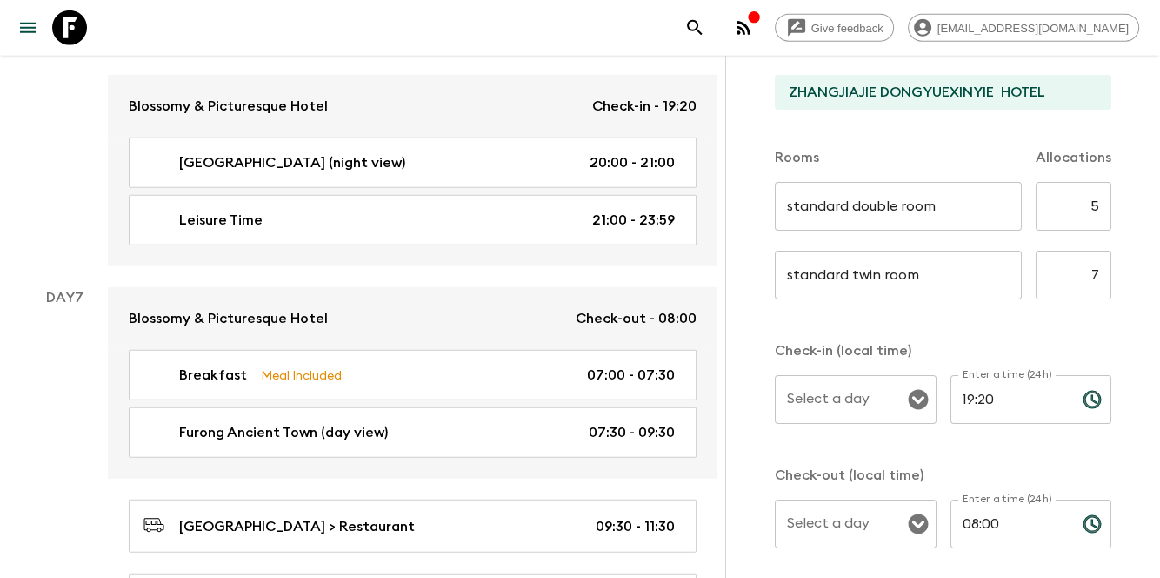
scroll to position [4343, 0]
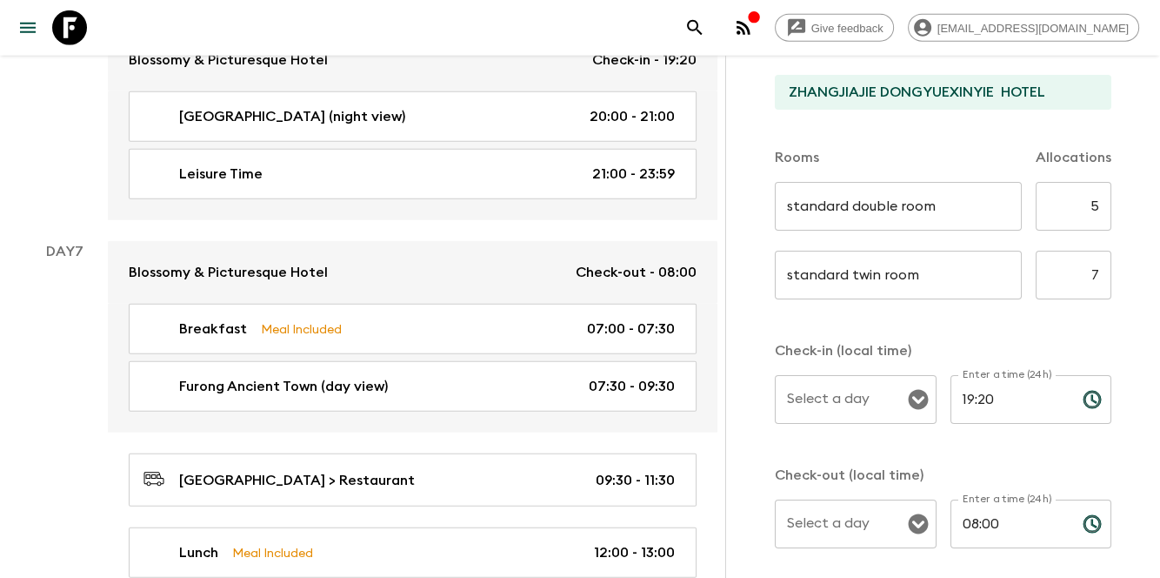
click at [826, 418] on div "Select a day" at bounding box center [856, 399] width 162 height 49
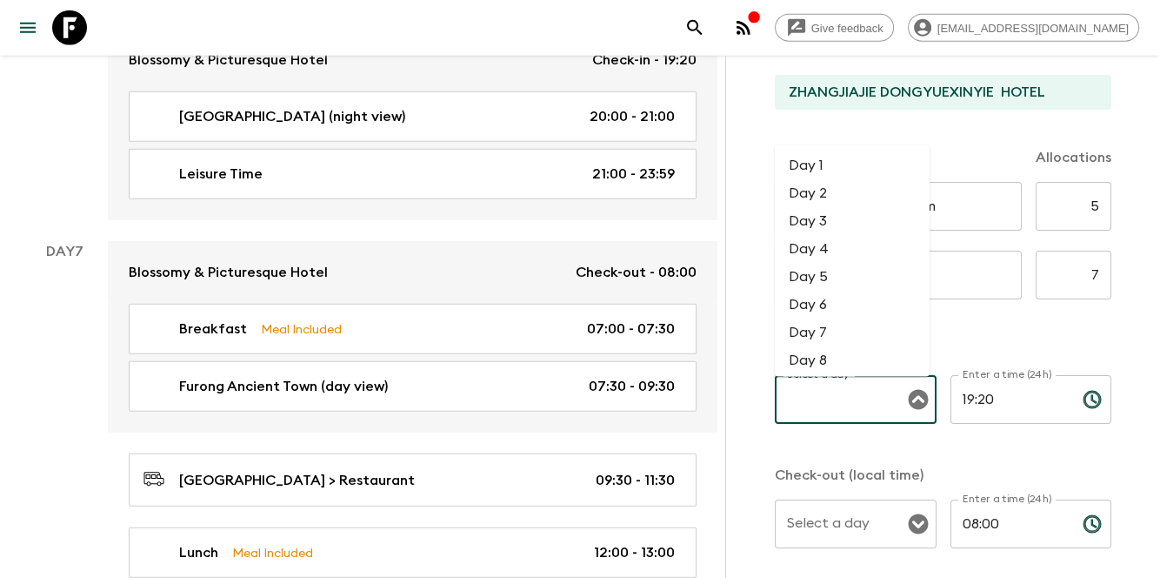
click at [822, 320] on li "Day 7" at bounding box center [852, 333] width 155 height 28
type input "Day 7"
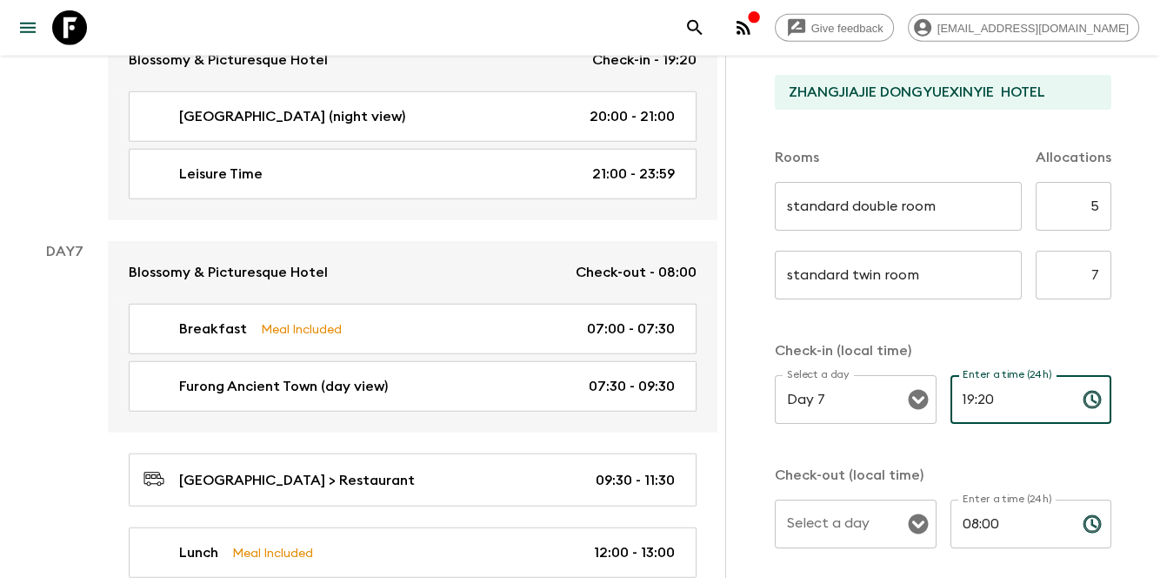
drag, startPoint x: 994, startPoint y: 385, endPoint x: 940, endPoint y: 390, distance: 54.1
click at [940, 390] on div "Select a day Day 7 Select a day ​ Enter a time (24h) 19:20 Enter a time (24h) ​" at bounding box center [943, 409] width 337 height 69
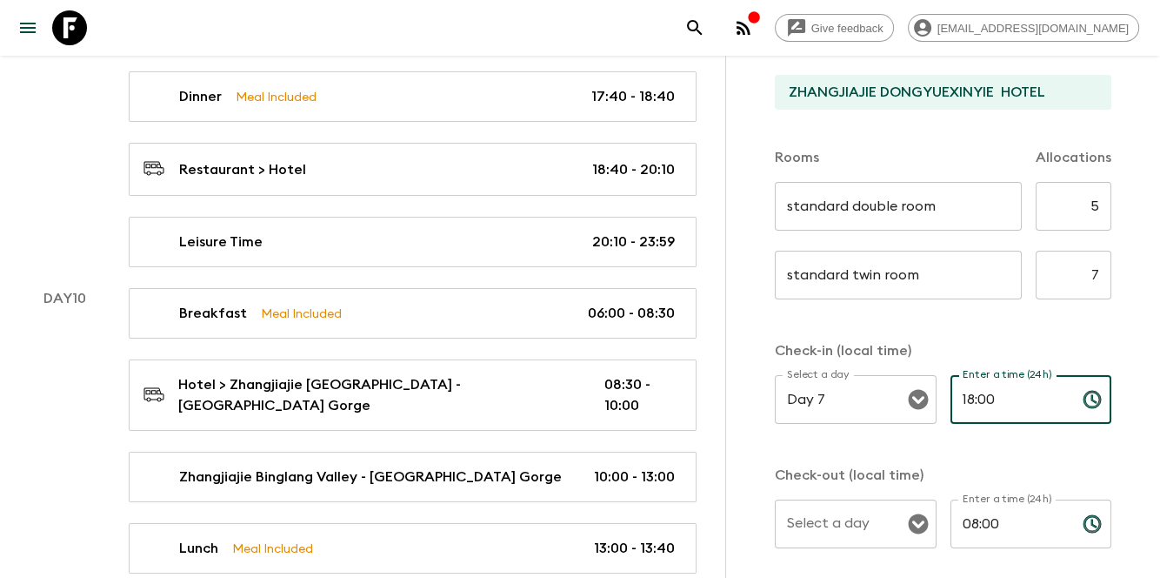
scroll to position [6082, 0]
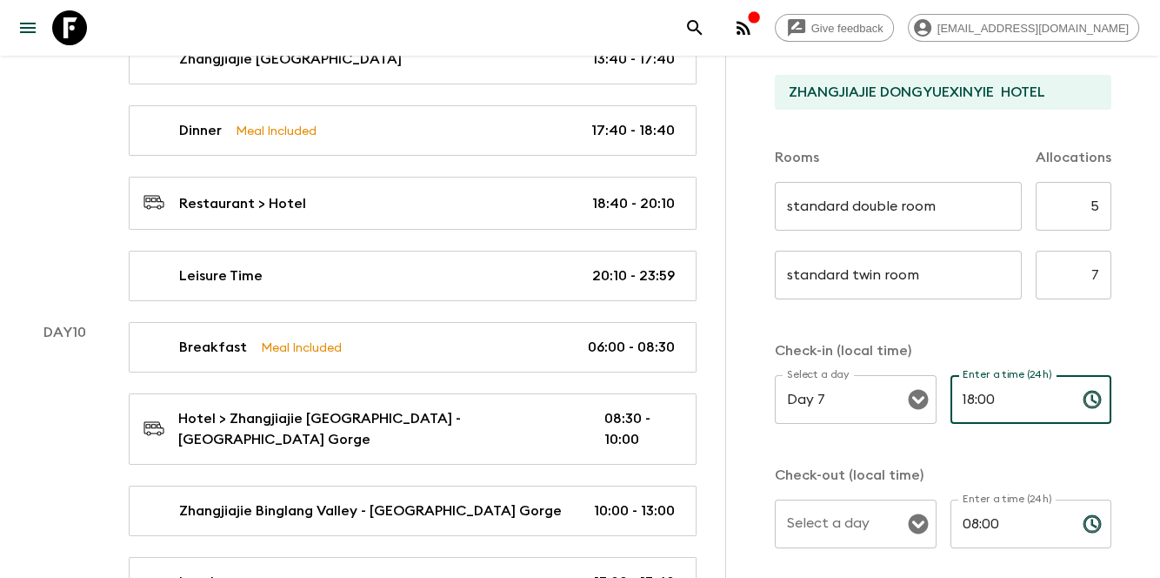
type input "18:00"
click at [860, 529] on input "Select a day" at bounding box center [843, 523] width 120 height 33
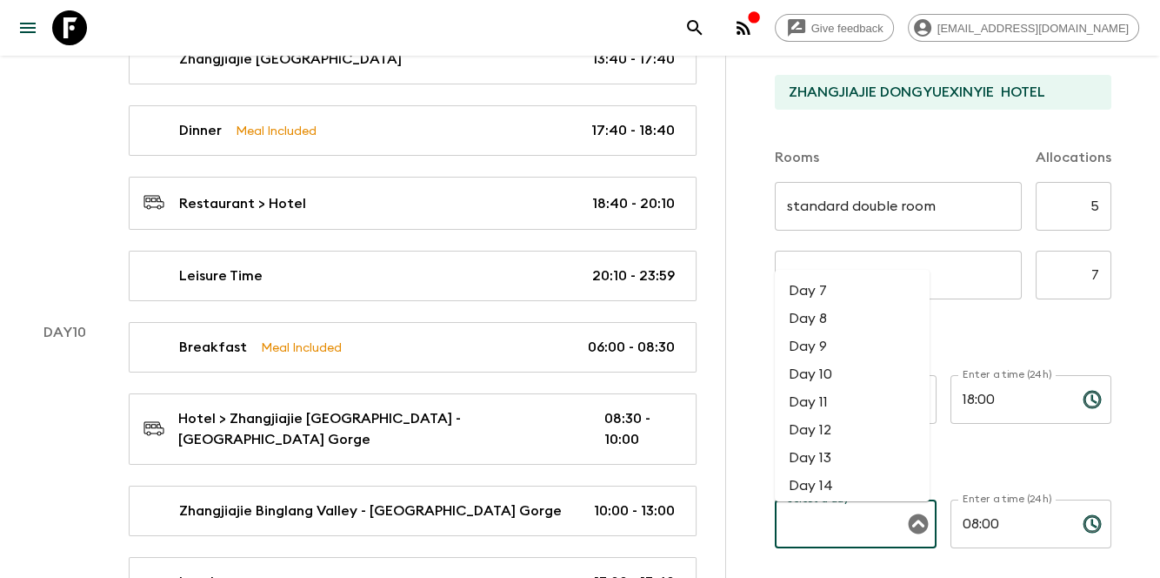
click at [833, 386] on li "Day 10" at bounding box center [852, 374] width 155 height 28
type input "Day 10"
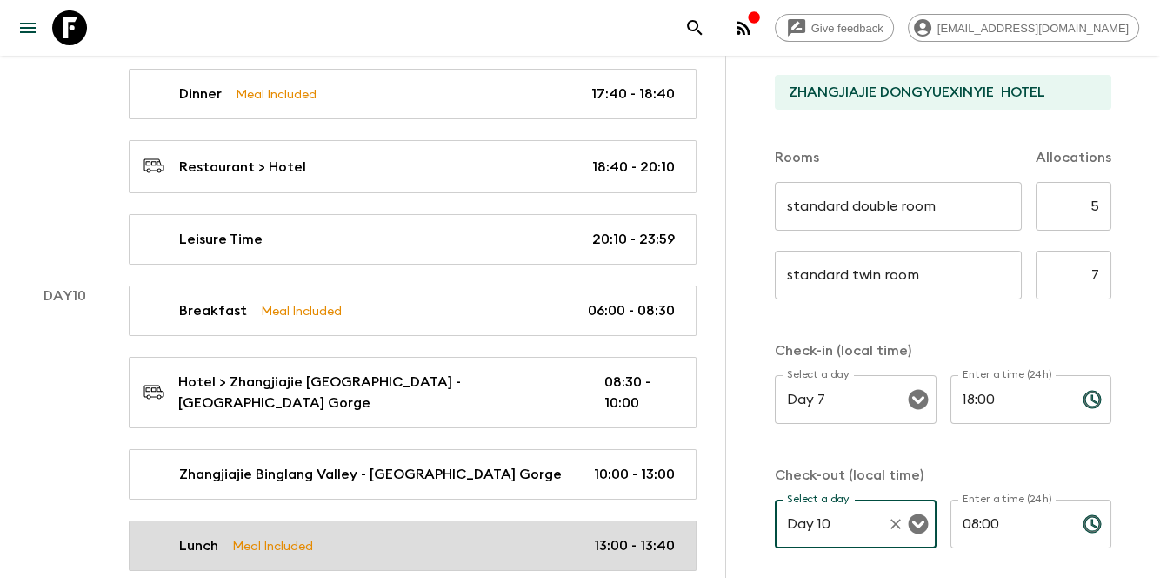
scroll to position [6025, 0]
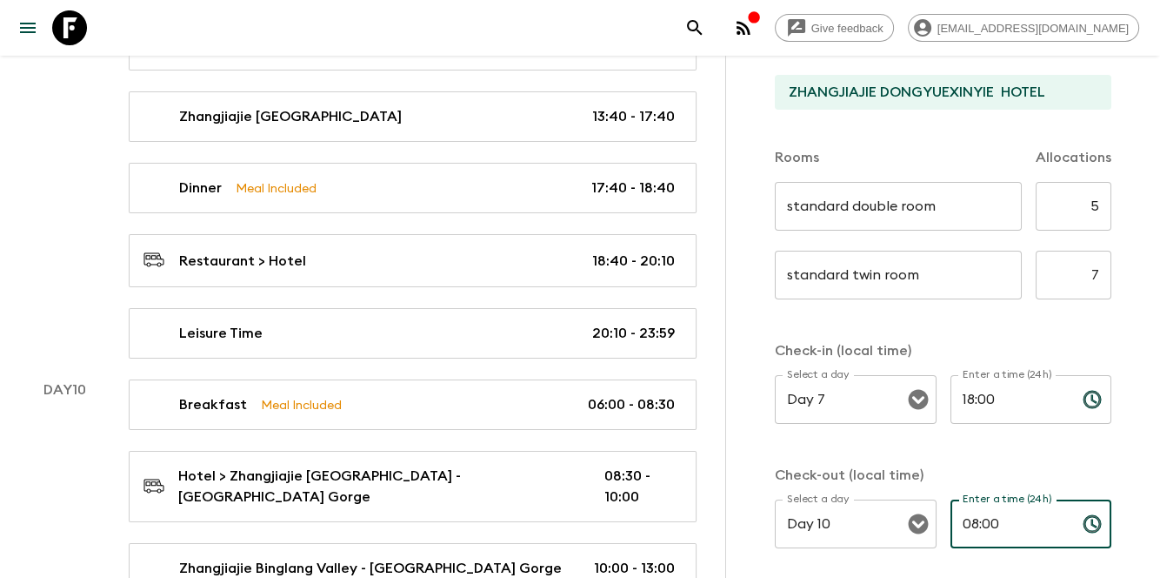
click at [1005, 525] on input "08:00" at bounding box center [1010, 523] width 118 height 49
click at [1022, 346] on p "Check-in (local time)" at bounding box center [943, 350] width 337 height 21
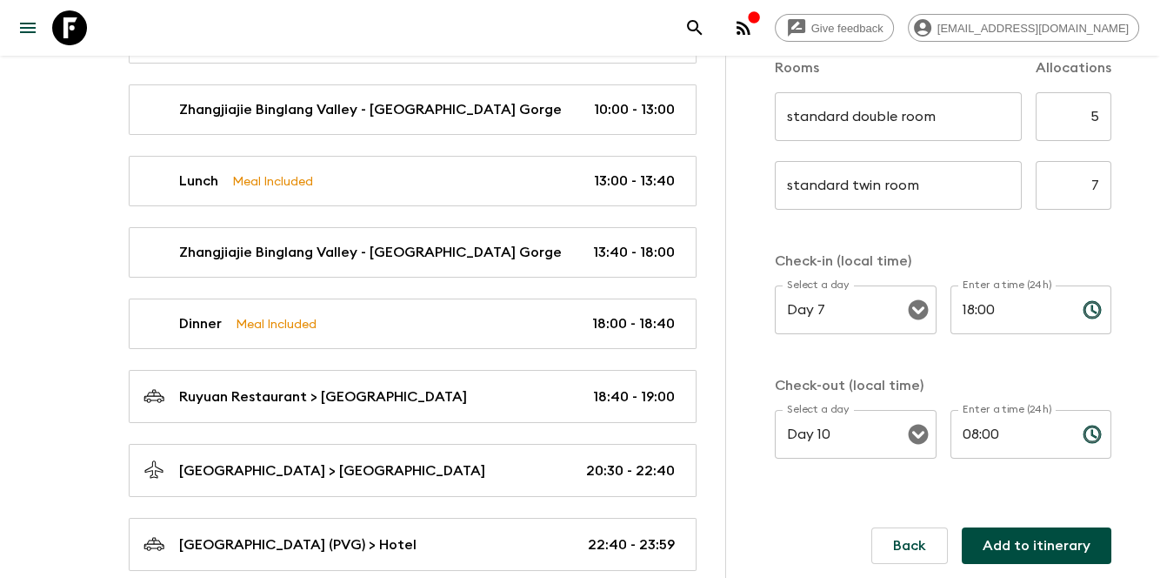
scroll to position [6489, 0]
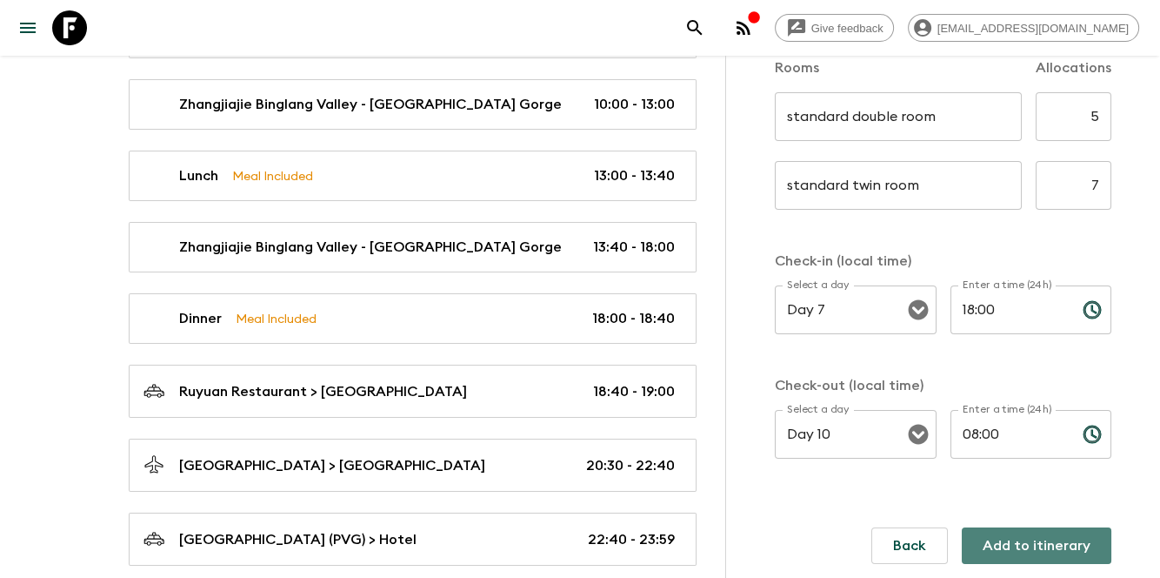
click at [1034, 540] on button "Add to itinerary" at bounding box center [1037, 545] width 150 height 37
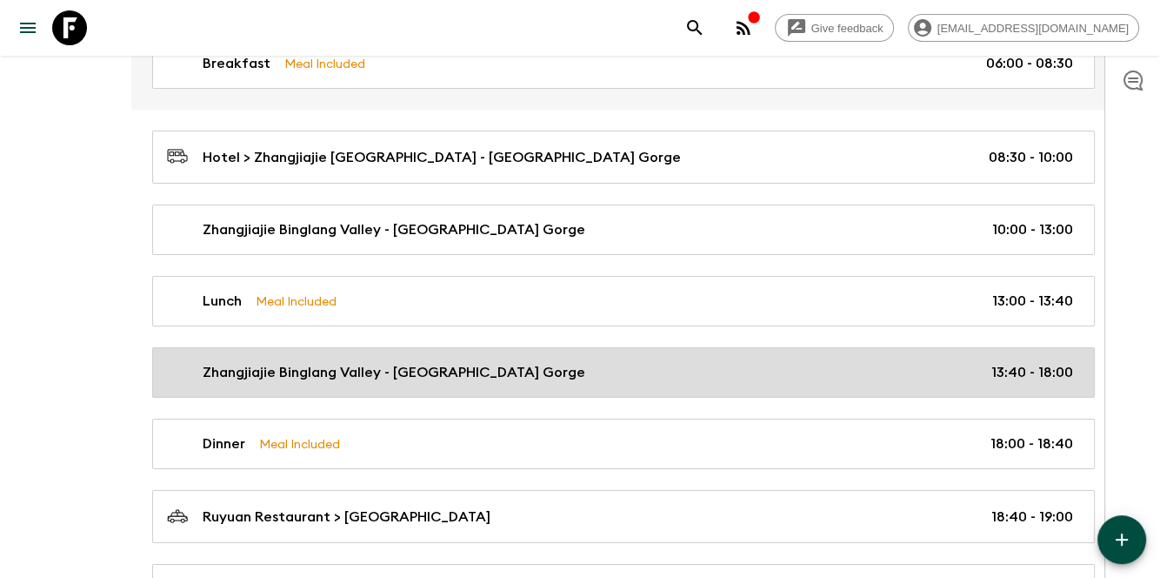
scroll to position [6095, 0]
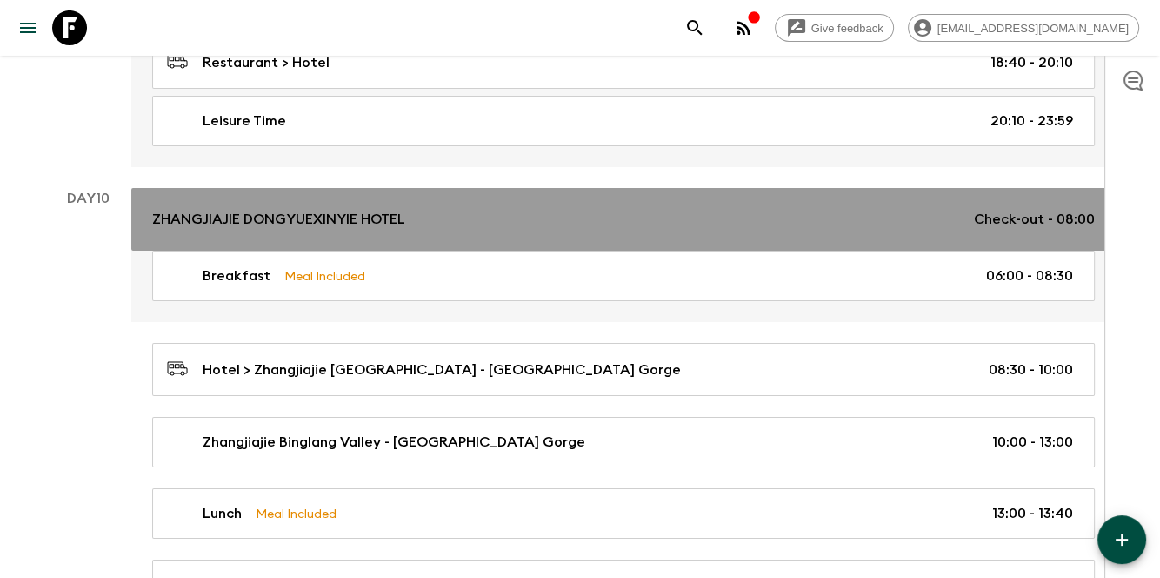
click at [777, 209] on div "ZHANGJIAJIE DONGYUEXINYIE HOTEL Check-out - 08:00" at bounding box center [623, 219] width 943 height 21
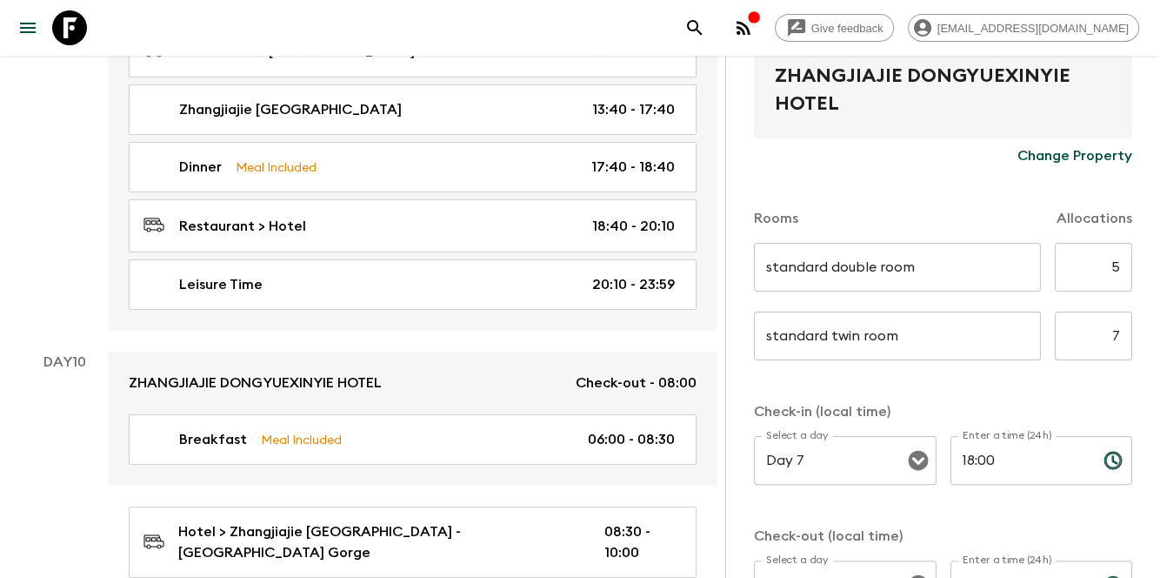
scroll to position [523, 0]
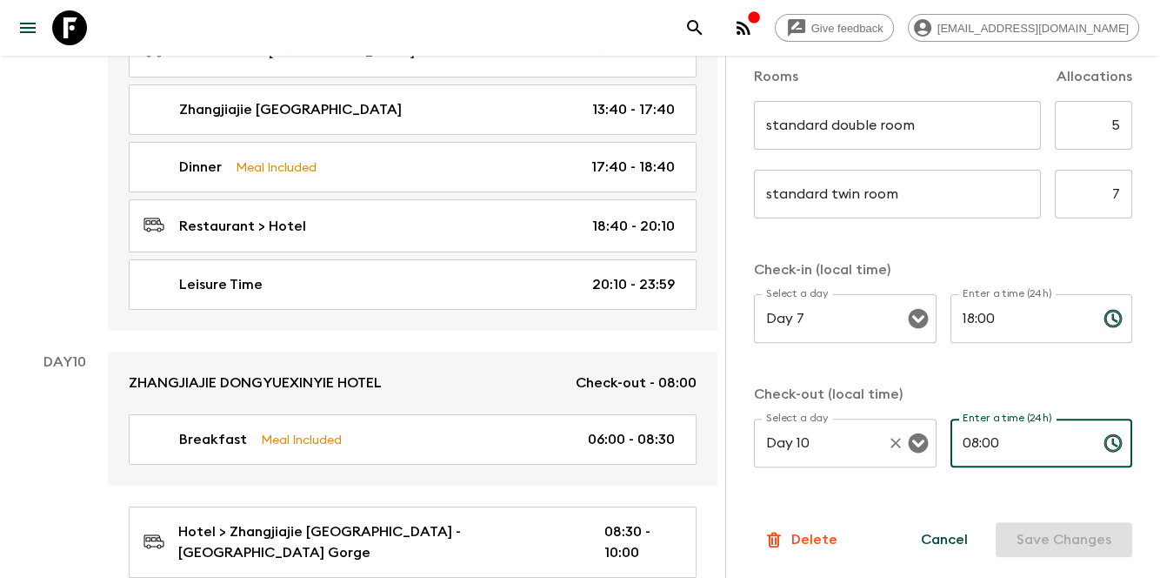
drag, startPoint x: 1040, startPoint y: 438, endPoint x: 889, endPoint y: 433, distance: 151.5
click at [889, 433] on div "Select a day Day 10 Select a day ​ Enter a time (24h) 08:00 Enter a time (24h) ​" at bounding box center [943, 452] width 378 height 69
type input "08:30"
click at [996, 552] on button "Save Changes" at bounding box center [1064, 539] width 137 height 35
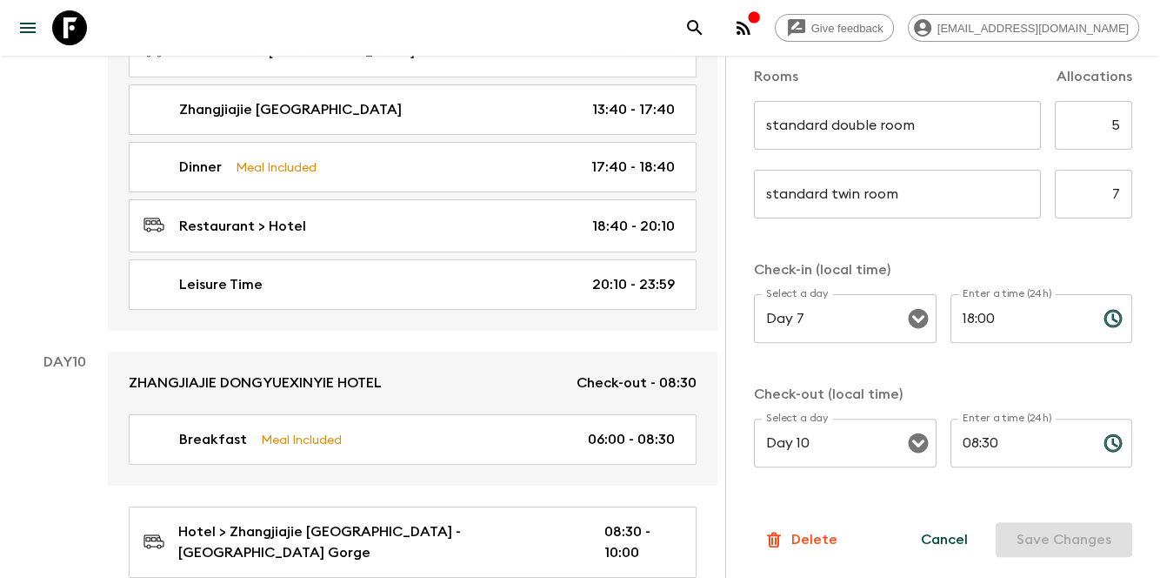
click at [930, 539] on button "Cancel" at bounding box center [944, 539] width 89 height 35
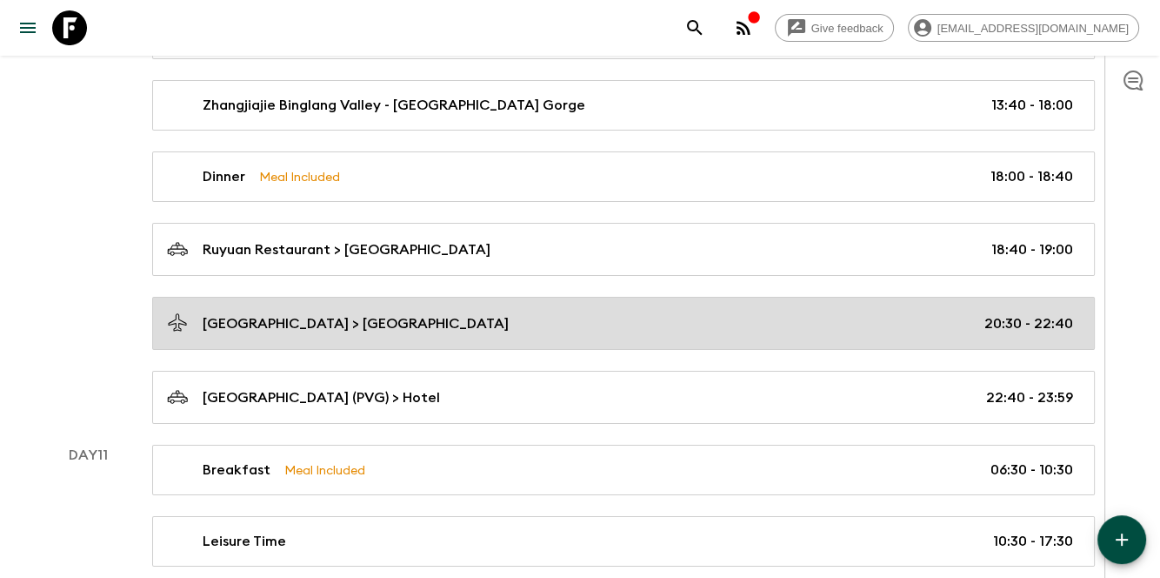
scroll to position [6553, 0]
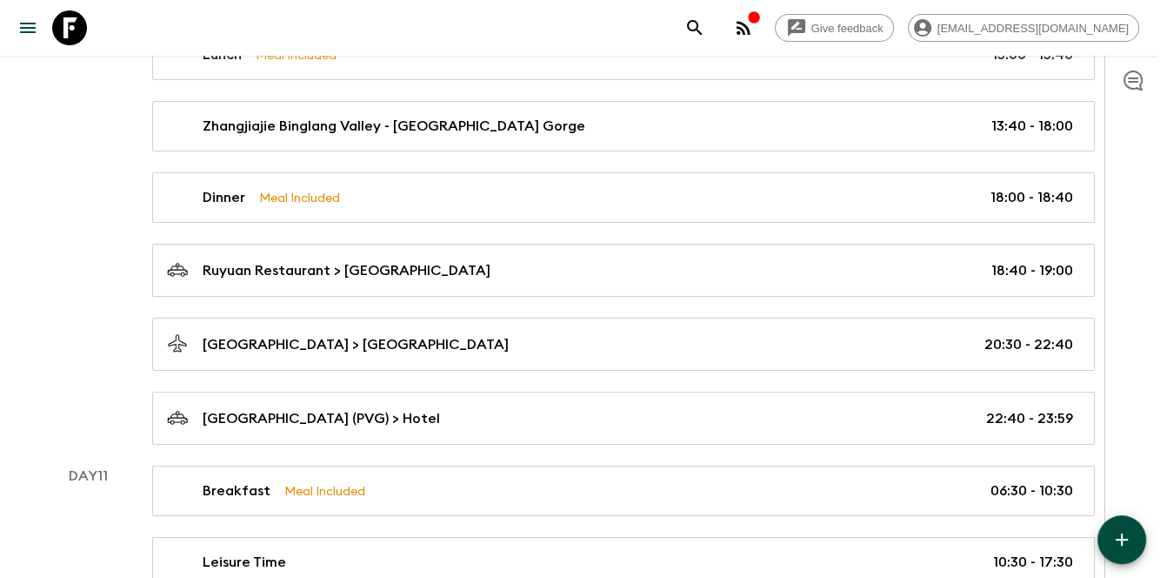
click at [1118, 569] on div at bounding box center [1133, 317] width 56 height 522
click at [1123, 541] on icon "button" at bounding box center [1122, 539] width 21 height 21
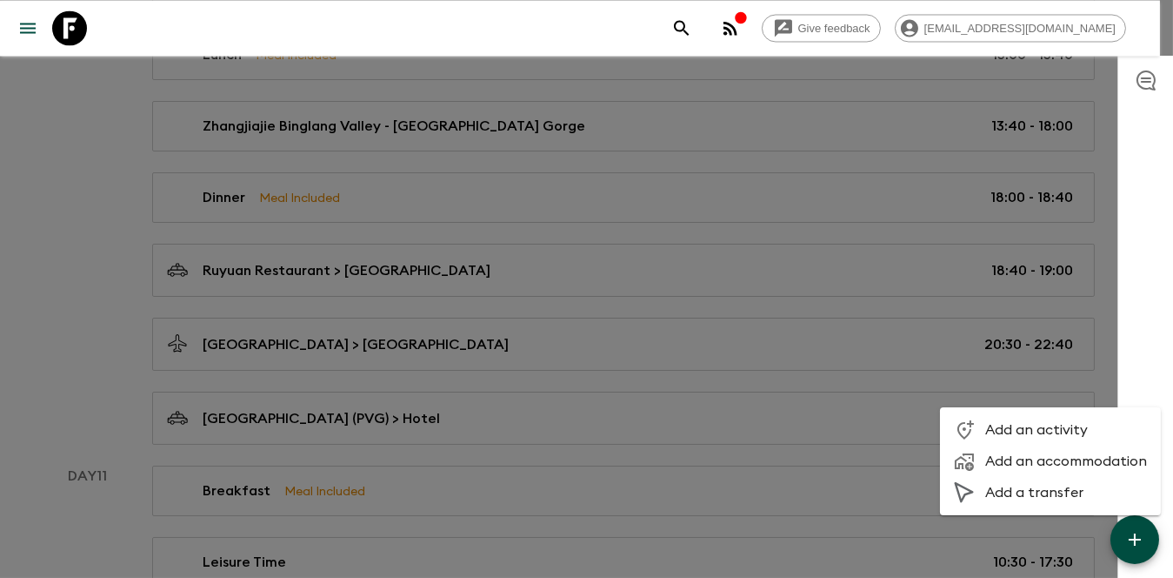
click at [1068, 459] on span "Add an accommodation" at bounding box center [1067, 460] width 162 height 17
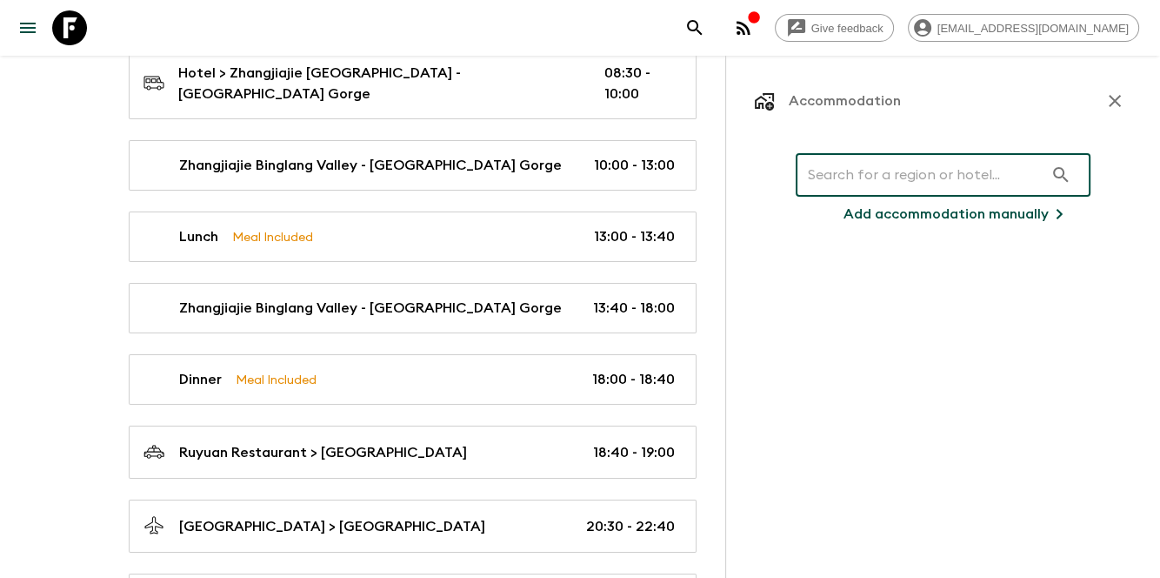
click at [882, 177] on input "text" at bounding box center [920, 174] width 248 height 49
paste input "Golden Tulip Bund [GEOGRAPHIC_DATA]"
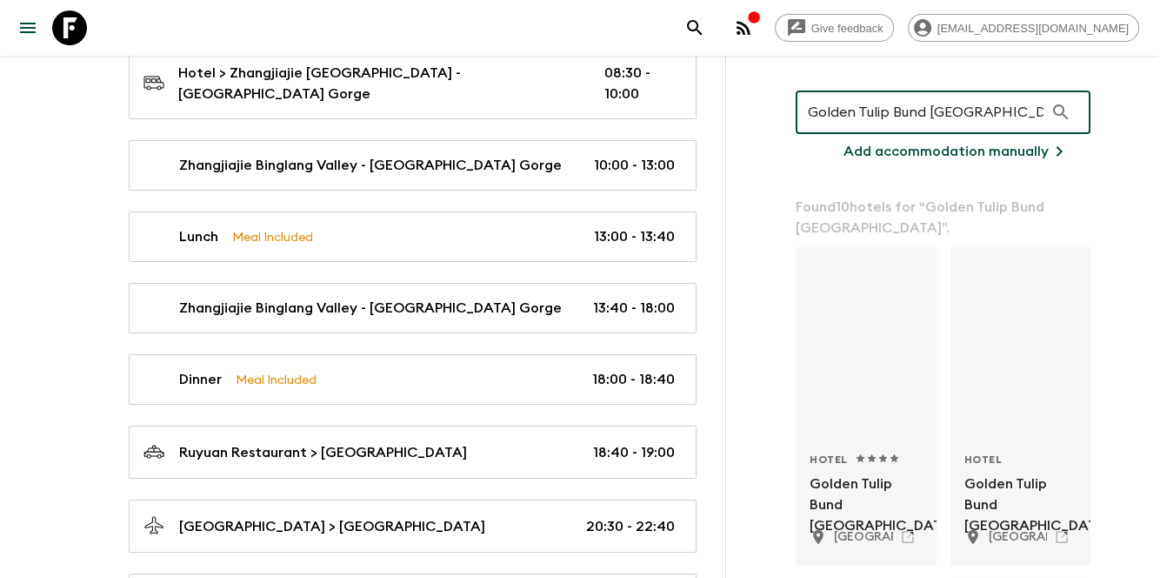
scroll to position [57, 0]
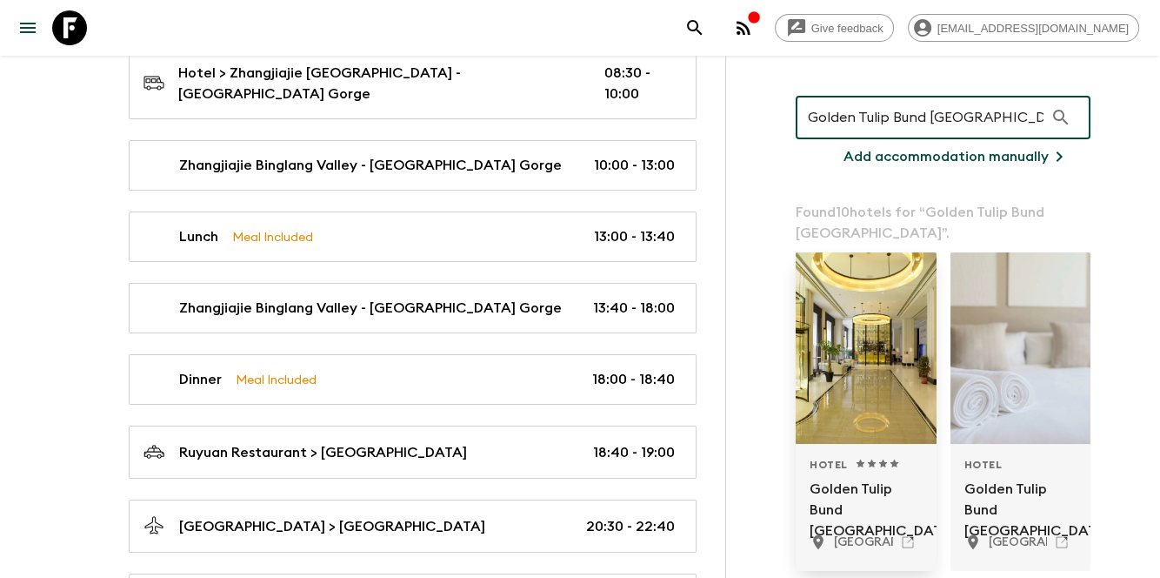
type input "Golden Tulip Bund [GEOGRAPHIC_DATA]"
click at [879, 397] on div at bounding box center [866, 347] width 141 height 191
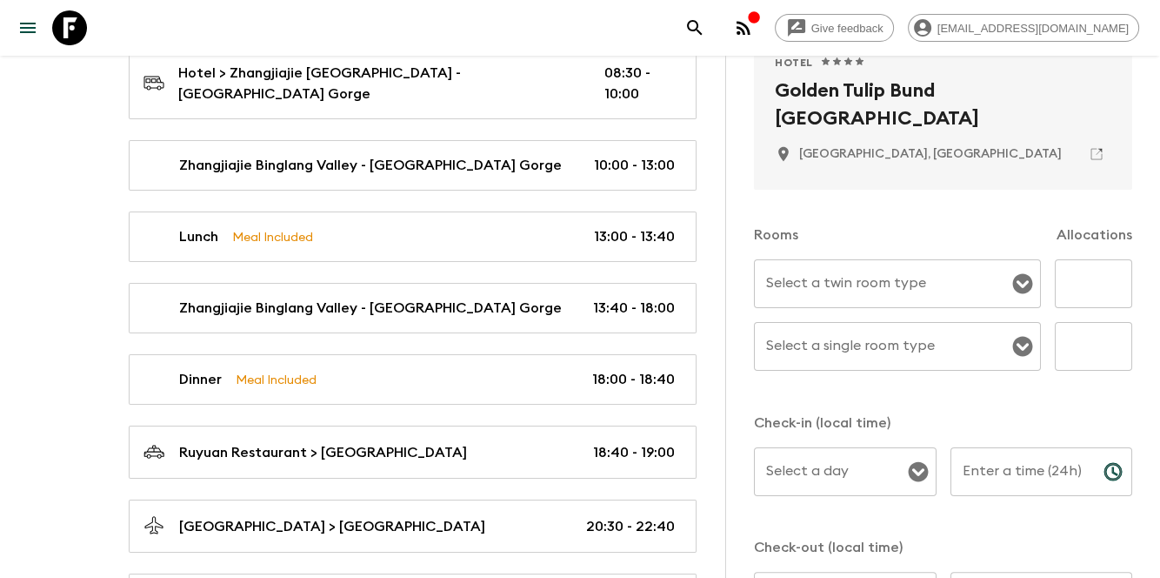
scroll to position [348, 0]
click at [846, 465] on input "Select a day" at bounding box center [832, 469] width 141 height 33
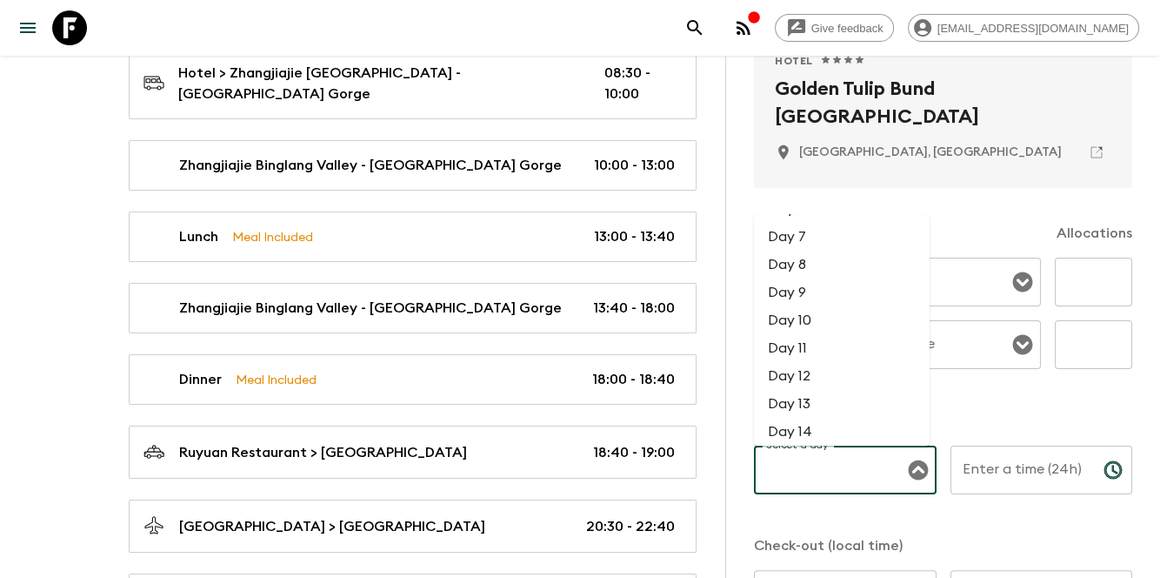
scroll to position [174, 0]
click at [815, 319] on li "Day 10" at bounding box center [842, 312] width 176 height 28
type input "Day 10"
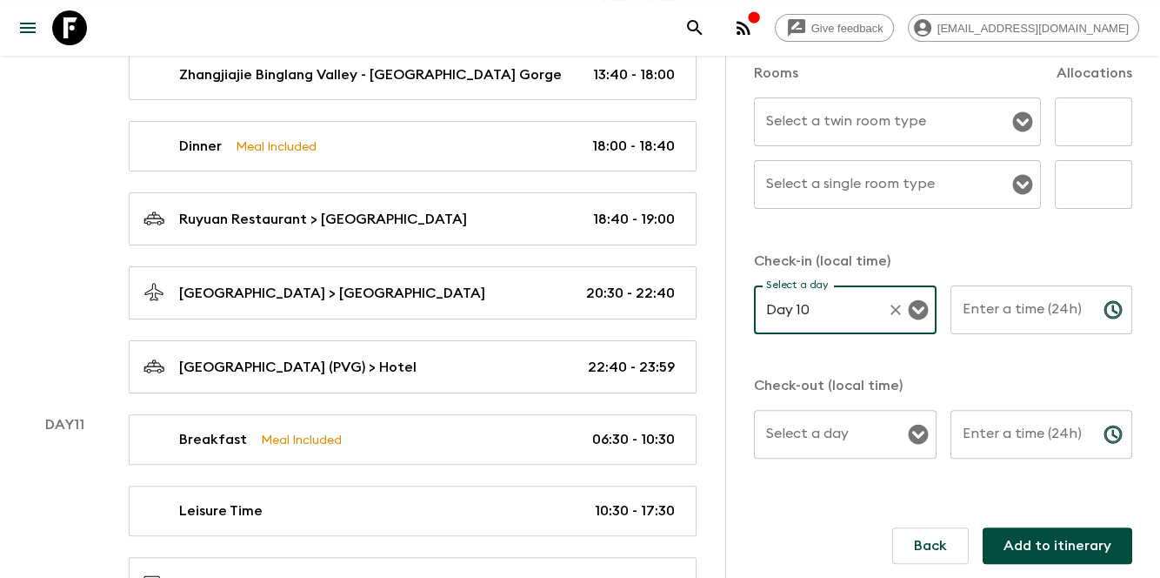
scroll to position [6765, 0]
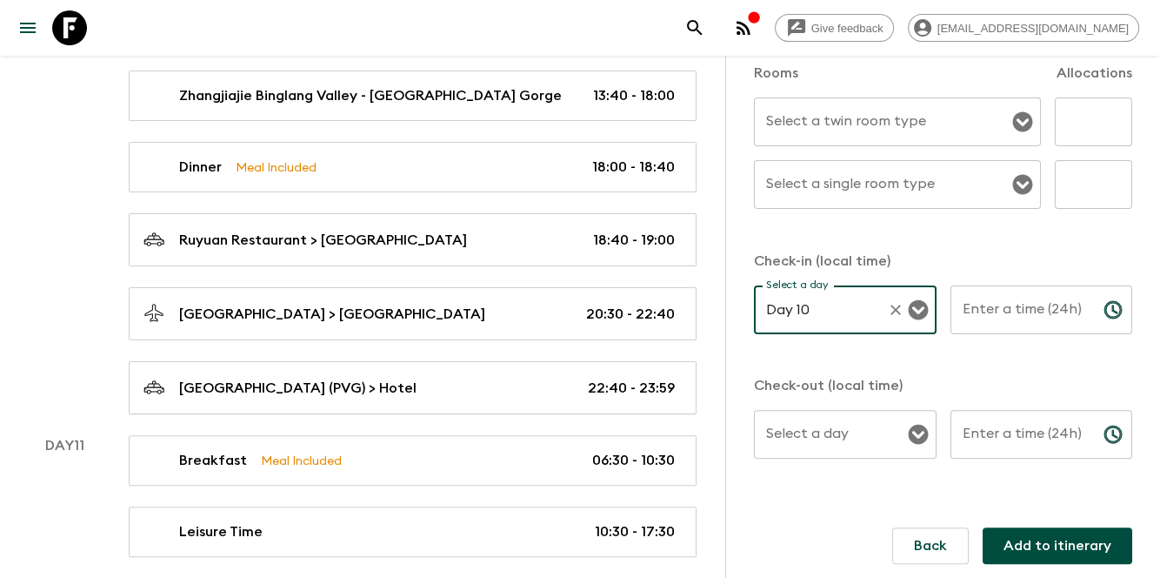
click at [816, 421] on div "Select a day Select a day ​" at bounding box center [845, 444] width 183 height 69
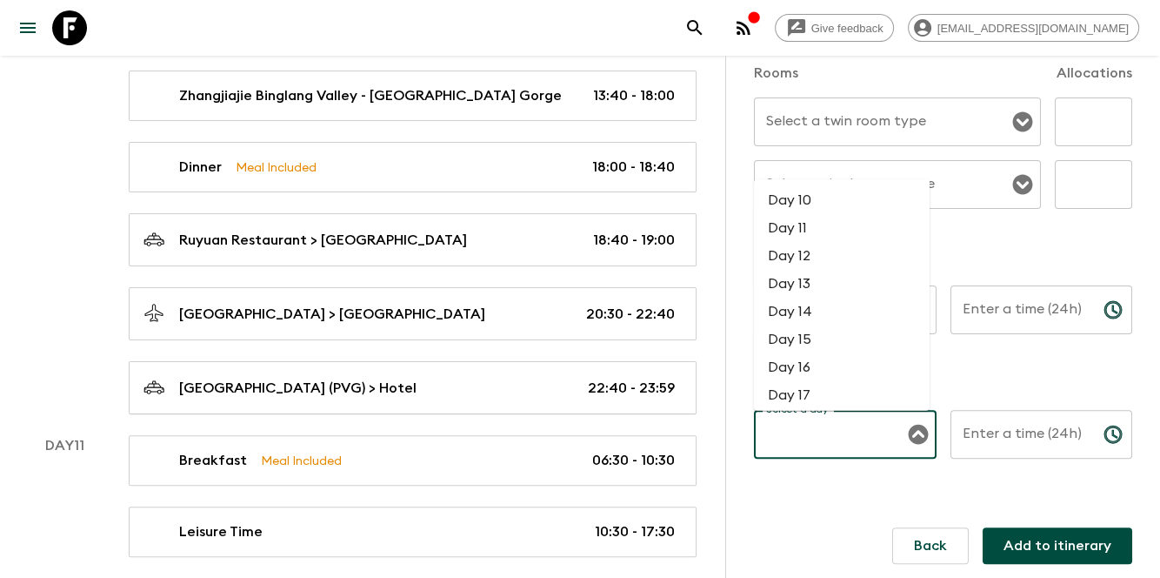
click at [824, 254] on li "Day 12" at bounding box center [842, 256] width 176 height 28
type input "Day 12"
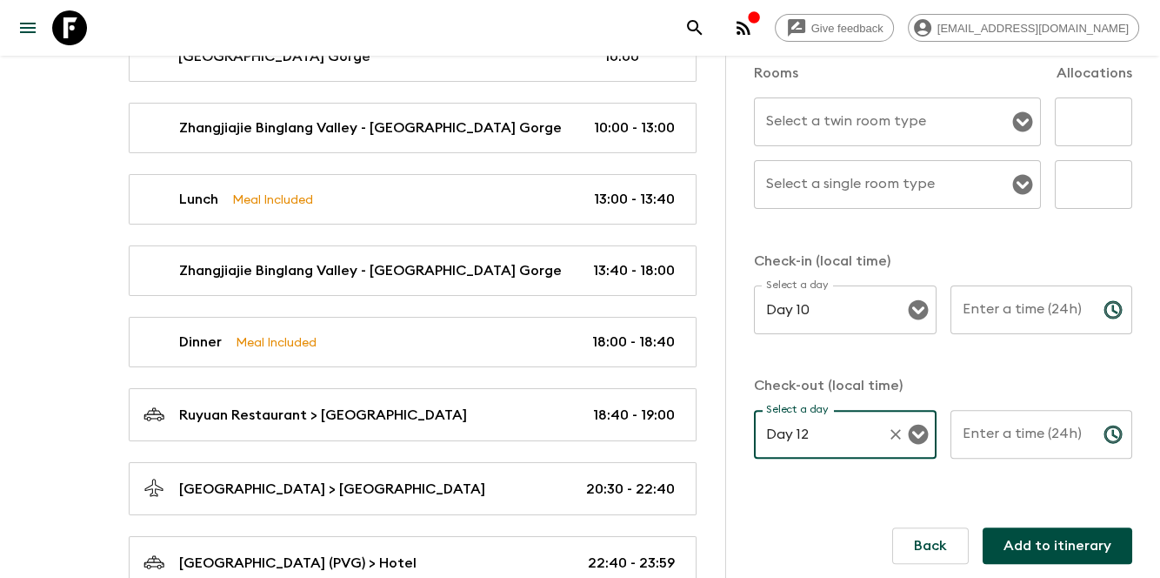
scroll to position [6591, 0]
click at [1054, 291] on input "Enter a time (24h)" at bounding box center [1020, 309] width 139 height 49
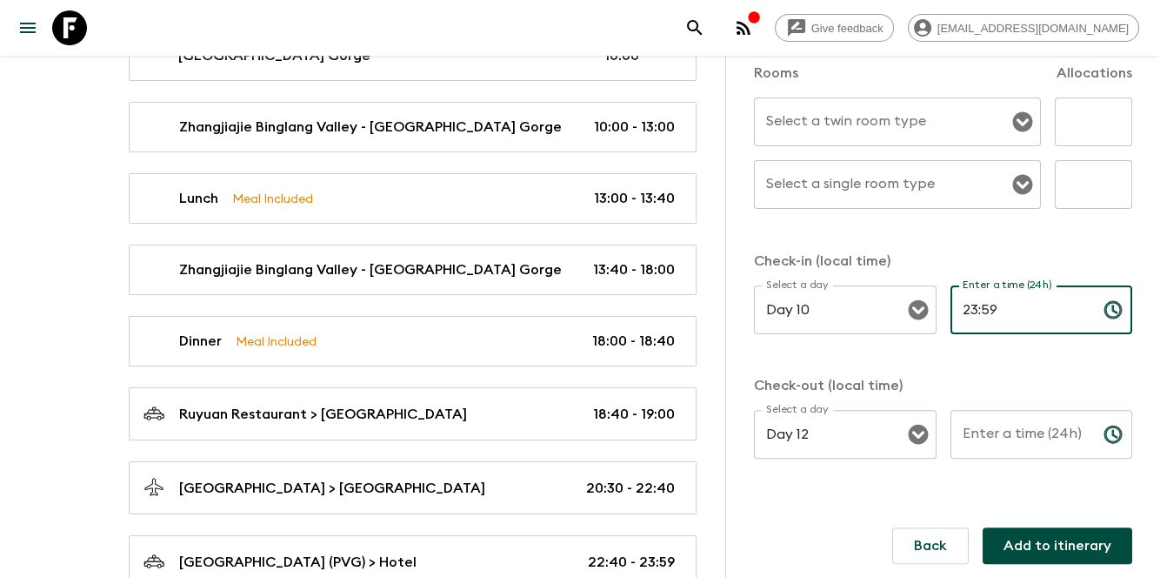
type input "23:59"
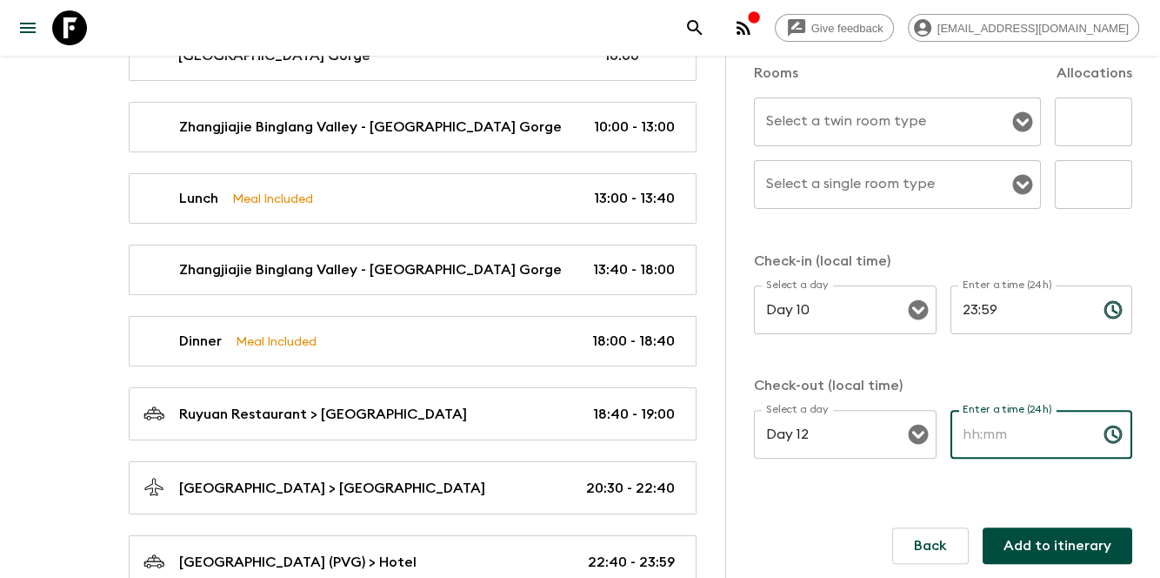
click at [1017, 449] on input "Enter a time (24h)" at bounding box center [1020, 434] width 139 height 49
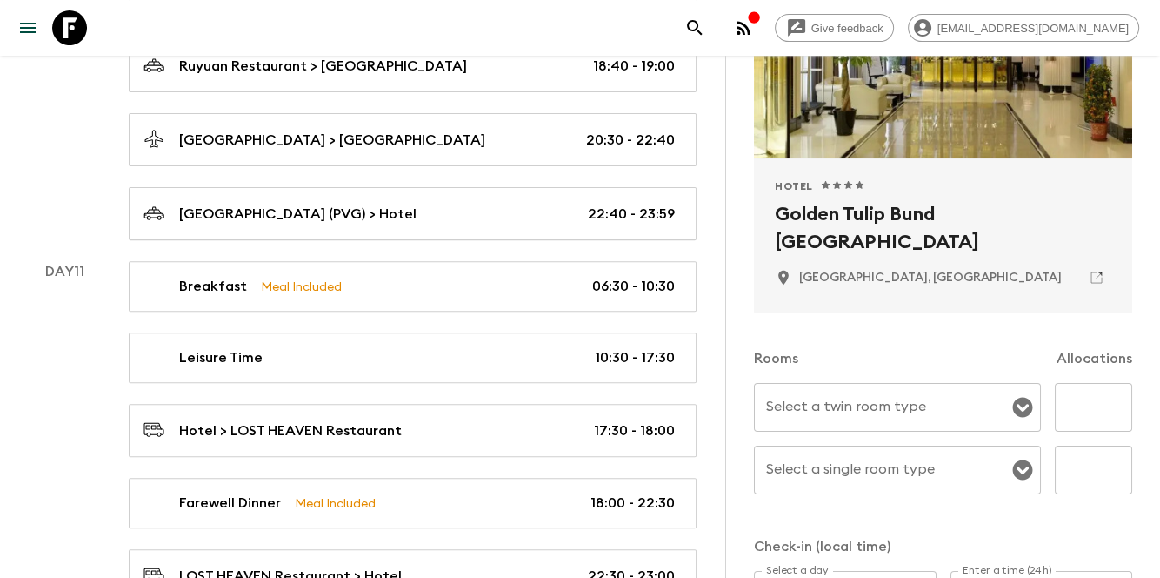
scroll to position [217, 0]
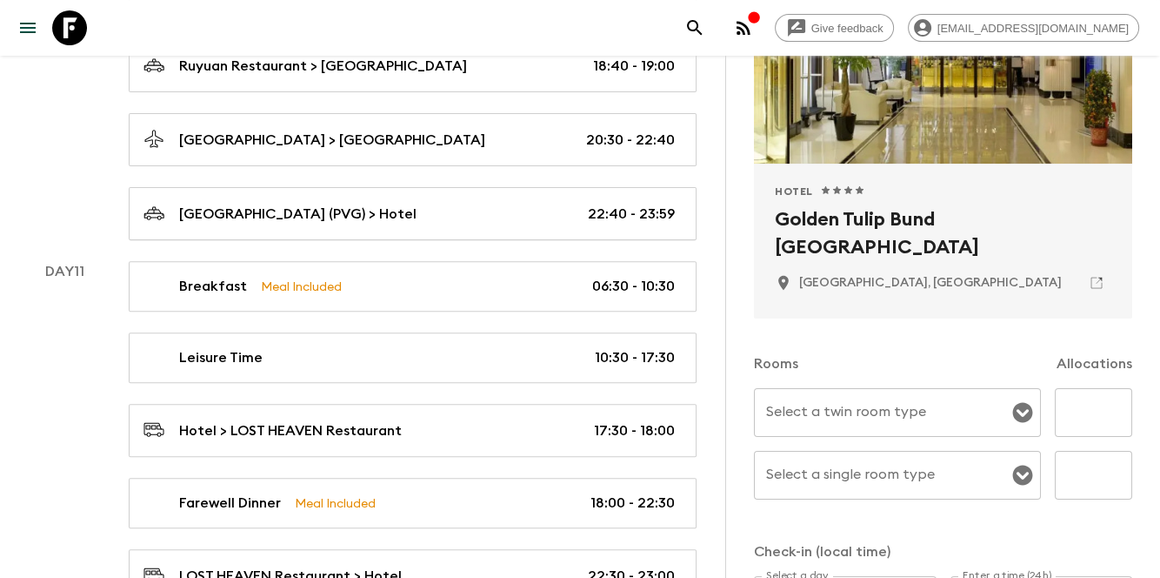
click at [935, 394] on div "Select a twin room type" at bounding box center [897, 412] width 287 height 49
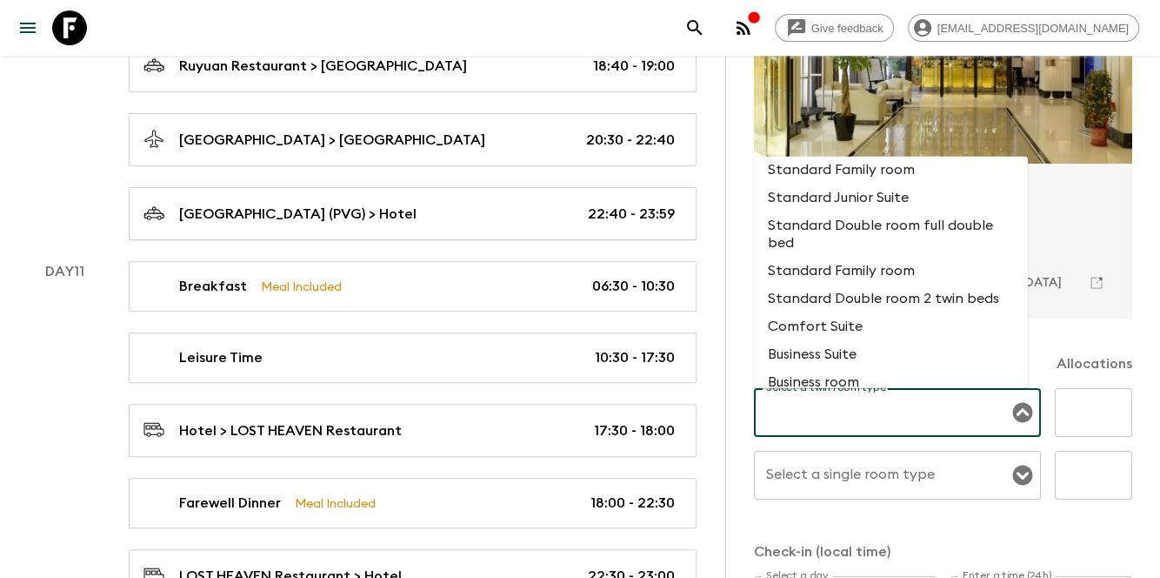
scroll to position [812, 0]
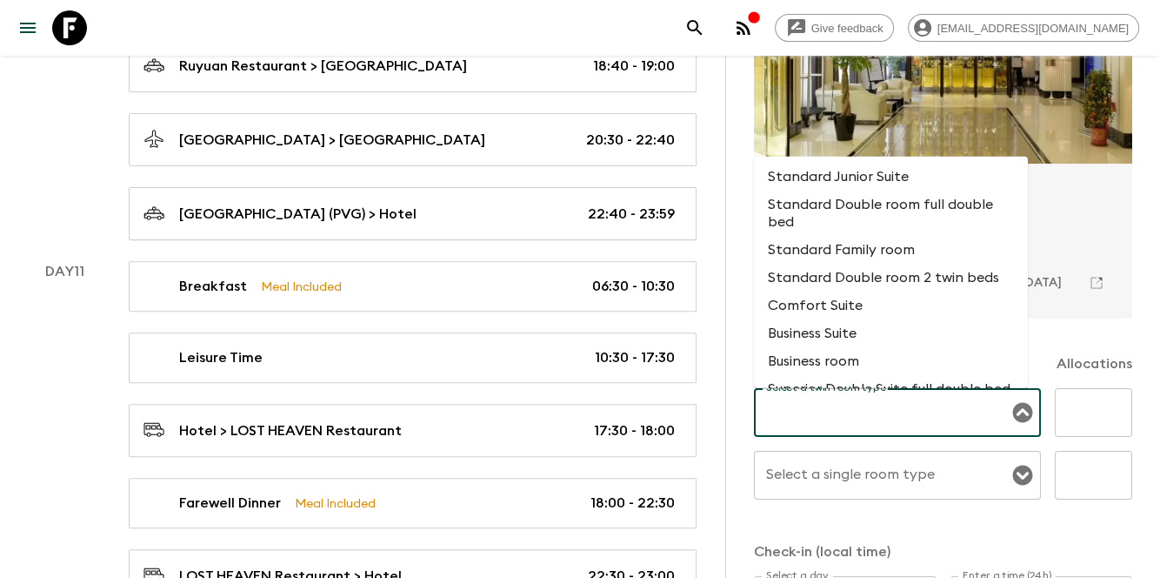
click at [964, 288] on li "Standard Double room 2 twin beds" at bounding box center [891, 278] width 274 height 28
type input "Standard Double room 2 twin beds"
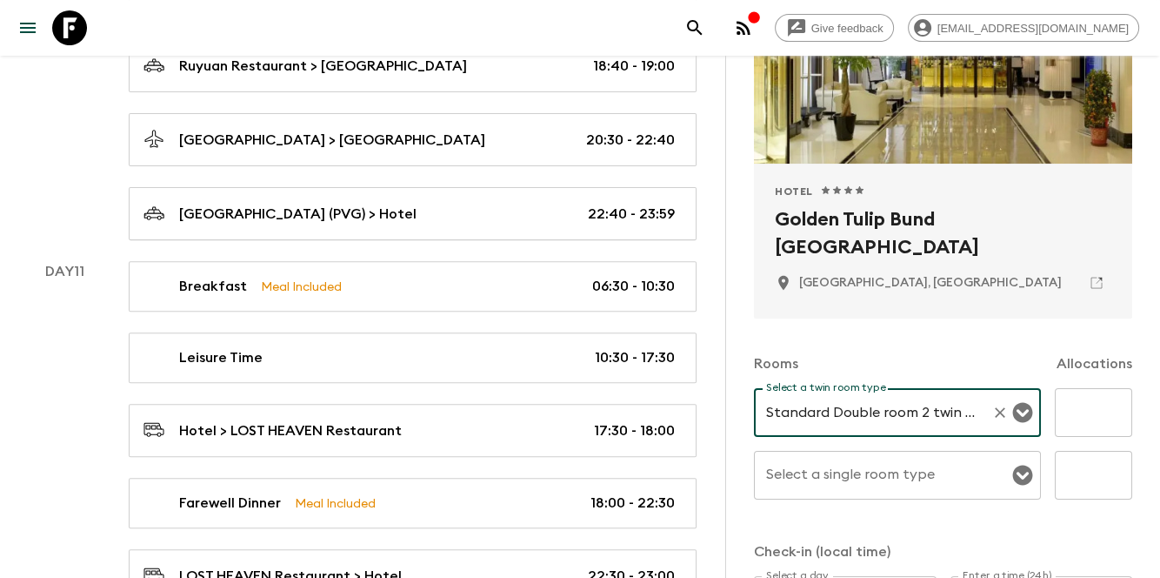
click at [830, 476] on input "Select a single room type" at bounding box center [884, 474] width 245 height 33
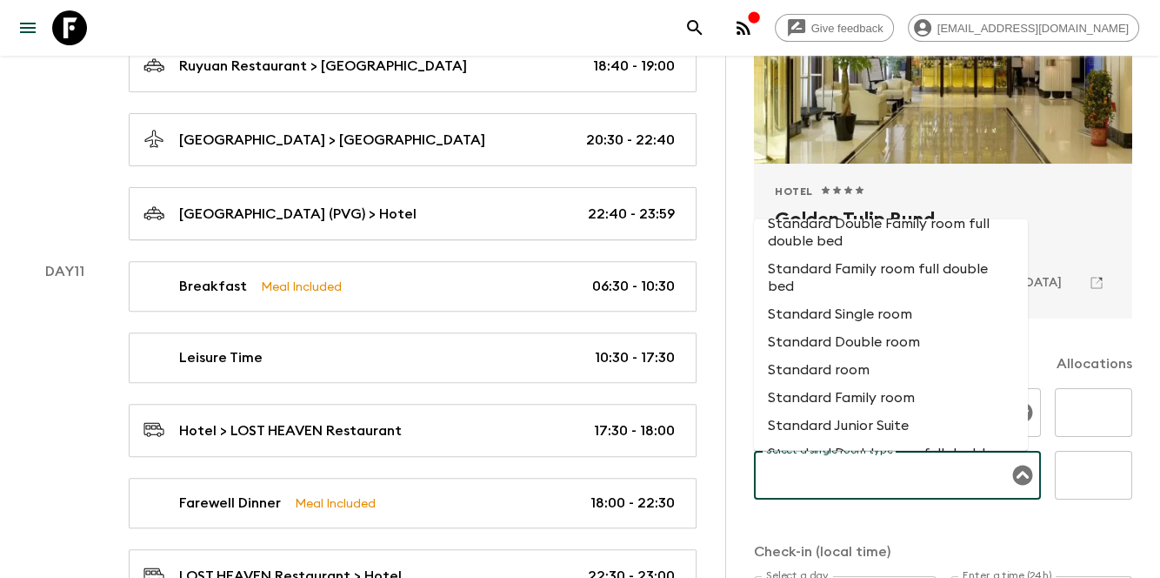
scroll to position [638, 0]
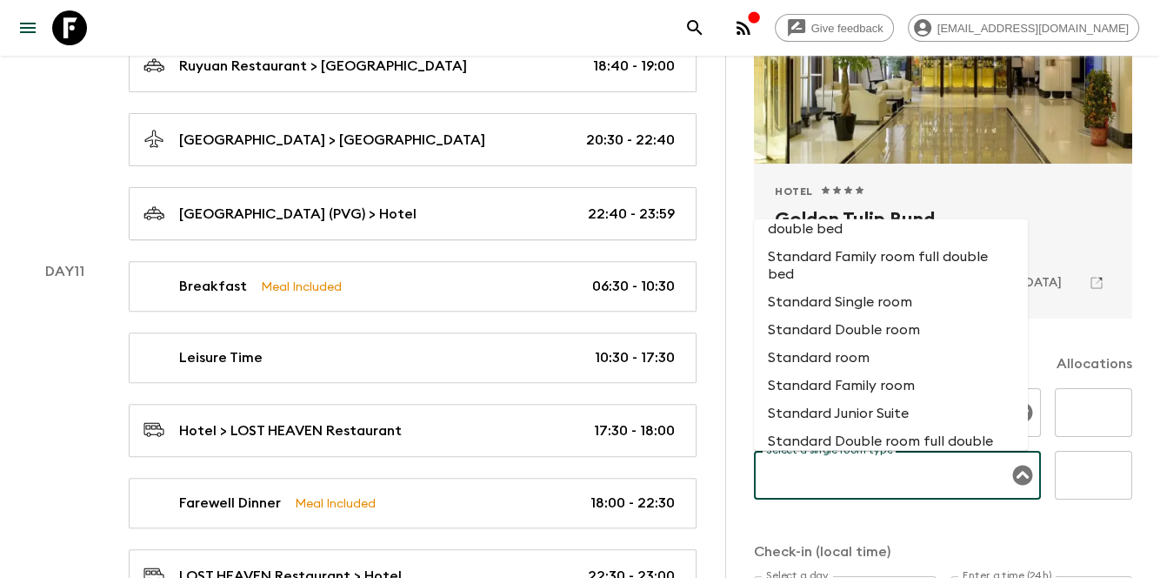
click at [925, 344] on li "Standard Double room" at bounding box center [891, 330] width 274 height 28
type input "Standard Double room"
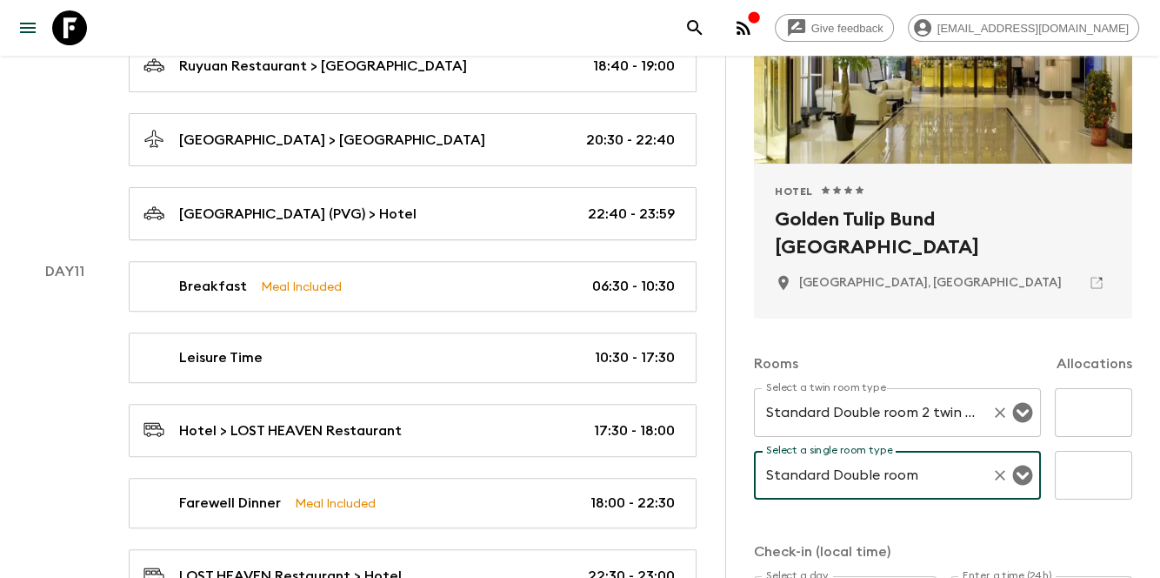
click at [913, 403] on input "Standard Double room 2 twin beds" at bounding box center [873, 412] width 223 height 33
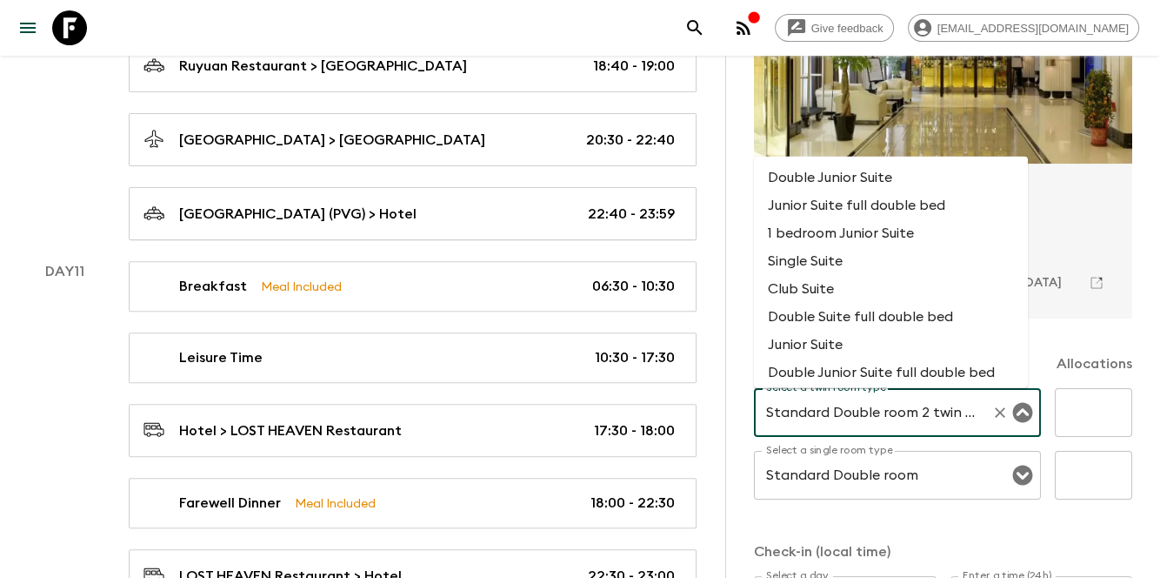
scroll to position [725, 0]
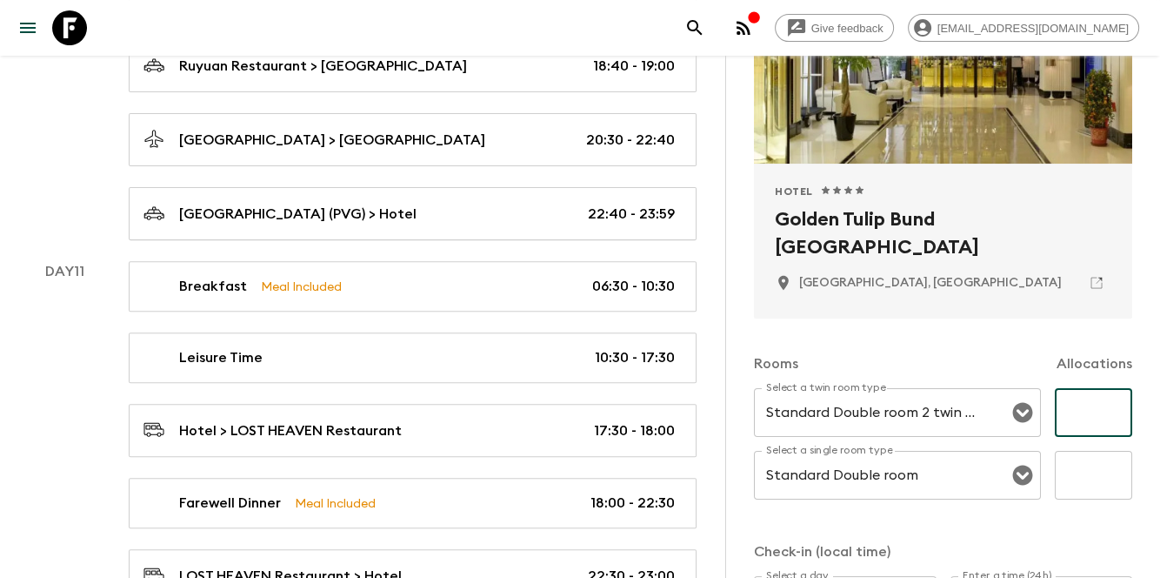
drag, startPoint x: 1097, startPoint y: 427, endPoint x: 1020, endPoint y: 477, distance: 91.9
click at [1097, 427] on input "text" at bounding box center [1093, 412] width 77 height 49
click at [1089, 418] on input "text" at bounding box center [1093, 412] width 77 height 49
drag, startPoint x: 1108, startPoint y: 484, endPoint x: 1097, endPoint y: 463, distance: 23.7
click at [1108, 484] on input "text" at bounding box center [1093, 475] width 77 height 49
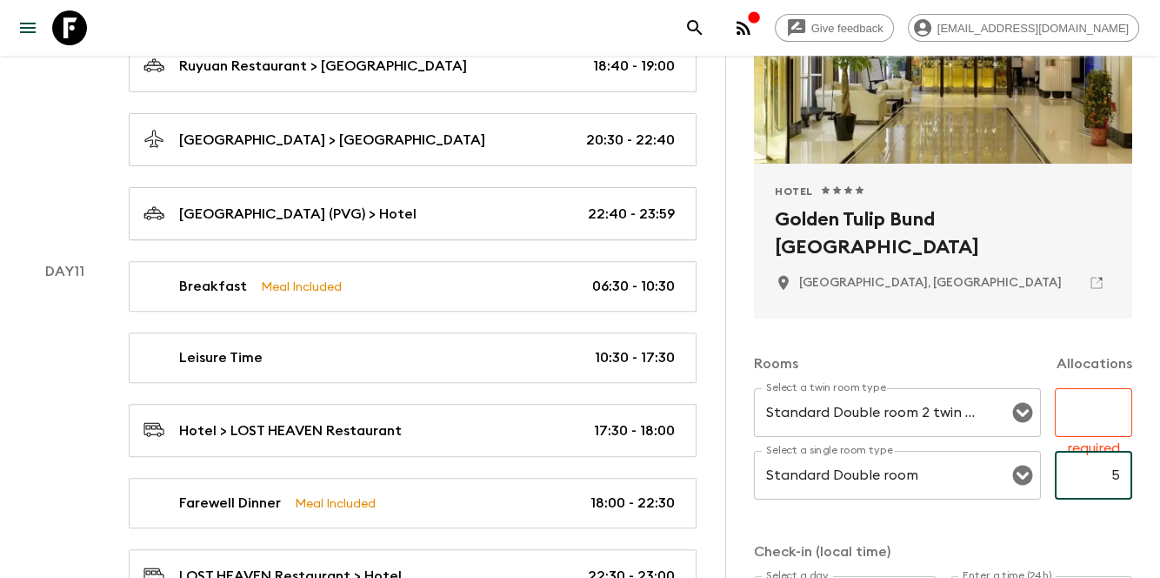
type input "5"
click at [1087, 413] on input "text" at bounding box center [1093, 412] width 77 height 49
type input "7"
click at [899, 331] on div "Rooms Allocations" at bounding box center [943, 353] width 378 height 70
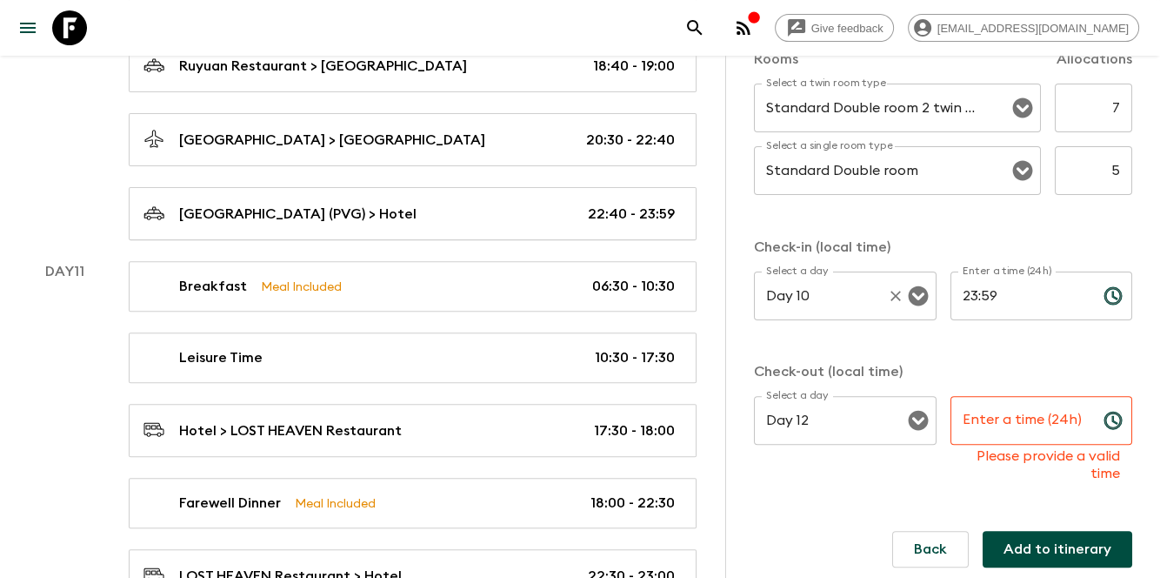
scroll to position [525, 0]
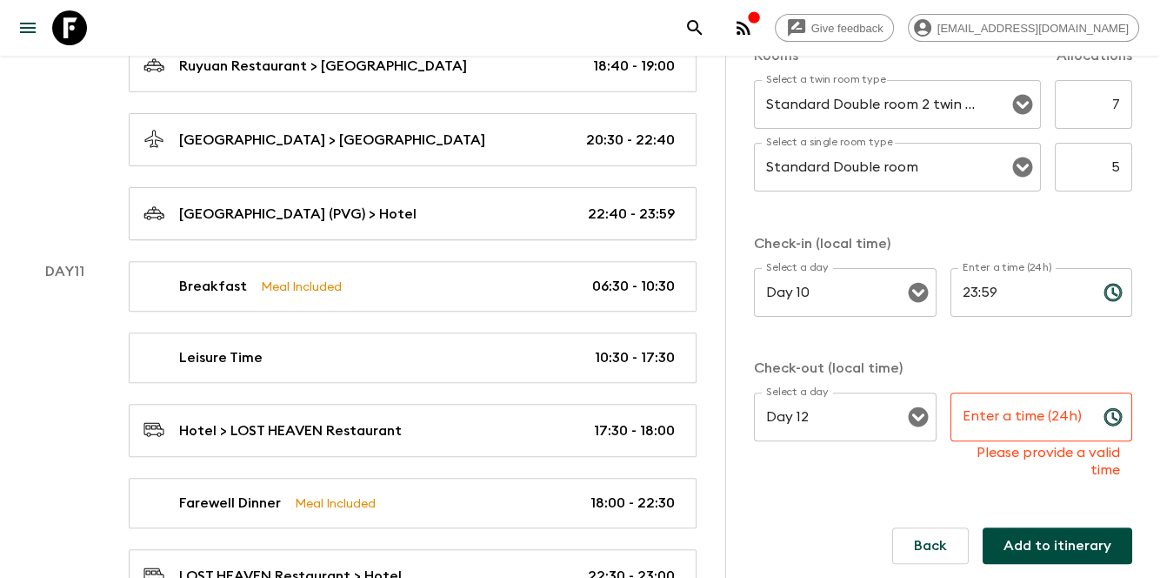
click at [996, 424] on input "Enter a time (24h)" at bounding box center [1020, 416] width 139 height 49
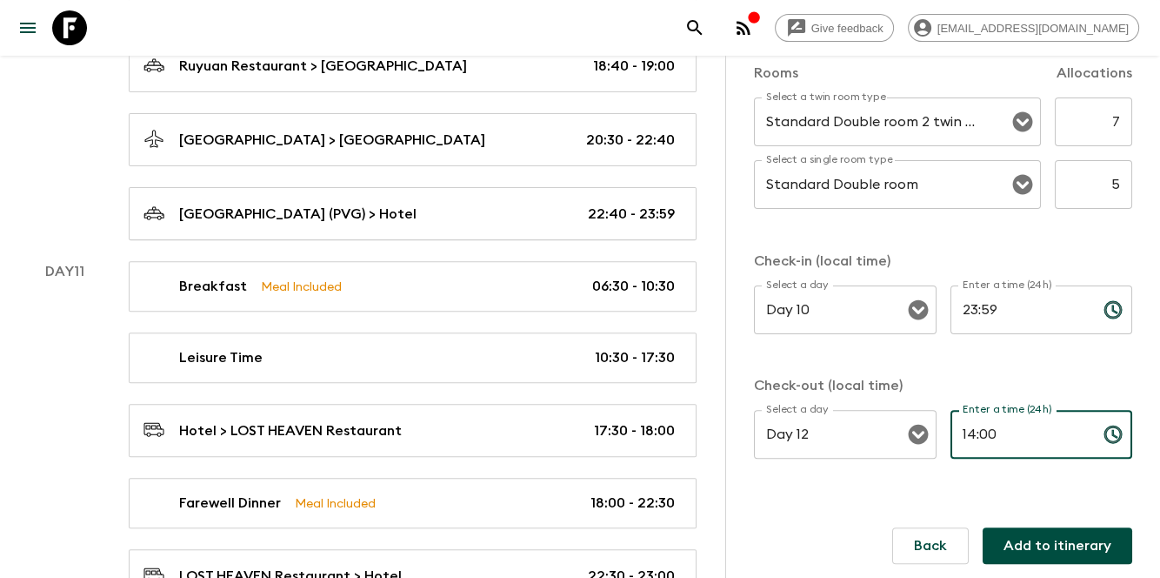
type input "14:00"
click at [1063, 344] on p "​" at bounding box center [1042, 345] width 158 height 17
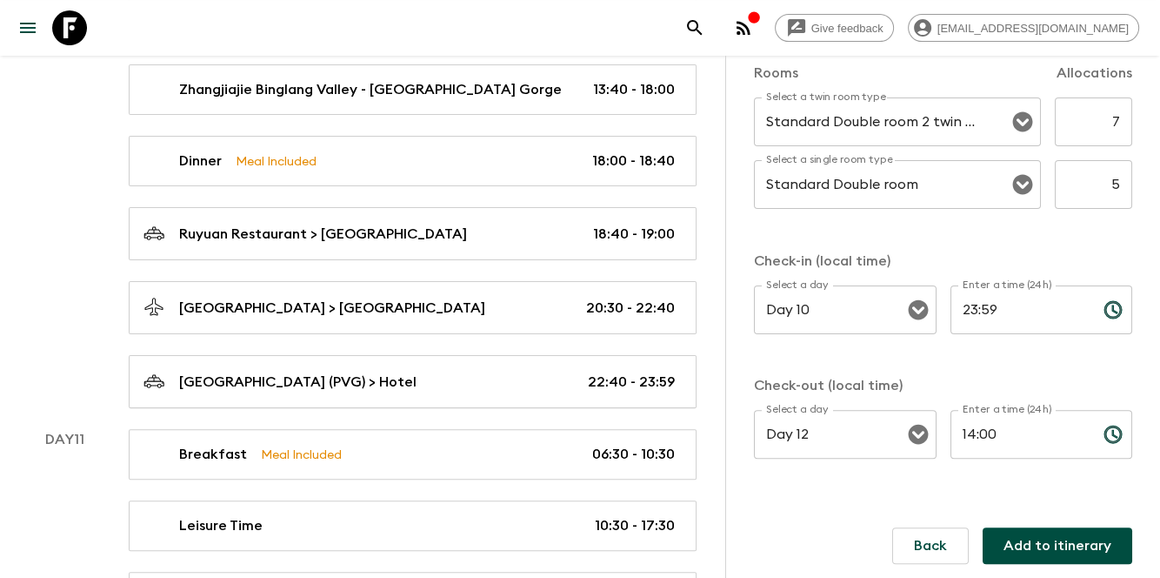
scroll to position [6765, 0]
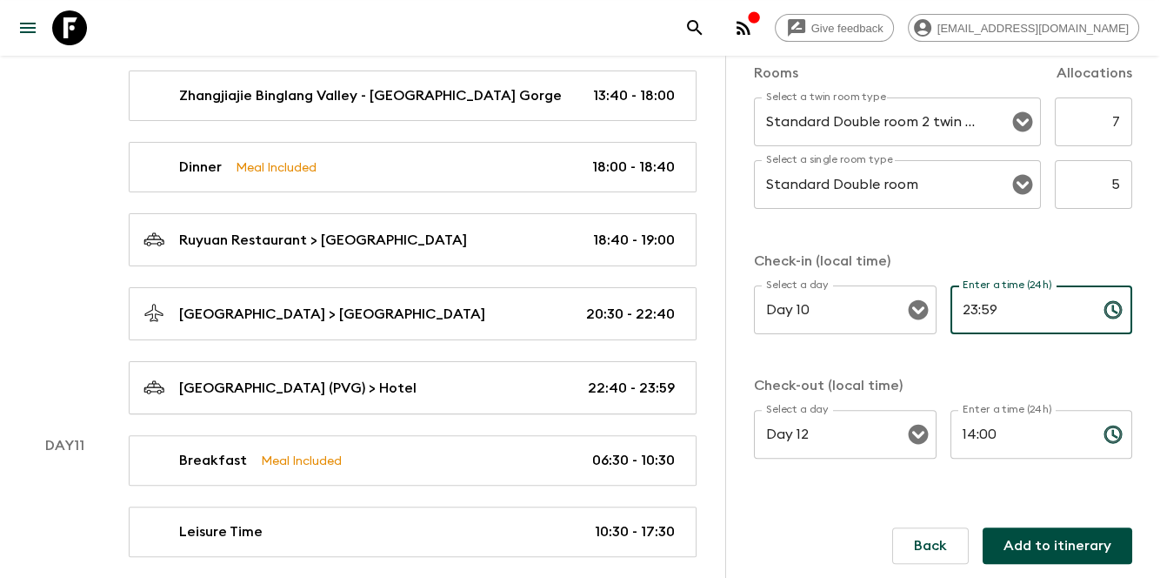
drag, startPoint x: 979, startPoint y: 304, endPoint x: 1014, endPoint y: 304, distance: 35.7
click at [1014, 304] on input "23:59" at bounding box center [1020, 309] width 139 height 49
click at [991, 323] on input "23:59" at bounding box center [1020, 309] width 139 height 49
click at [1003, 316] on input "23:59" at bounding box center [1020, 309] width 139 height 49
drag, startPoint x: 1008, startPoint y: 304, endPoint x: 812, endPoint y: 292, distance: 196.1
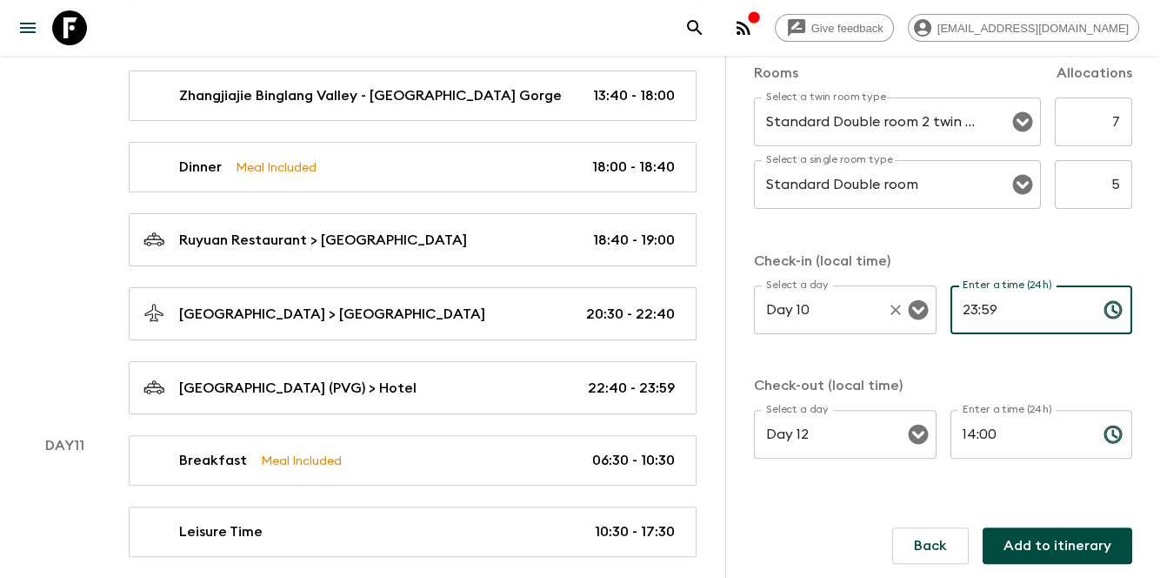
click at [812, 292] on div "Select a day Day 10 Select a day ​ Enter a time (24h) 23:59 Enter a time (24h) ​" at bounding box center [943, 319] width 378 height 69
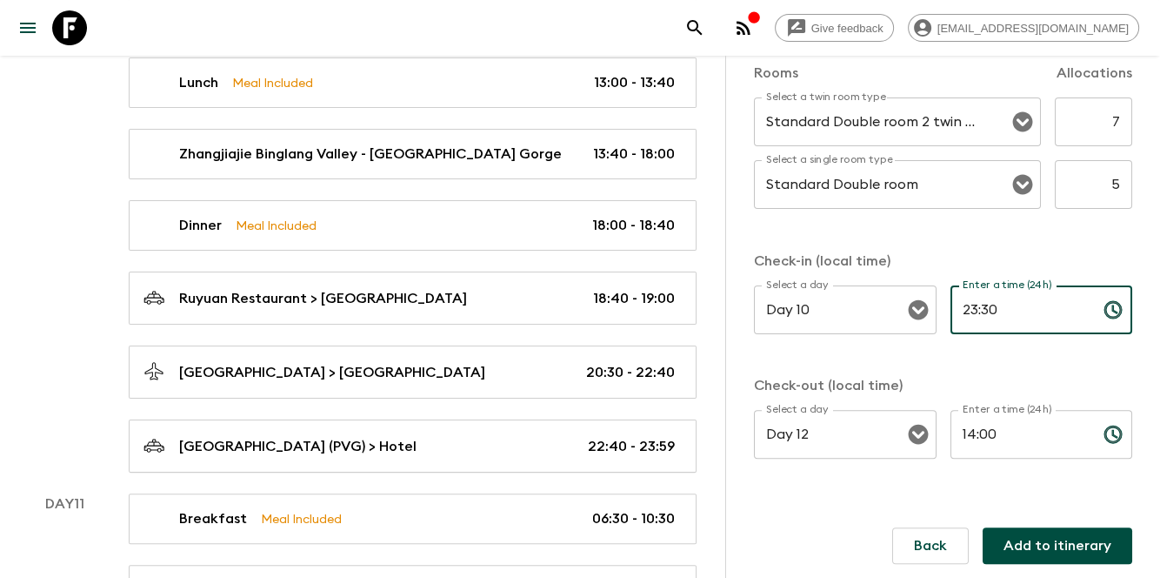
type input "23:30"
click at [991, 549] on button "Add to itinerary" at bounding box center [1058, 545] width 150 height 37
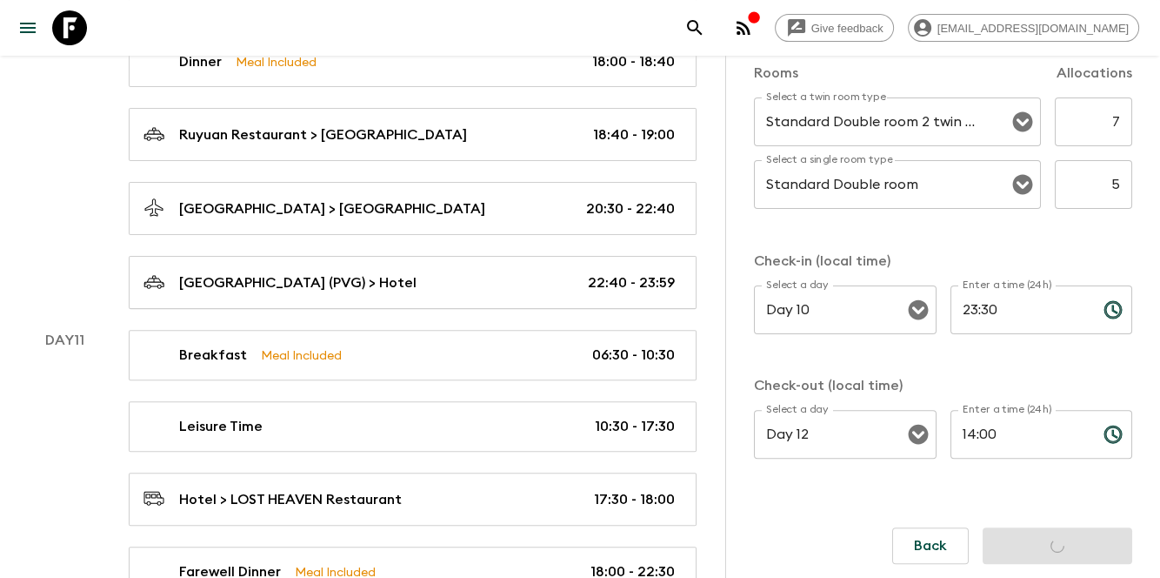
scroll to position [6939, 0]
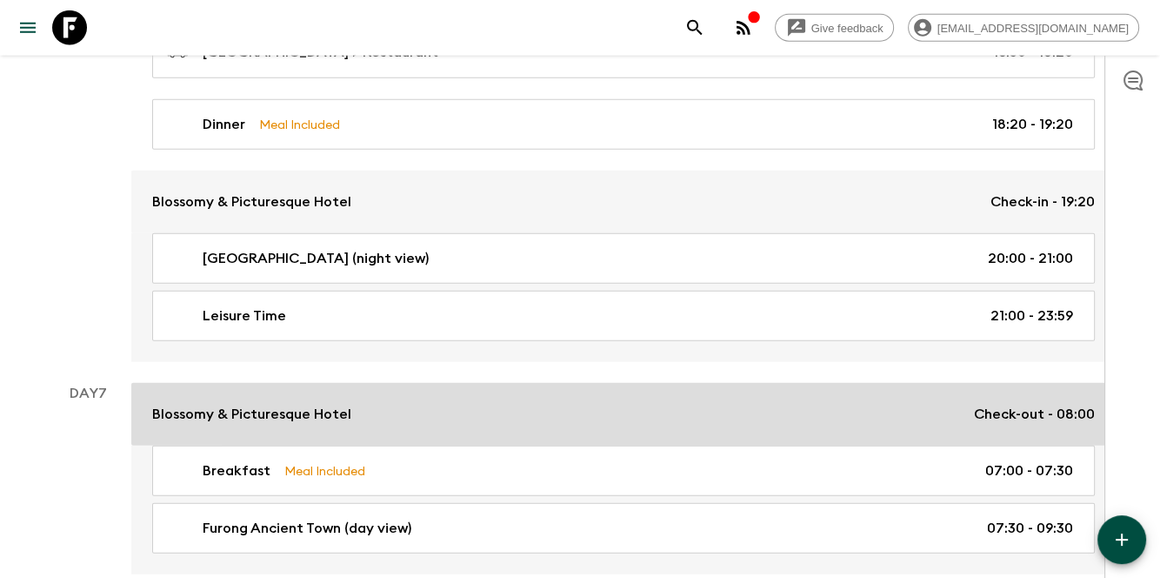
scroll to position [4059, 0]
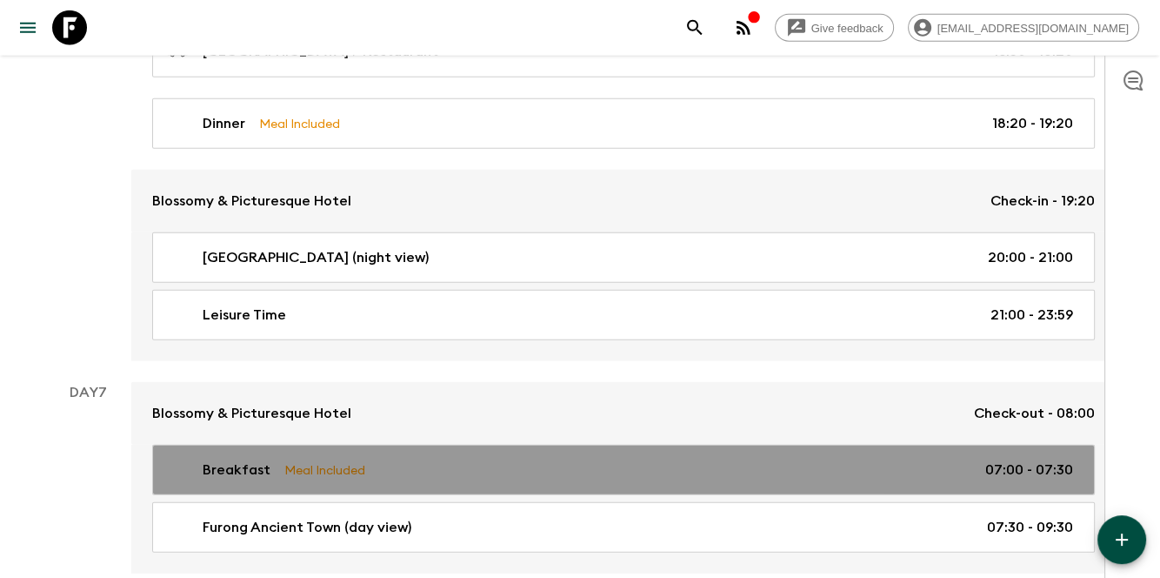
click at [700, 445] on link "Breakfast Meal Included 07:00 - 07:30" at bounding box center [623, 470] width 943 height 50
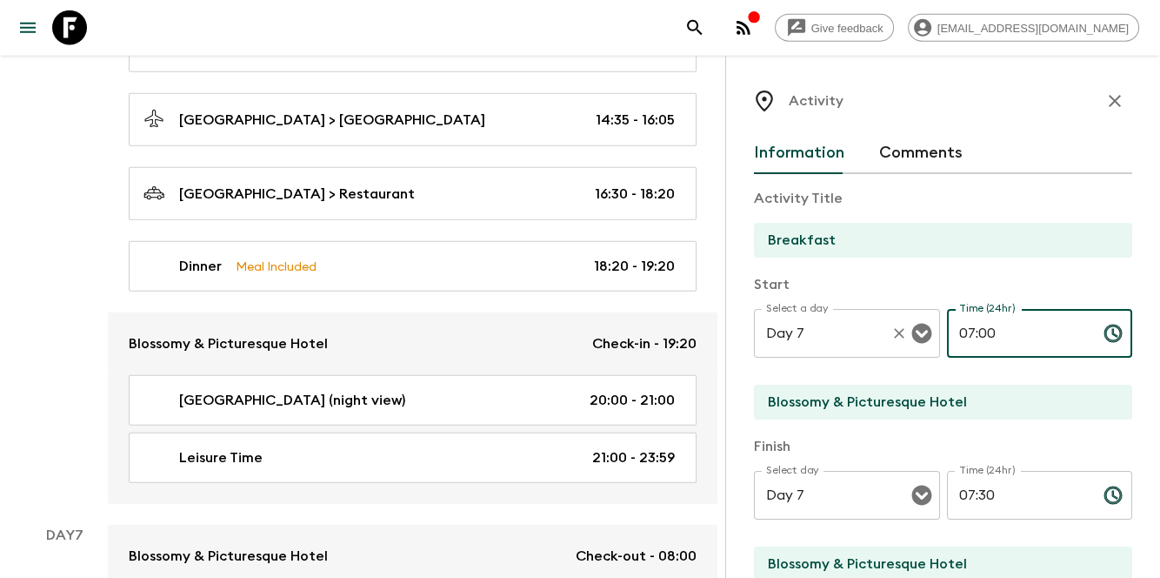
drag, startPoint x: 1022, startPoint y: 334, endPoint x: 832, endPoint y: 333, distance: 189.6
click at [832, 333] on div "Select a day Day 7 Select a day ​ Time (24hr) 07:00 Time (24hr) ​" at bounding box center [943, 343] width 378 height 69
type input "6"
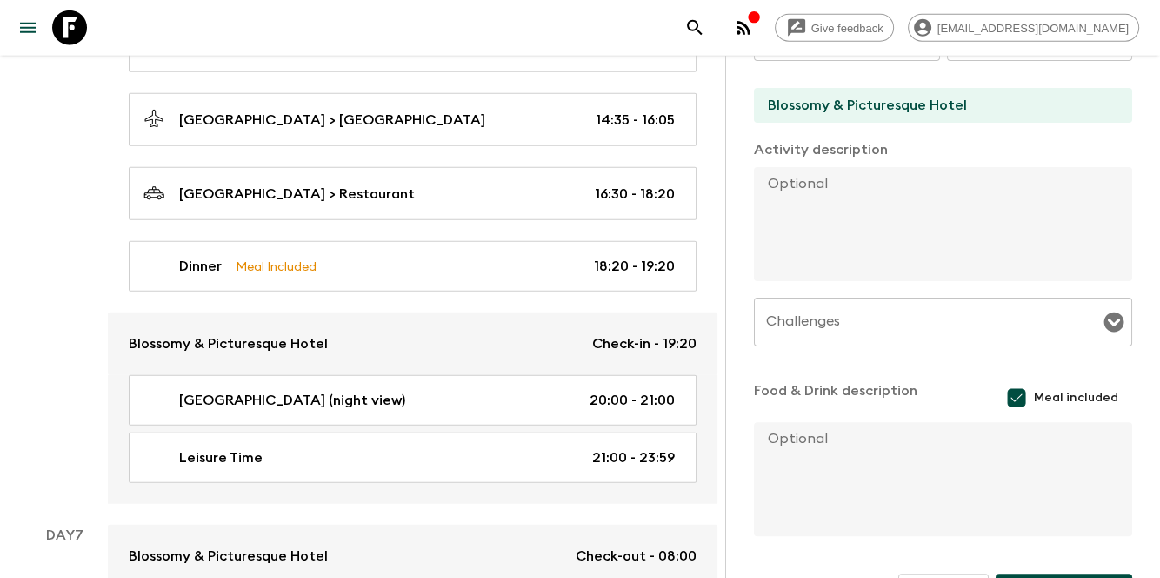
scroll to position [512, 0]
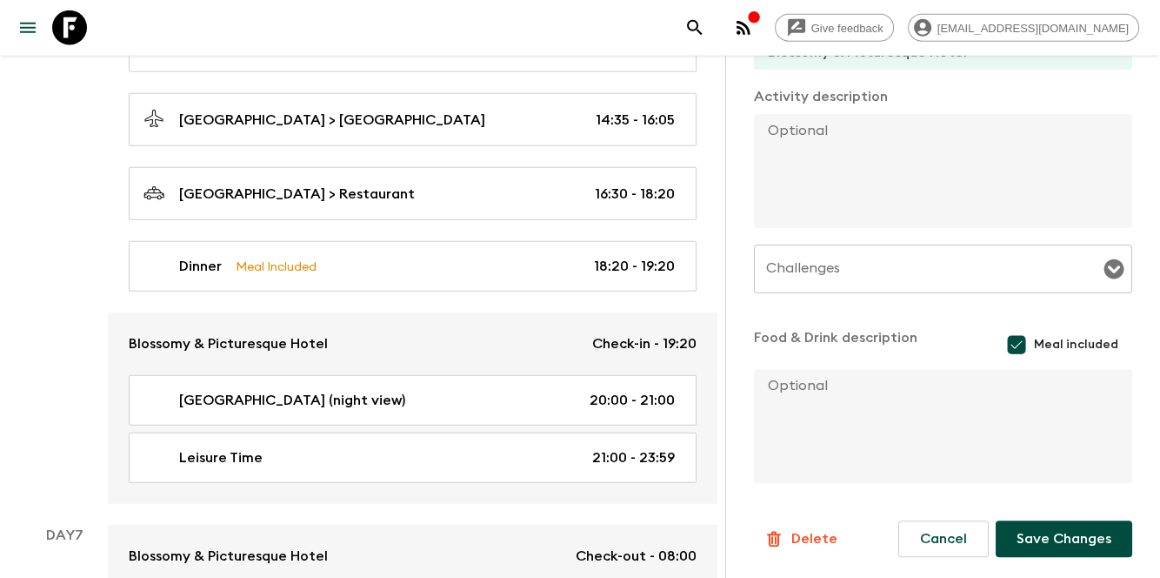
type input "06:30"
click at [1033, 529] on button "Save Changes" at bounding box center [1064, 538] width 137 height 37
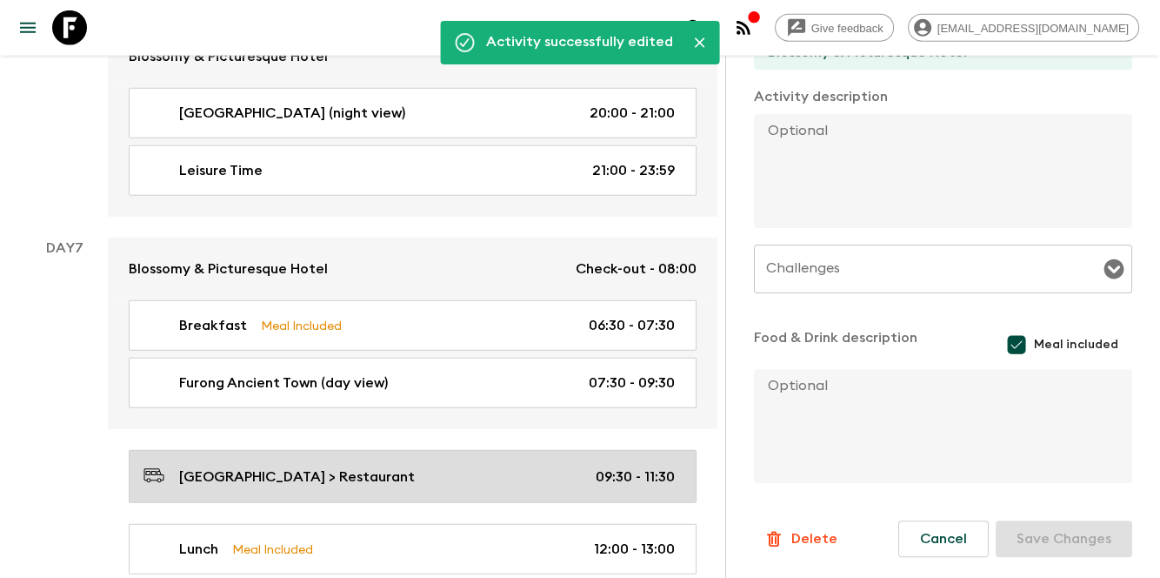
scroll to position [4350, 0]
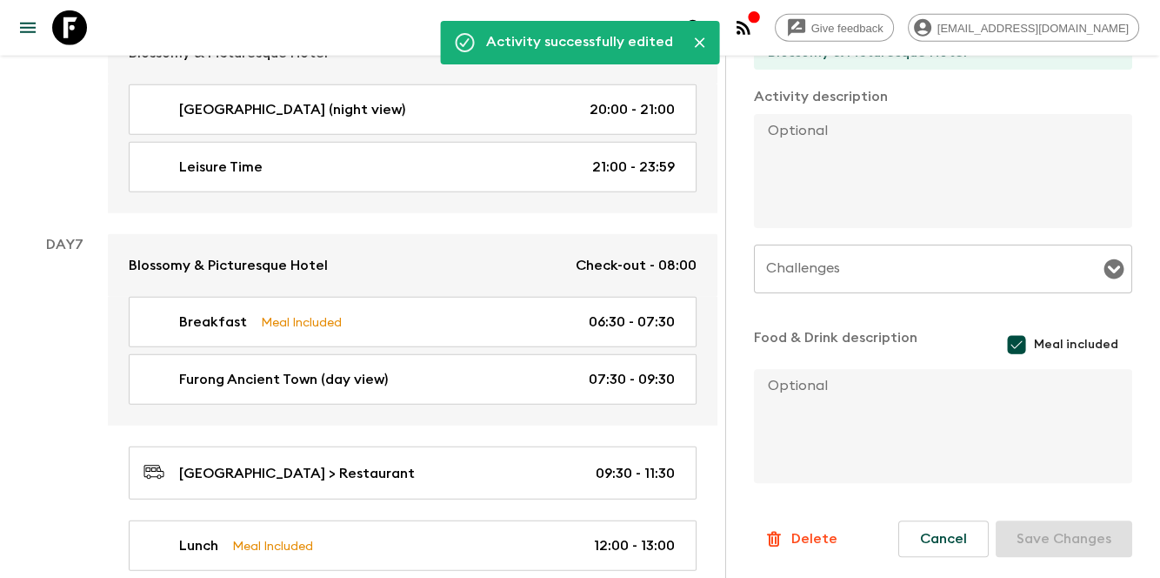
click at [43, 351] on div "Day 7" at bounding box center [64, 552] width 87 height 637
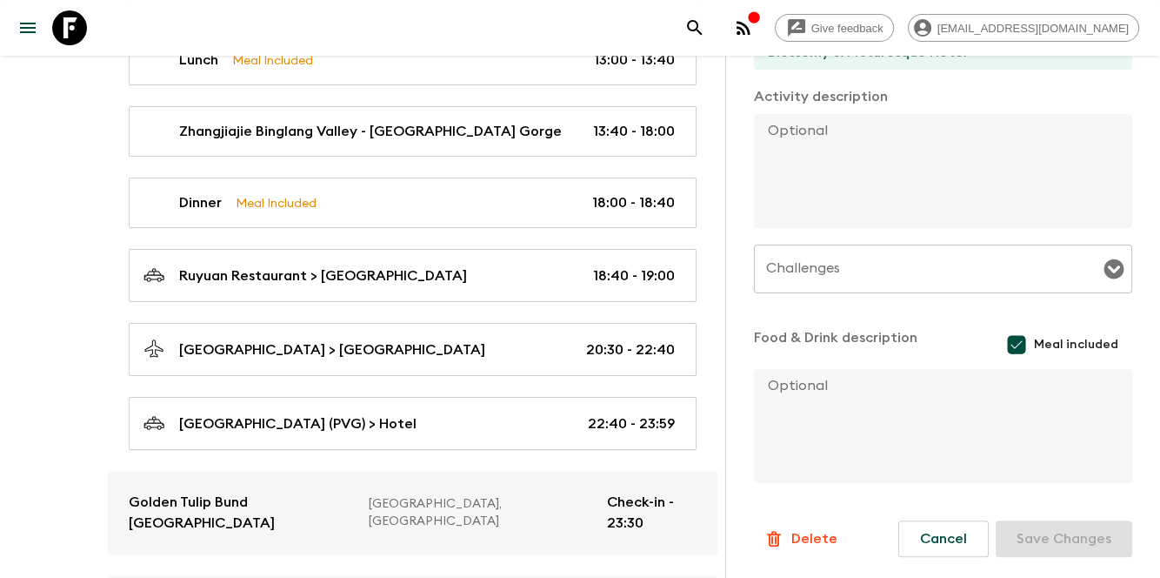
scroll to position [6830, 0]
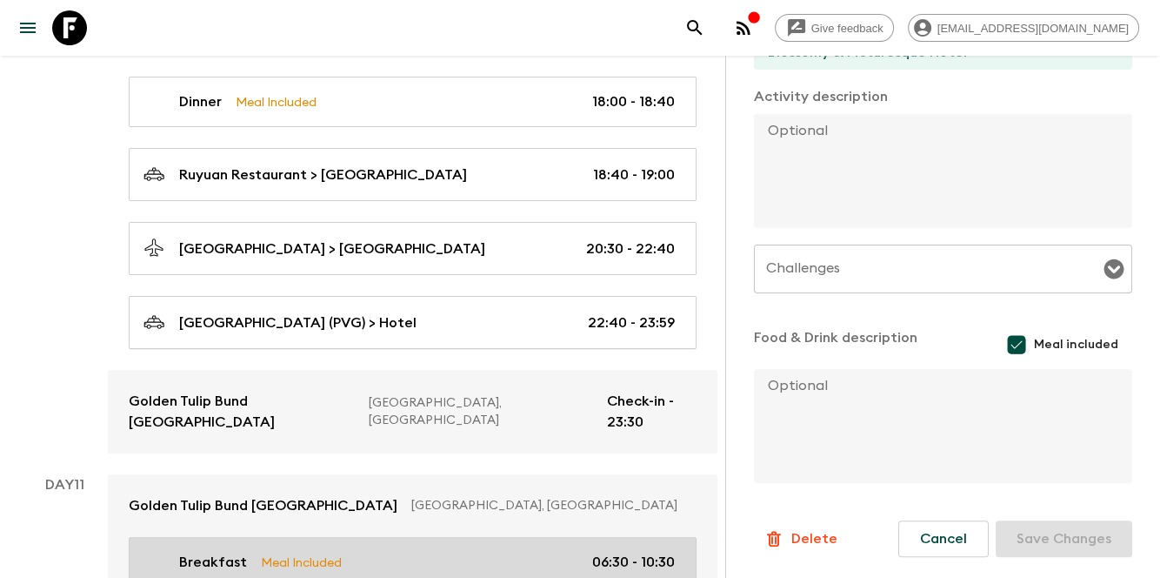
click at [456, 552] on div "Breakfast Meal Included 06:30 - 10:30" at bounding box center [410, 562] width 532 height 21
type input "Courtyard by Marriott Shanghai Xujiahui"
type input "Day 11"
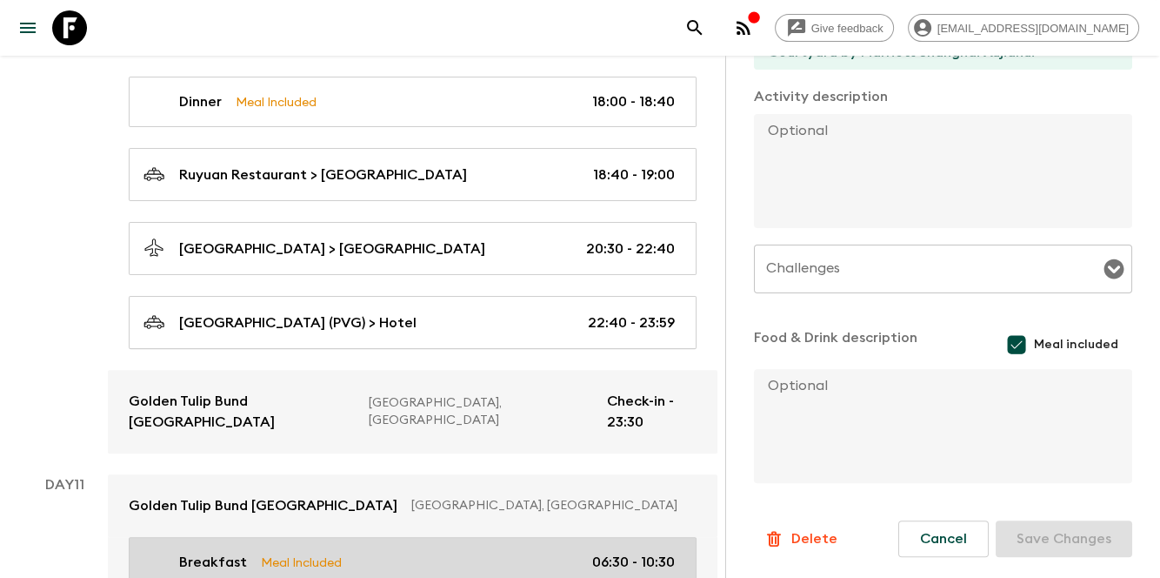
type input "10:30"
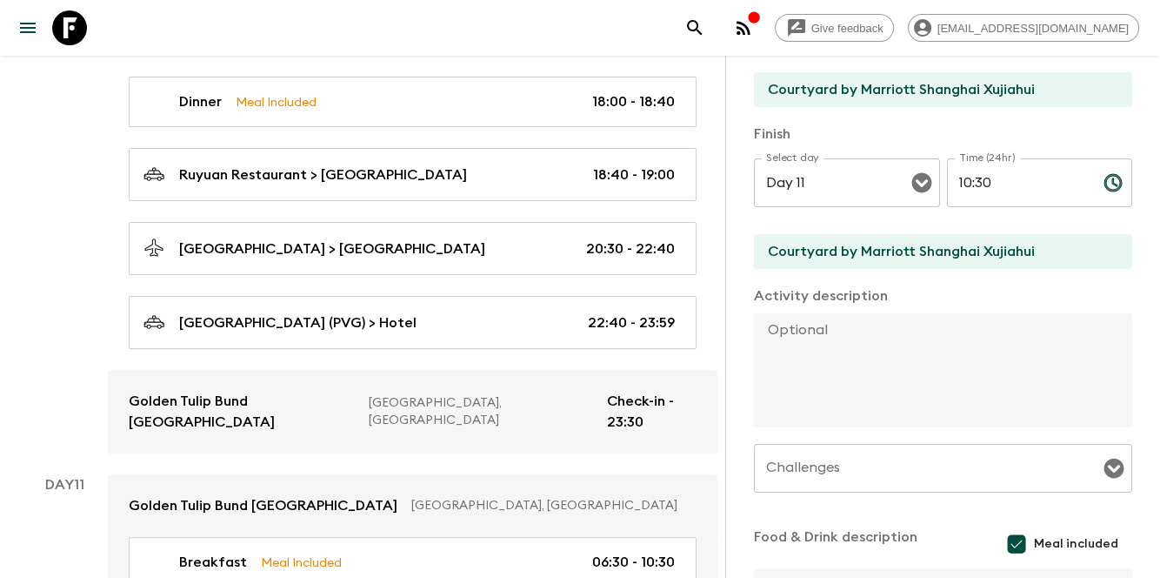
scroll to position [164, 0]
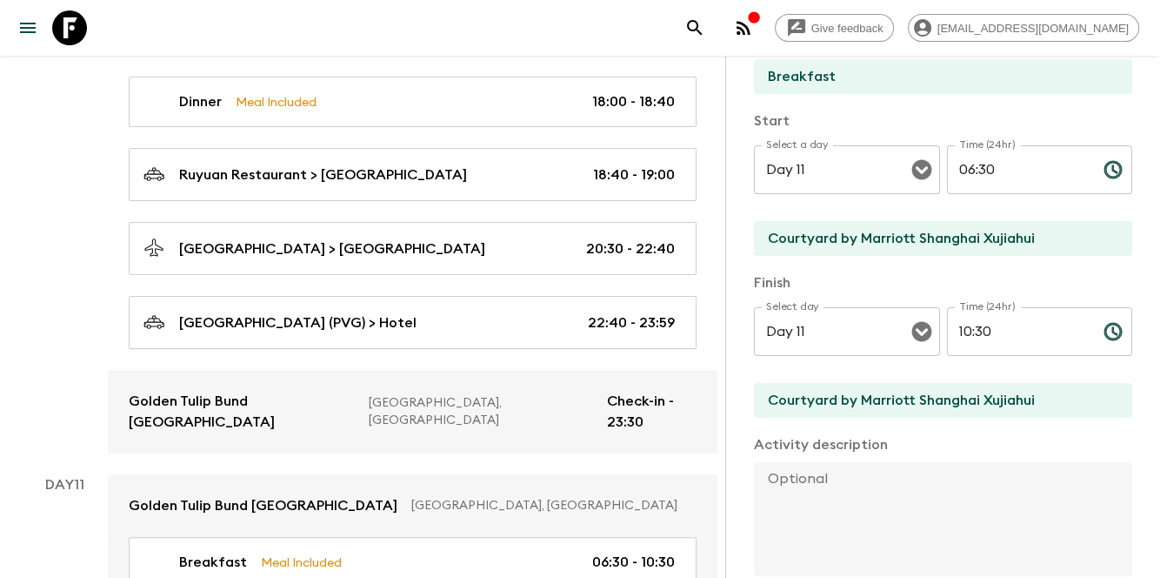
type input "Leisure Time"
type input "Hotel"
checkbox input "false"
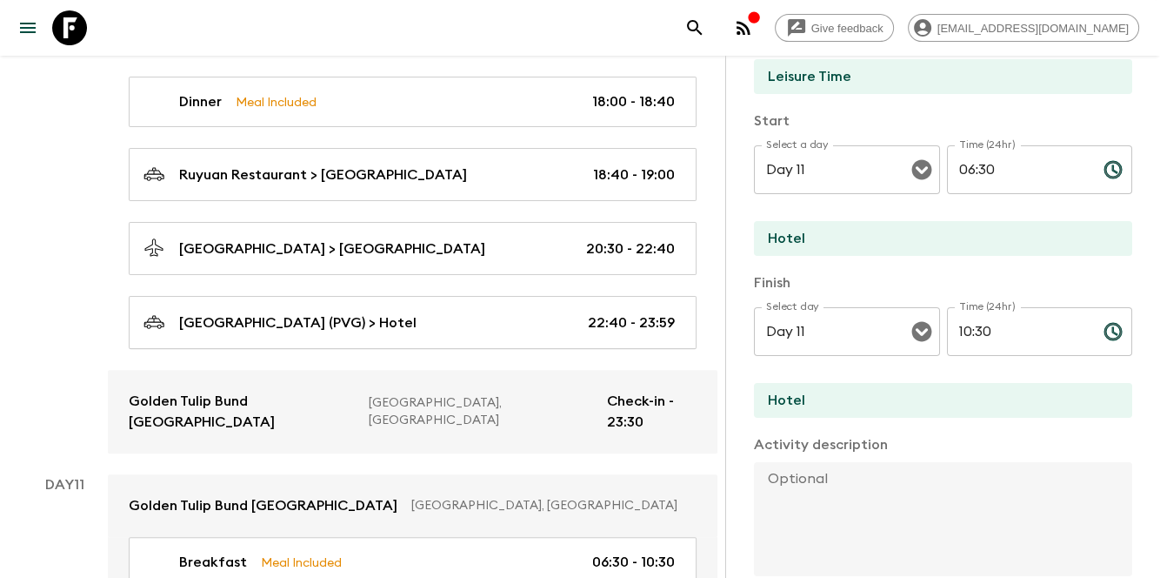
type input "10:30"
type input "17:30"
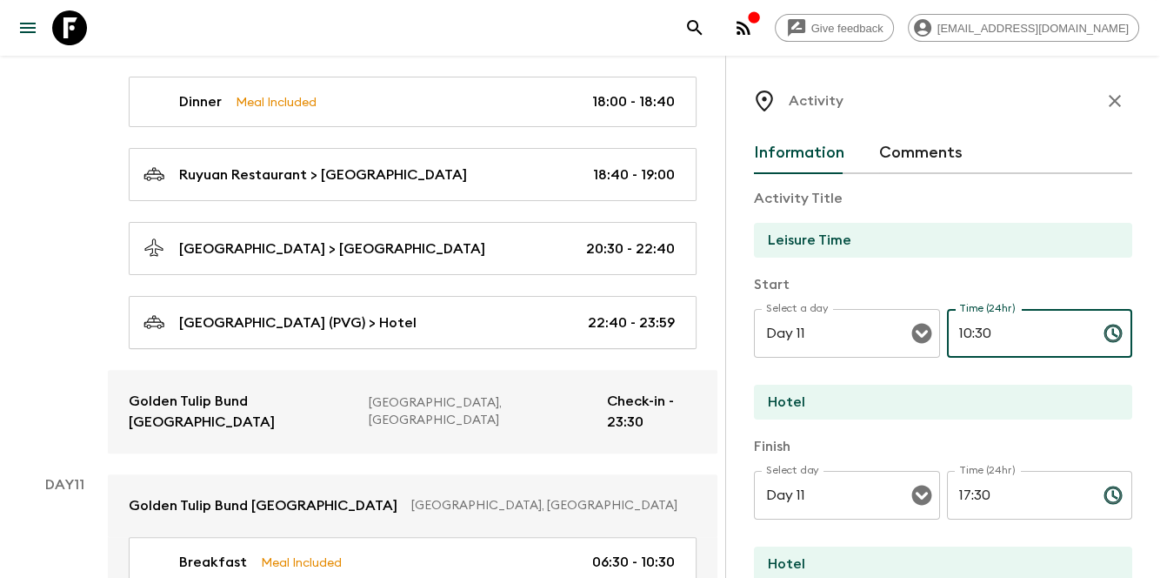
drag, startPoint x: 971, startPoint y: 328, endPoint x: 987, endPoint y: 328, distance: 16.5
click at [987, 328] on input "10:30" at bounding box center [1018, 333] width 143 height 49
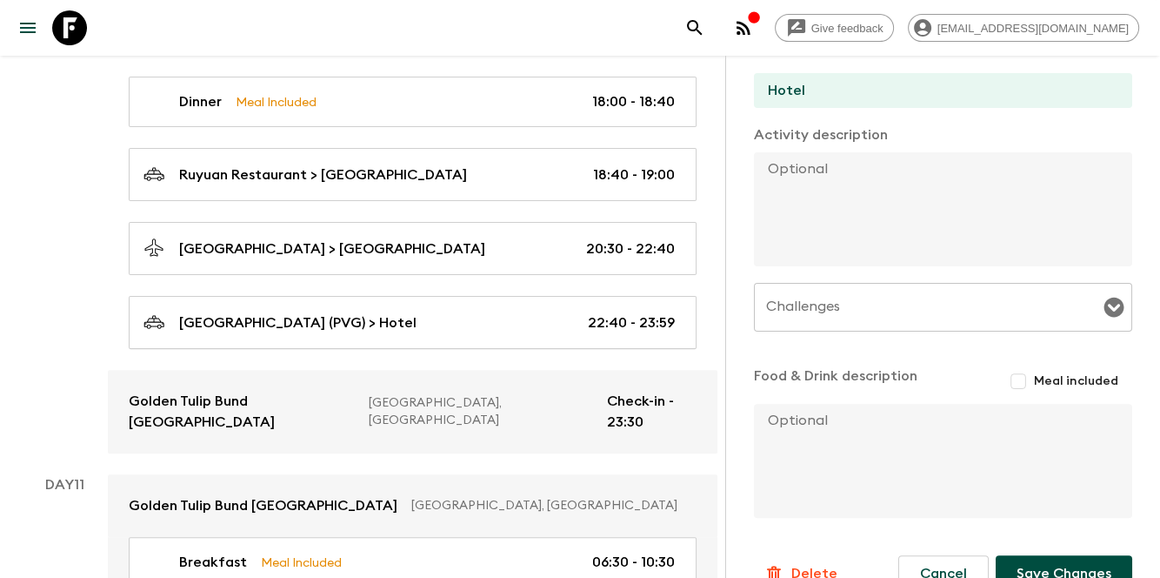
scroll to position [508, 0]
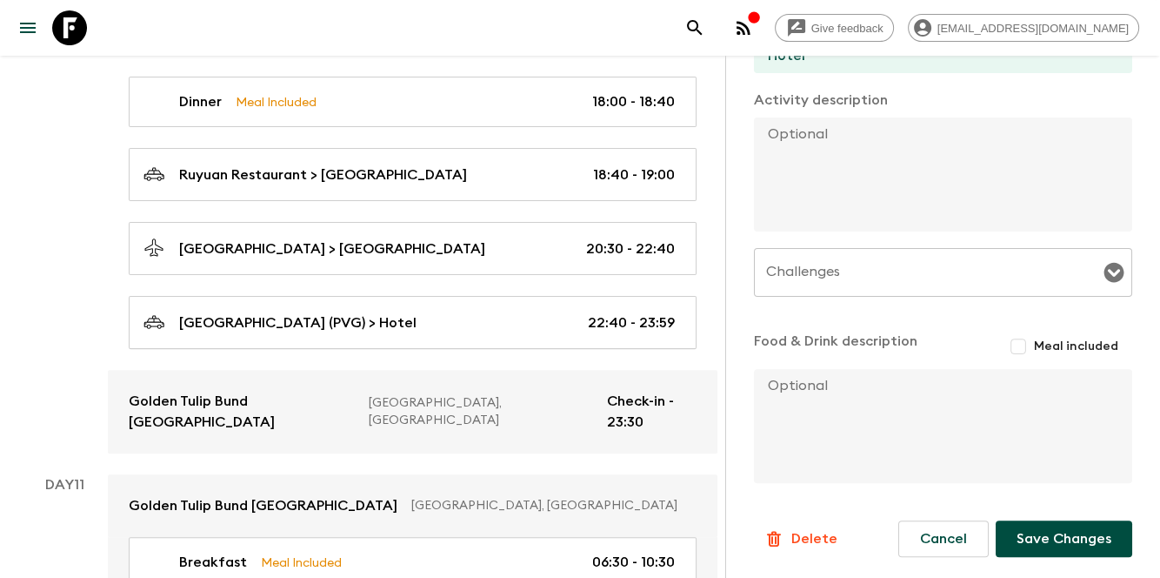
type input "10:00"
drag, startPoint x: 1040, startPoint y: 537, endPoint x: 1040, endPoint y: 525, distance: 12.2
click at [1040, 537] on button "Save Changes" at bounding box center [1064, 538] width 137 height 37
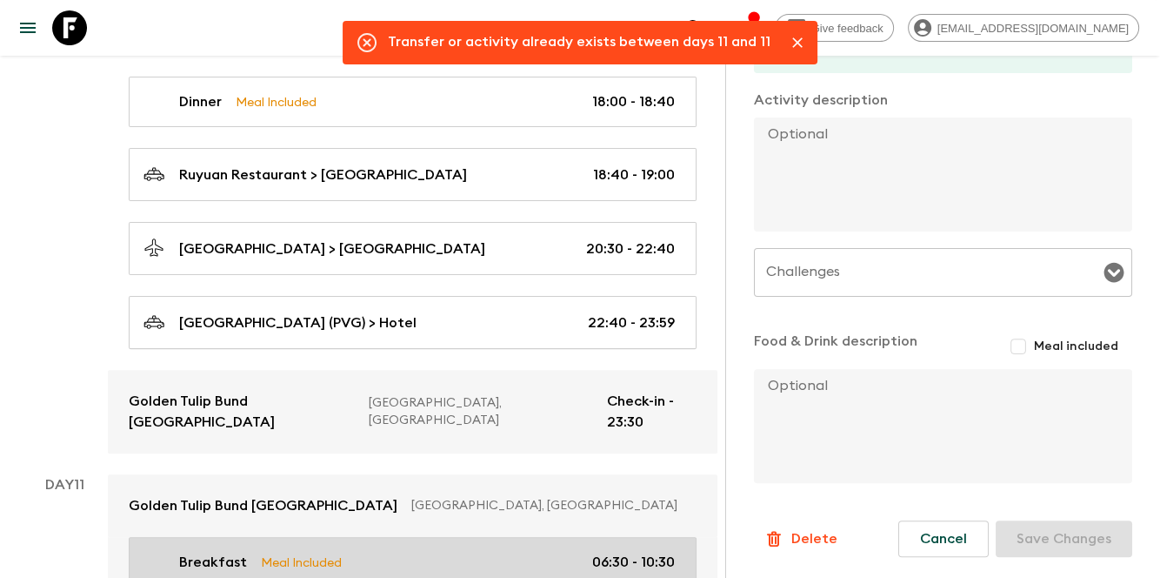
click at [509, 552] on div "Breakfast Meal Included 06:30 - 10:30" at bounding box center [410, 562] width 532 height 21
type input "Breakfast"
type input "Courtyard by Marriott Shanghai Xujiahui"
checkbox input "true"
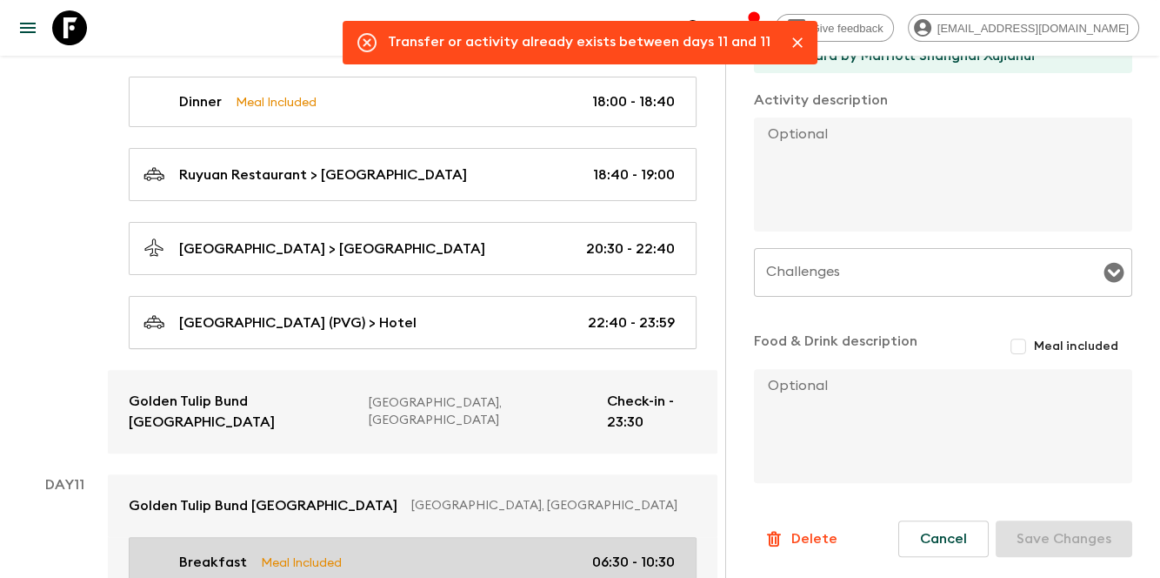
type input "06:30"
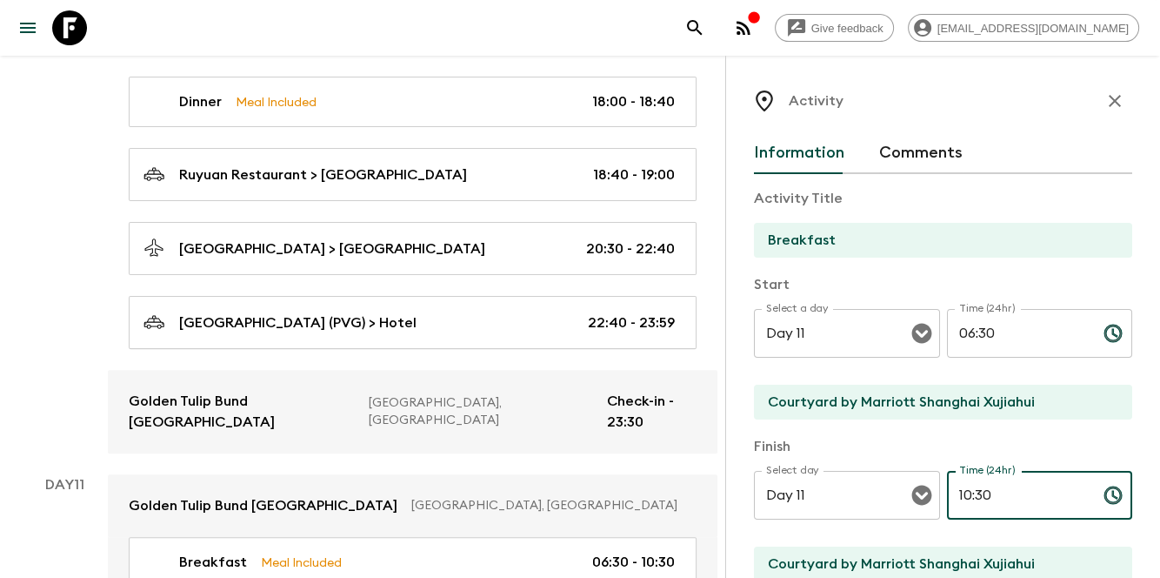
drag, startPoint x: 970, startPoint y: 488, endPoint x: 1000, endPoint y: 487, distance: 29.6
click at [1000, 487] on input "10:30" at bounding box center [1018, 495] width 143 height 49
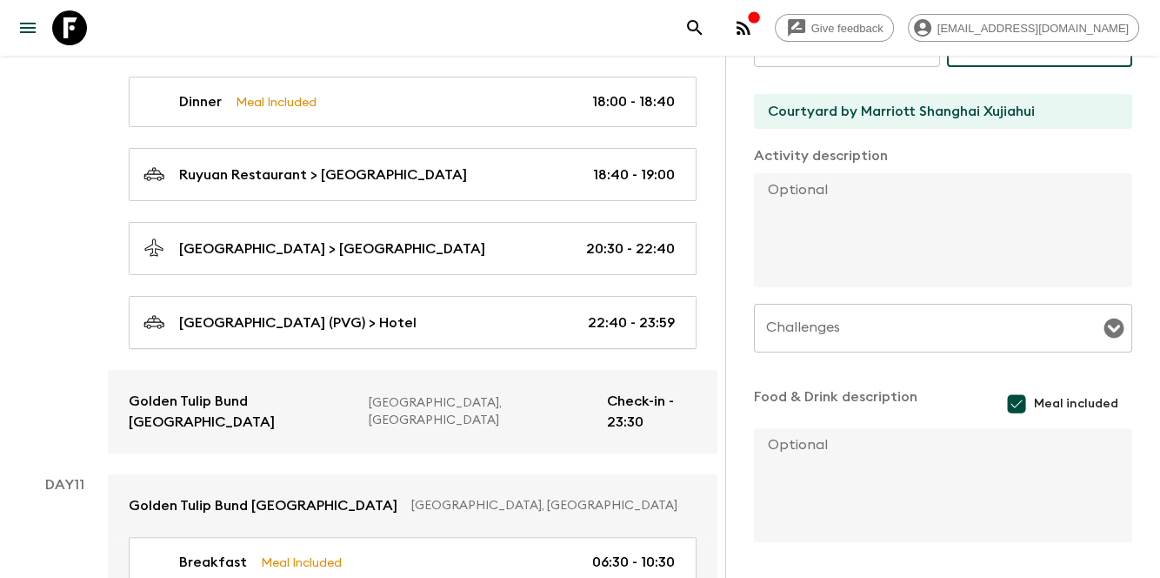
scroll to position [512, 0]
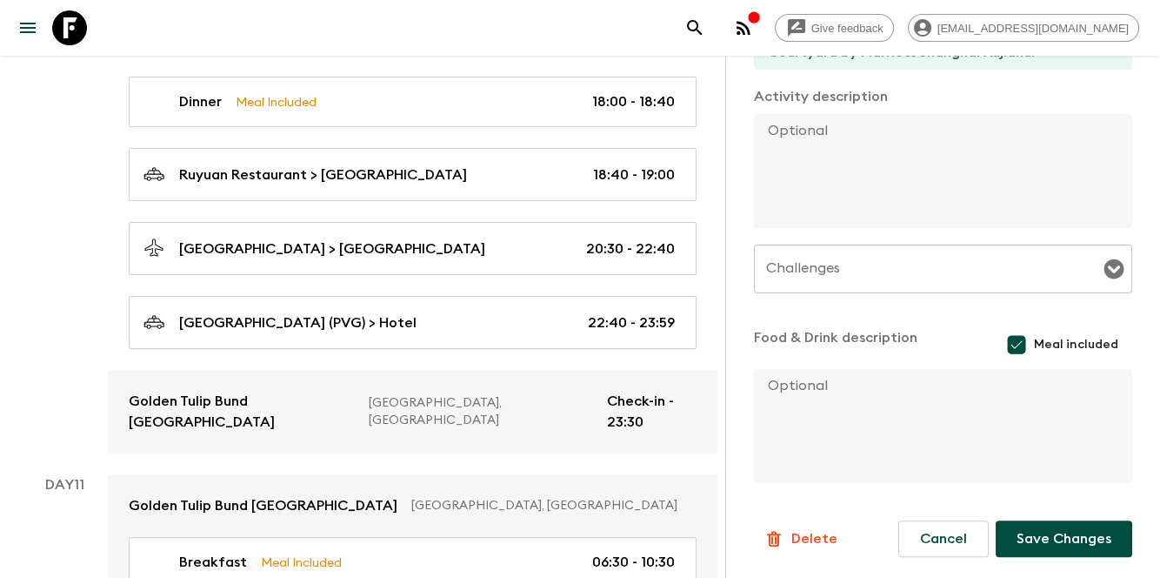
type input "10:00"
click at [1037, 532] on button "Save Changes" at bounding box center [1064, 538] width 137 height 37
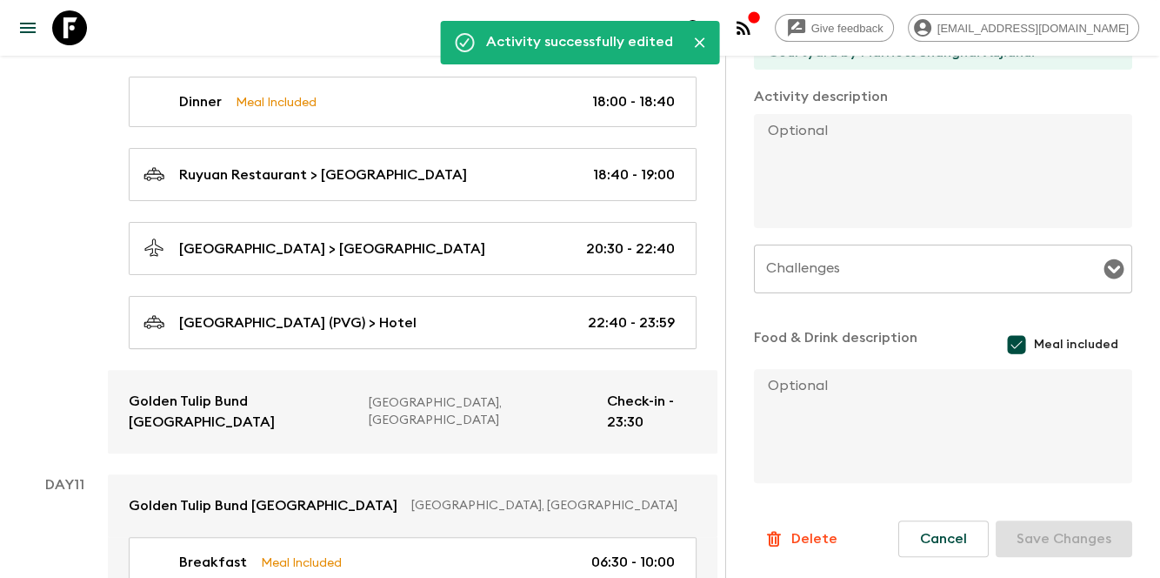
type input "Leisure Time"
type input "Hotel"
checkbox input "false"
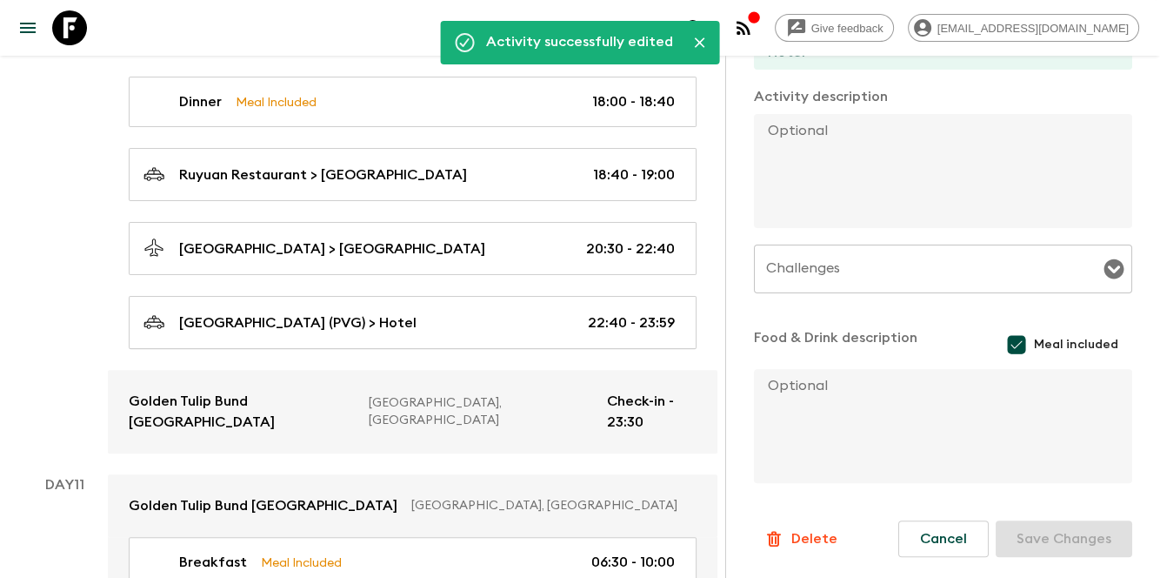
type input "10:30"
type input "17:30"
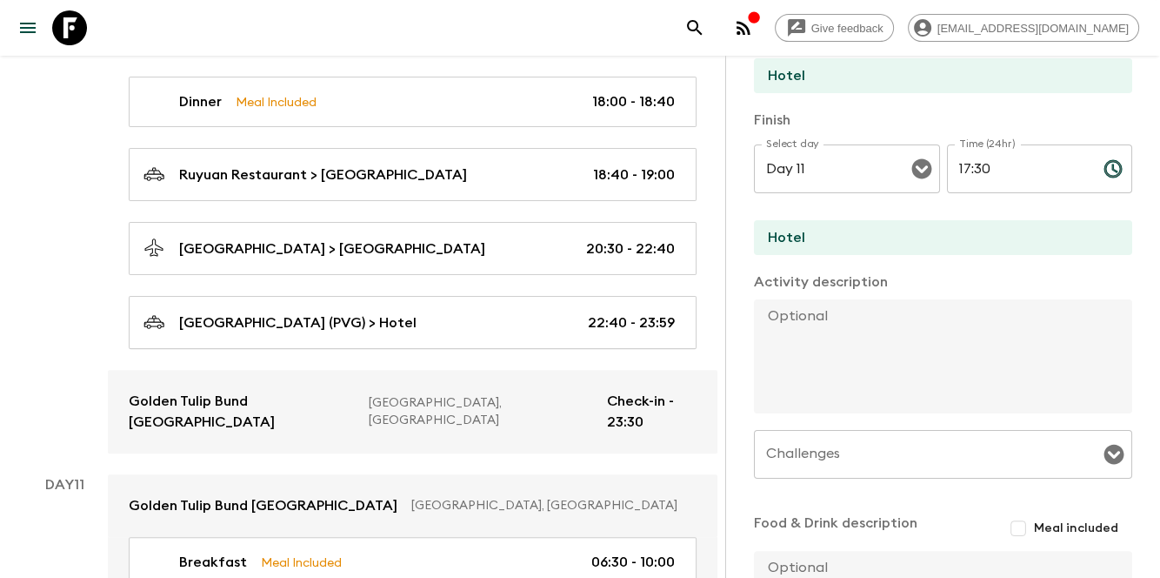
scroll to position [160, 0]
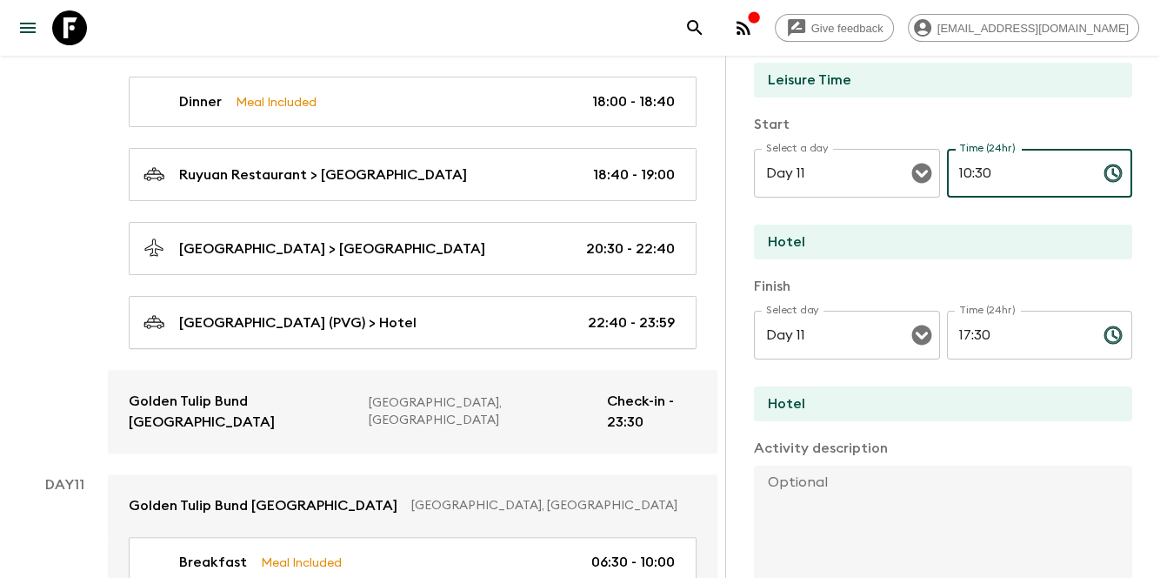
drag, startPoint x: 971, startPoint y: 180, endPoint x: 1005, endPoint y: 180, distance: 33.9
click at [1005, 180] on input "10:30" at bounding box center [1018, 173] width 143 height 49
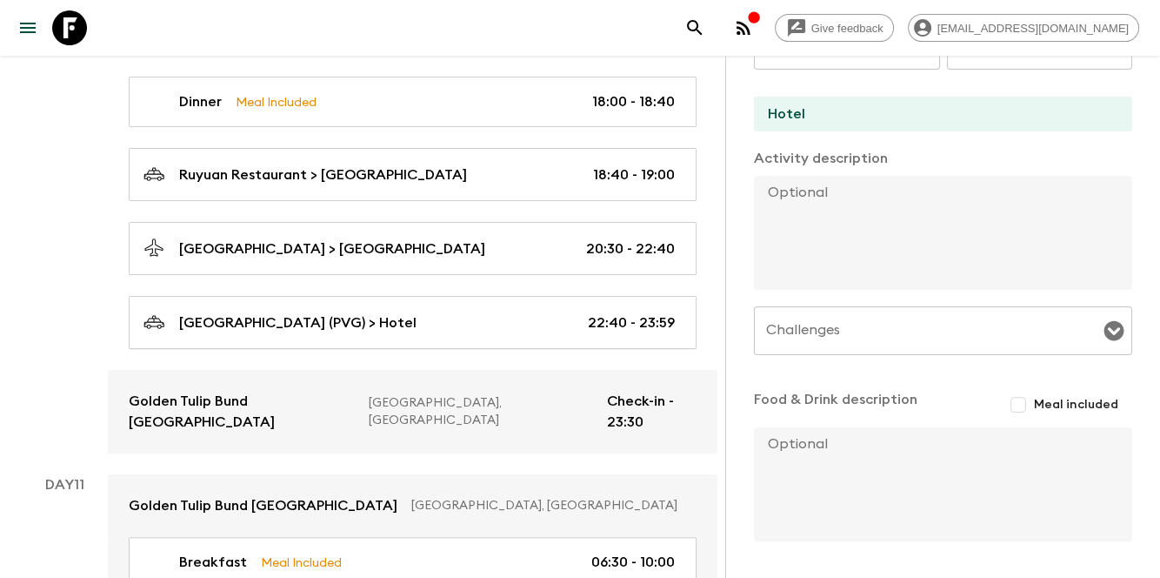
scroll to position [508, 0]
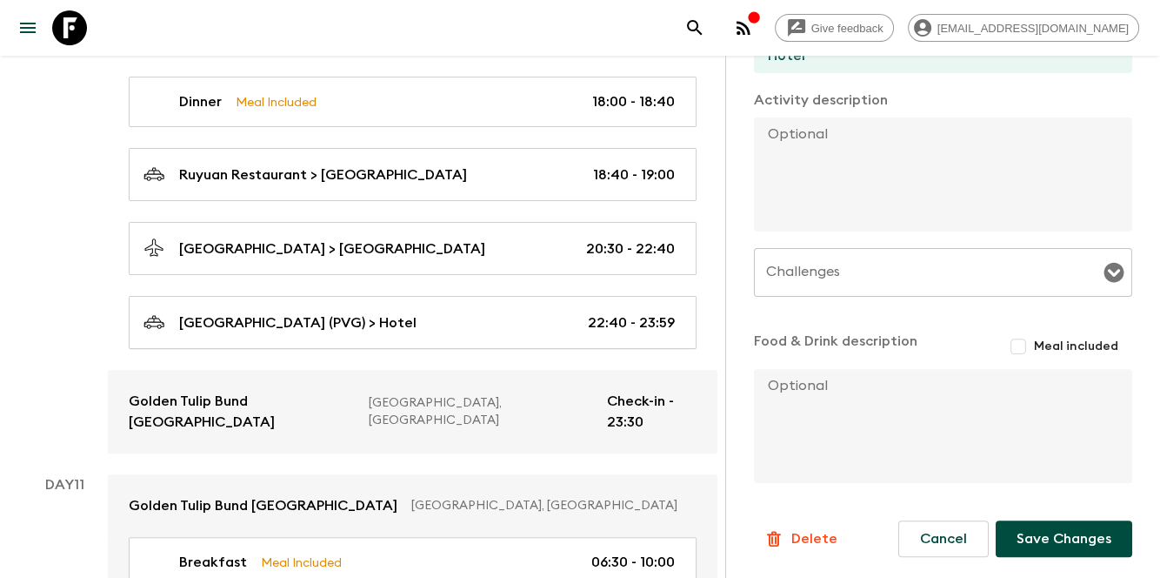
type input "10:00"
click at [1024, 521] on button "Save Changes" at bounding box center [1064, 538] width 137 height 37
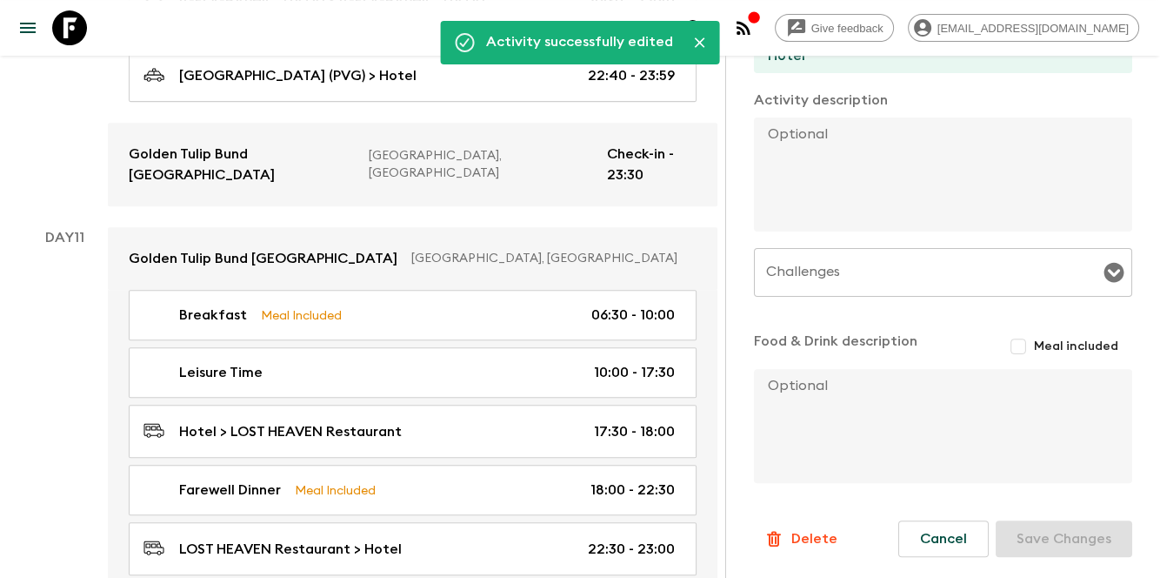
scroll to position [7120, 0]
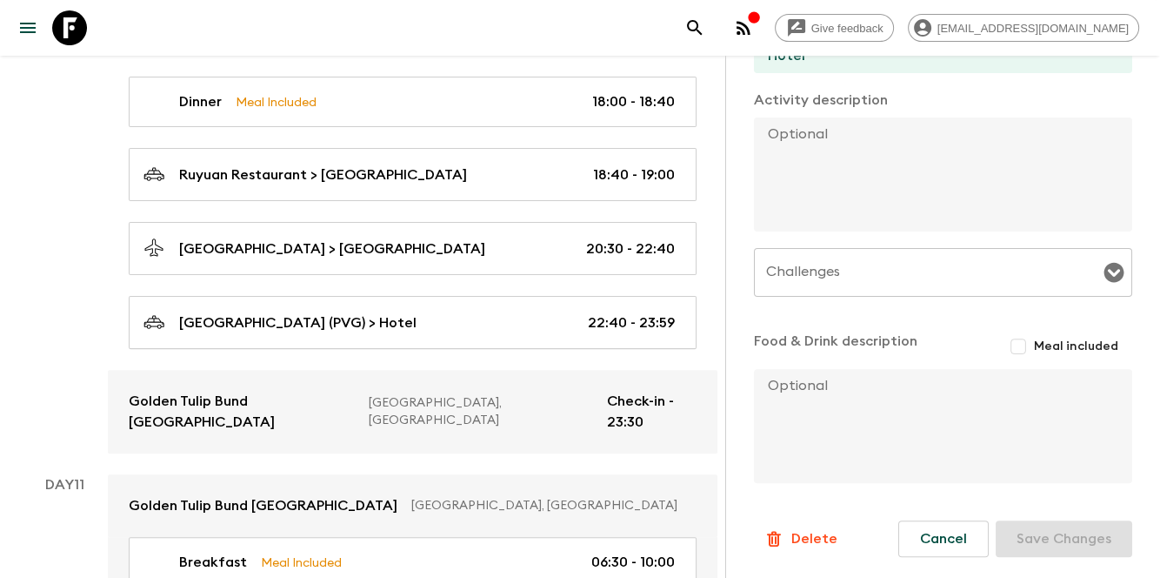
scroll to position [508, 0]
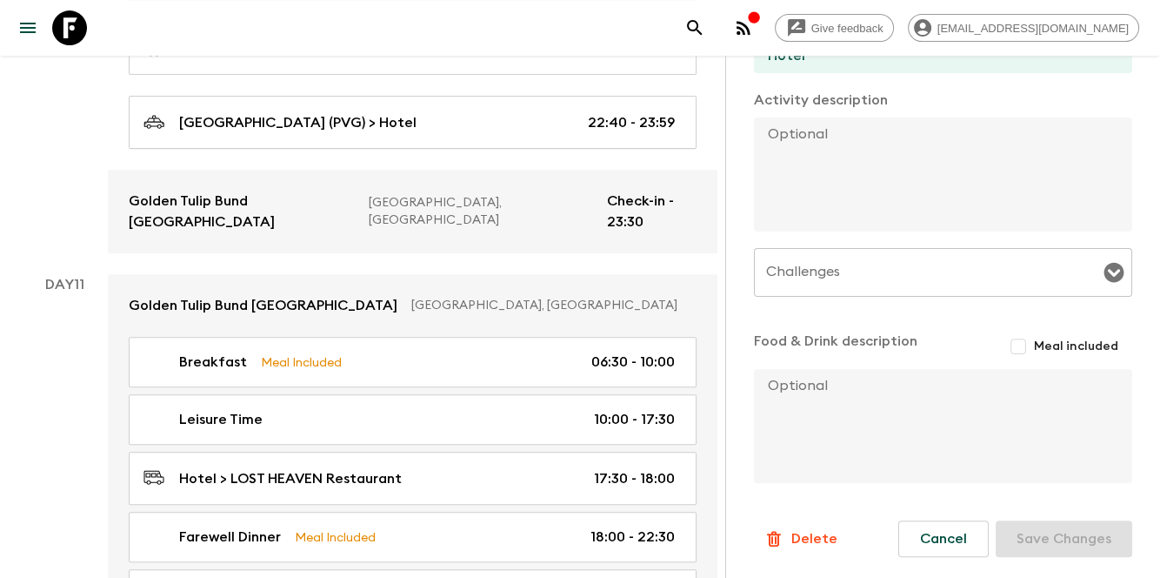
scroll to position [7062, 0]
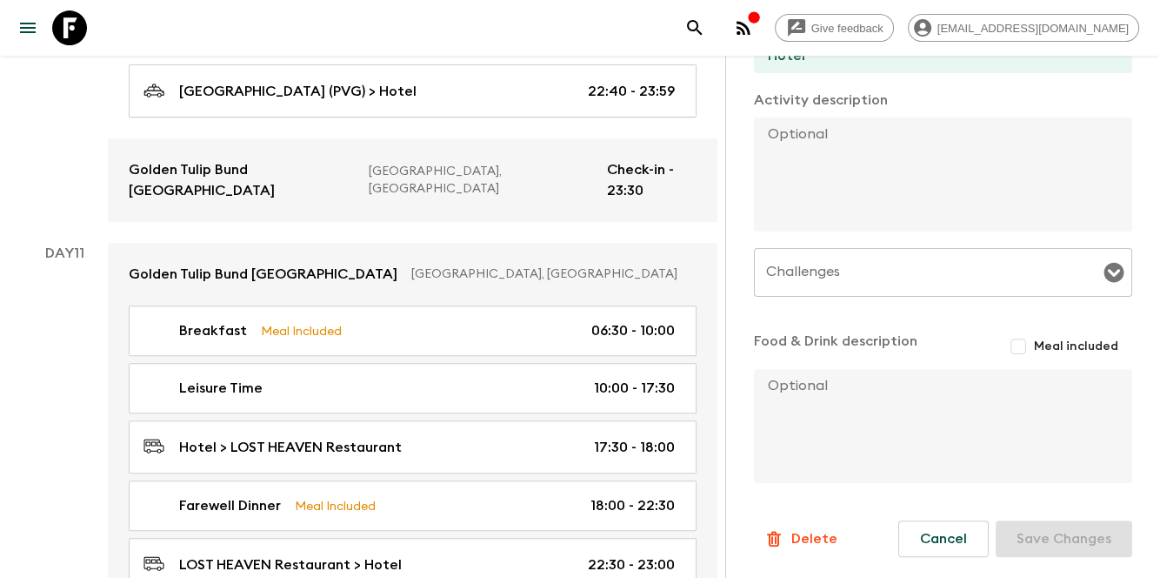
drag, startPoint x: 919, startPoint y: 522, endPoint x: 907, endPoint y: 520, distance: 11.4
click at [919, 522] on button "Cancel" at bounding box center [944, 538] width 90 height 37
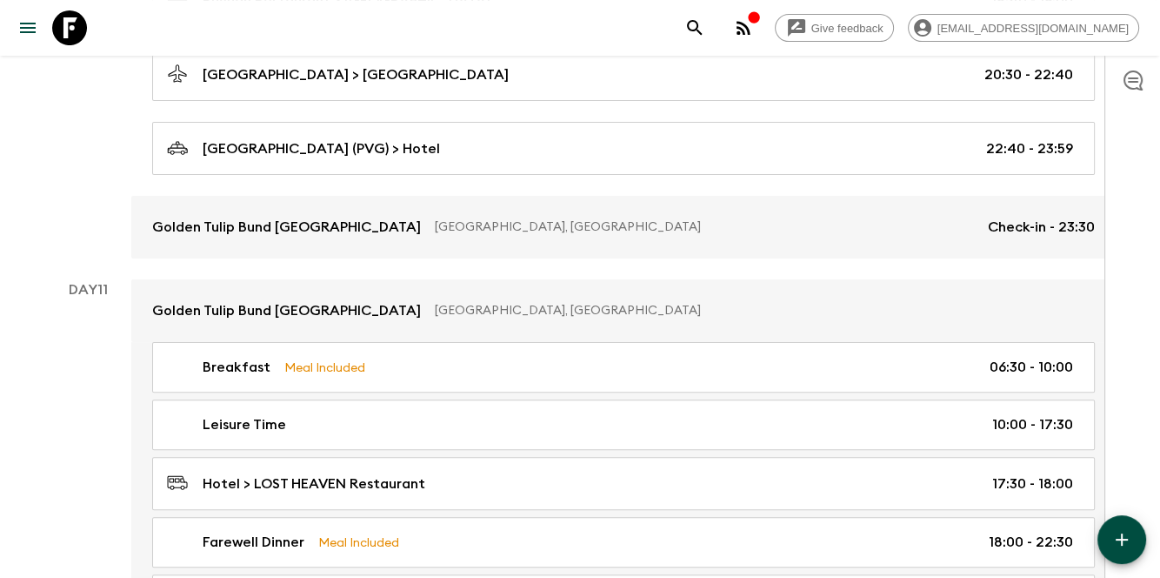
scroll to position [7082, 0]
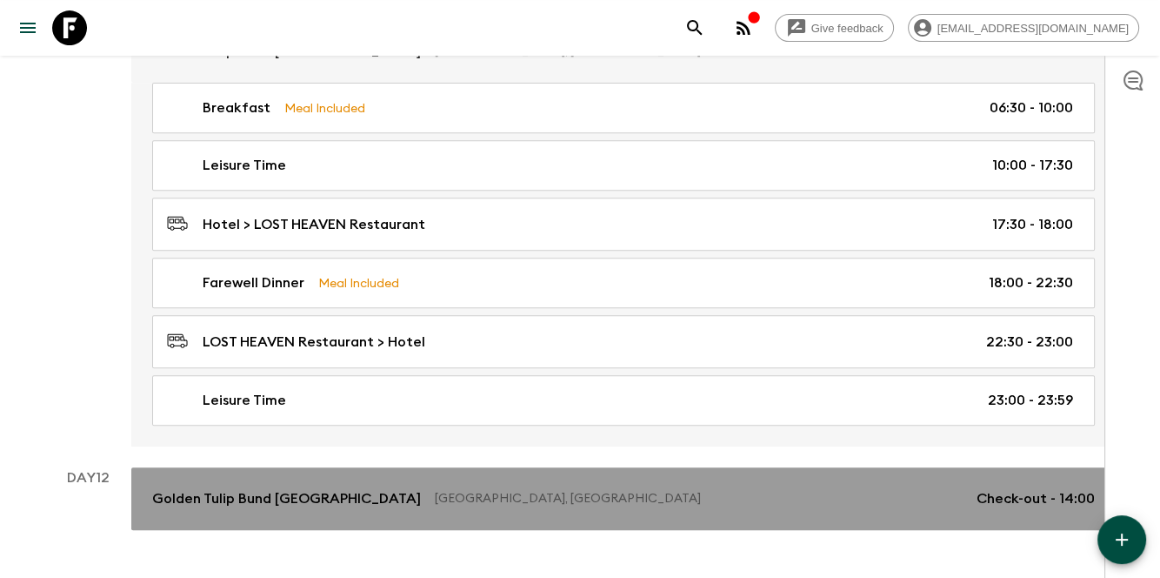
click at [877, 468] on link "Golden Tulip Bund [GEOGRAPHIC_DATA], [GEOGRAPHIC_DATA] Check-out - 14:00" at bounding box center [623, 498] width 985 height 63
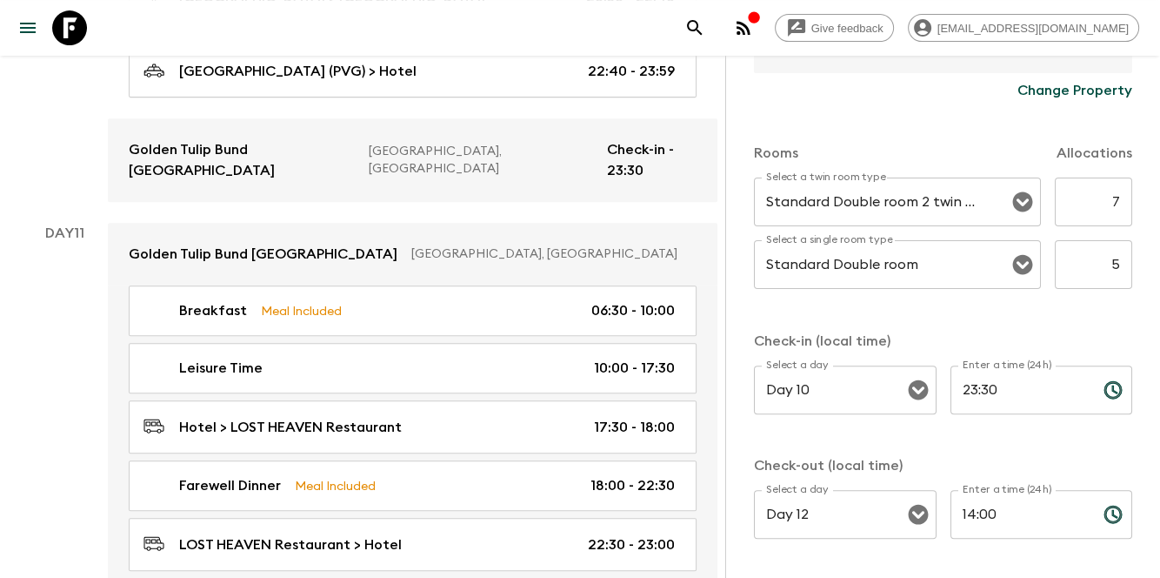
scroll to position [568, 0]
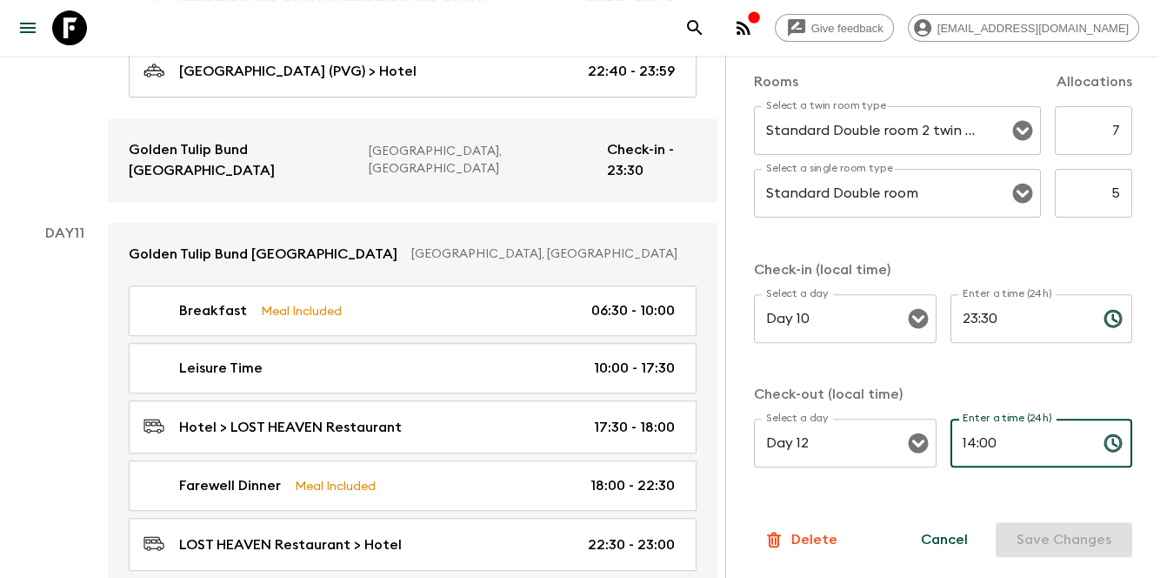
drag, startPoint x: 970, startPoint y: 437, endPoint x: 960, endPoint y: 436, distance: 10.5
click at [960, 436] on input "14:00" at bounding box center [1020, 442] width 139 height 49
type input "12:00"
drag, startPoint x: 1034, startPoint y: 536, endPoint x: 1032, endPoint y: 551, distance: 15.0
click at [1034, 536] on button "Save Changes" at bounding box center [1064, 539] width 137 height 35
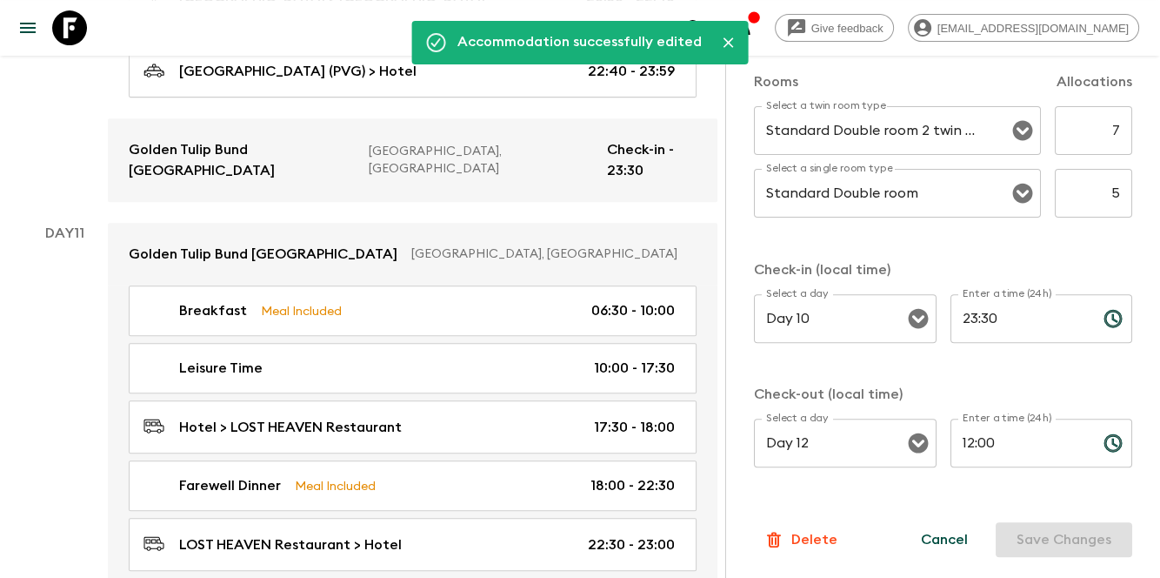
click at [949, 540] on button "Cancel" at bounding box center [944, 539] width 89 height 35
